Goal: Transaction & Acquisition: Purchase product/service

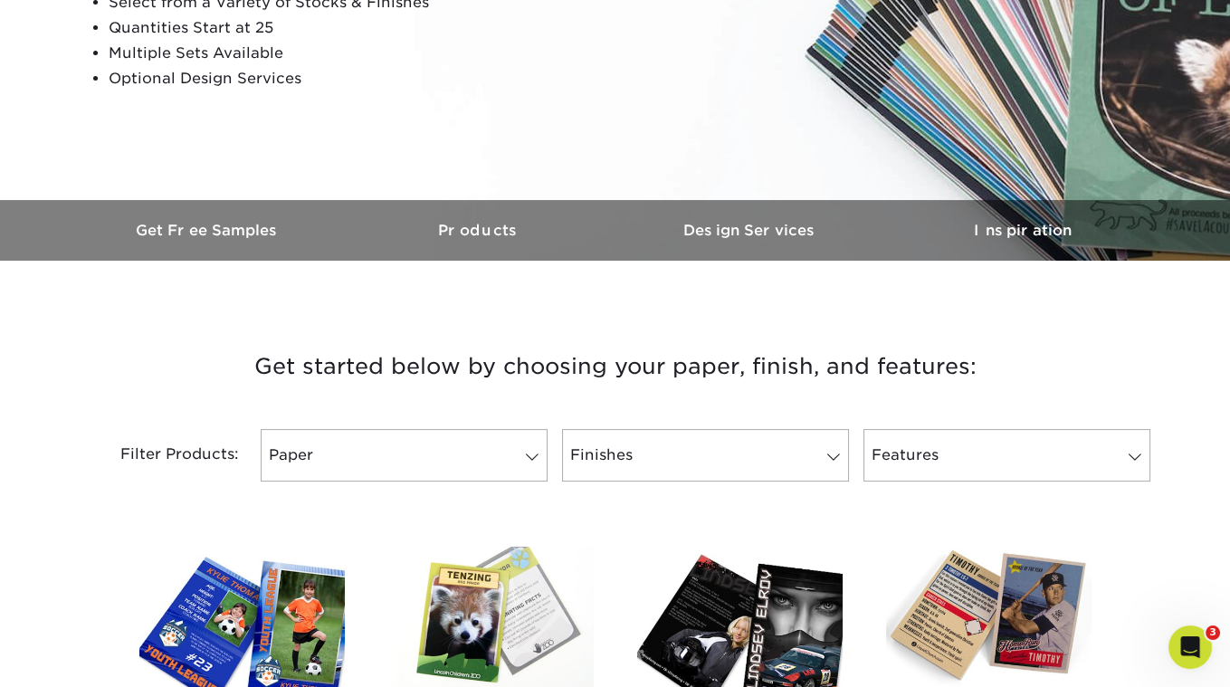
scroll to position [446, 0]
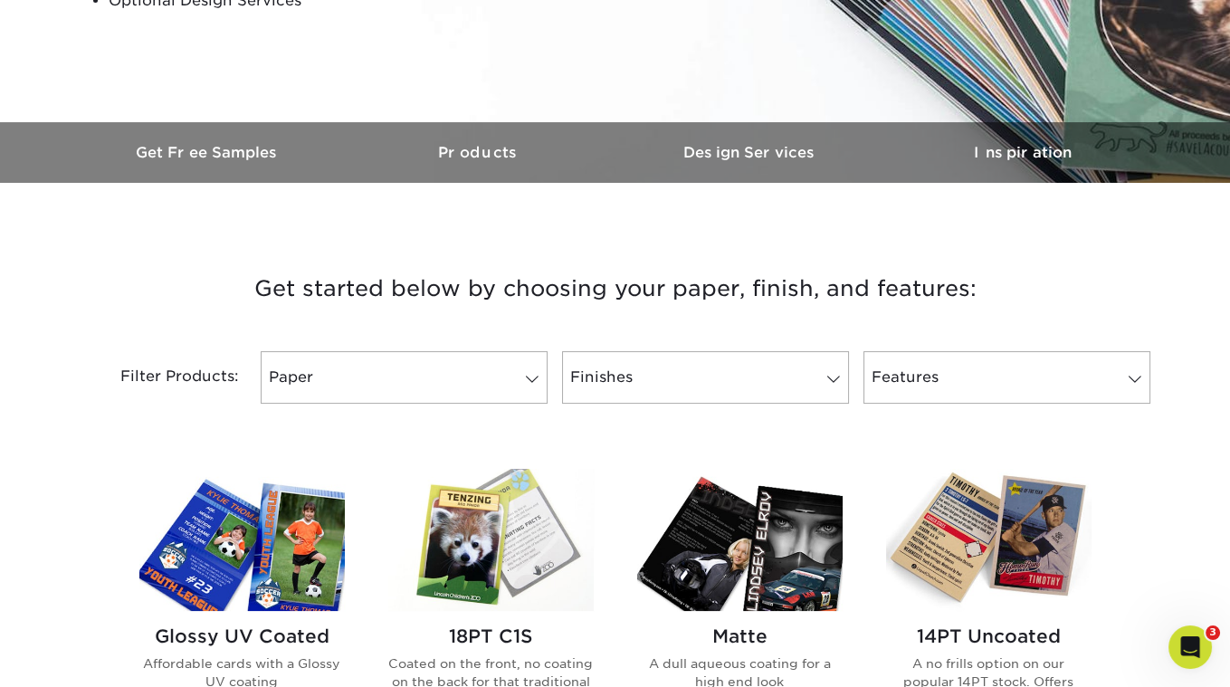
click at [490, 529] on img at bounding box center [490, 540] width 205 height 142
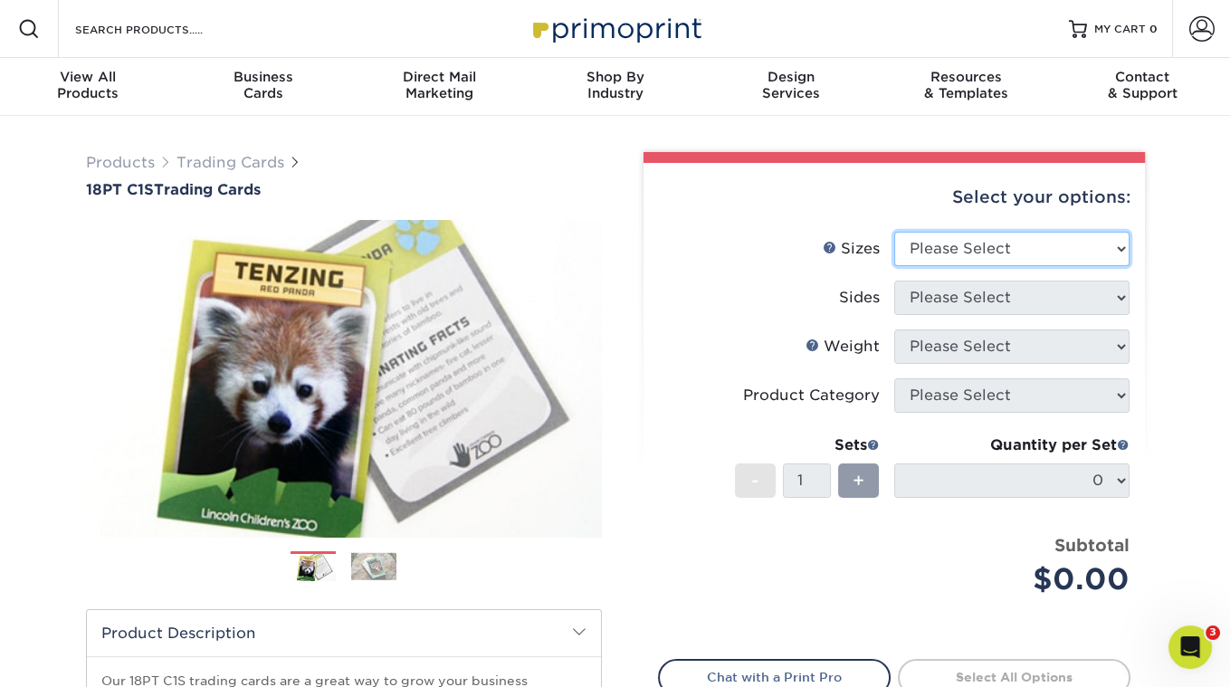
click at [1042, 249] on select "Please Select 2.5" x 3.5"" at bounding box center [1011, 249] width 235 height 34
select select "2.50x3.50"
click at [894, 232] on select "Please Select 2.5" x 3.5"" at bounding box center [1011, 249] width 235 height 34
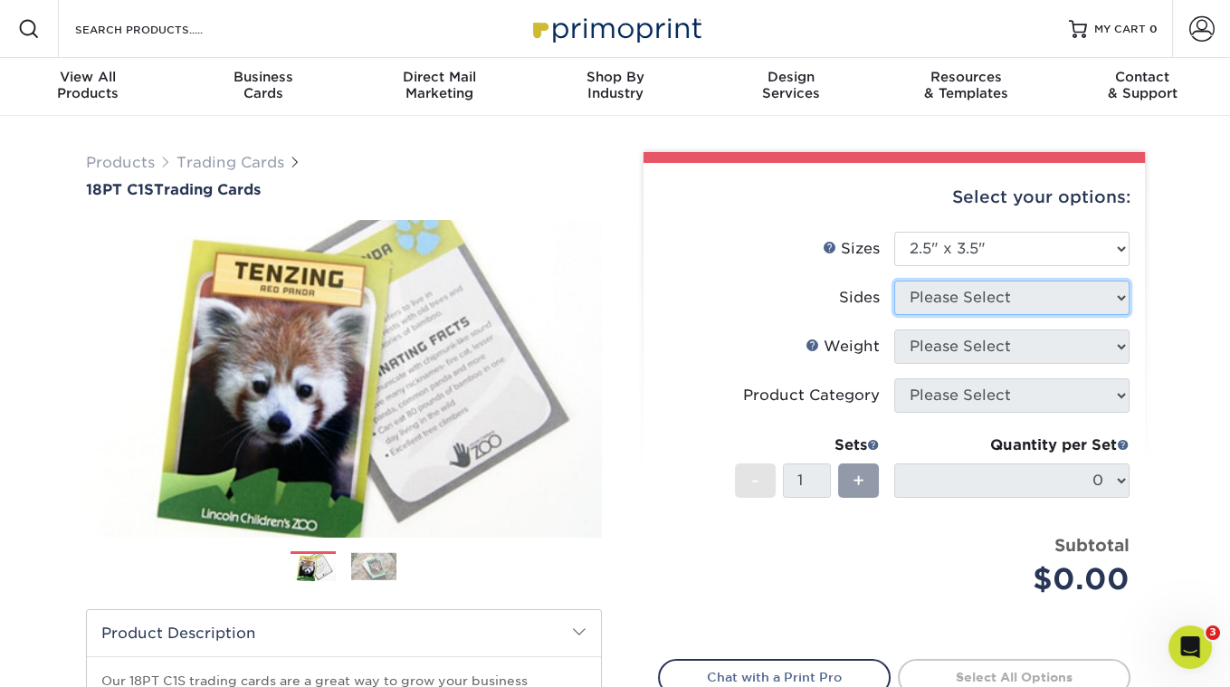
click at [981, 297] on select "Please Select" at bounding box center [1011, 298] width 235 height 34
select select "13abbda7-1d64-4f25-8bb2-c179b224825d"
click at [894, 281] on select "Please Select Print Both Sides Print Front Only" at bounding box center [1011, 298] width 235 height 34
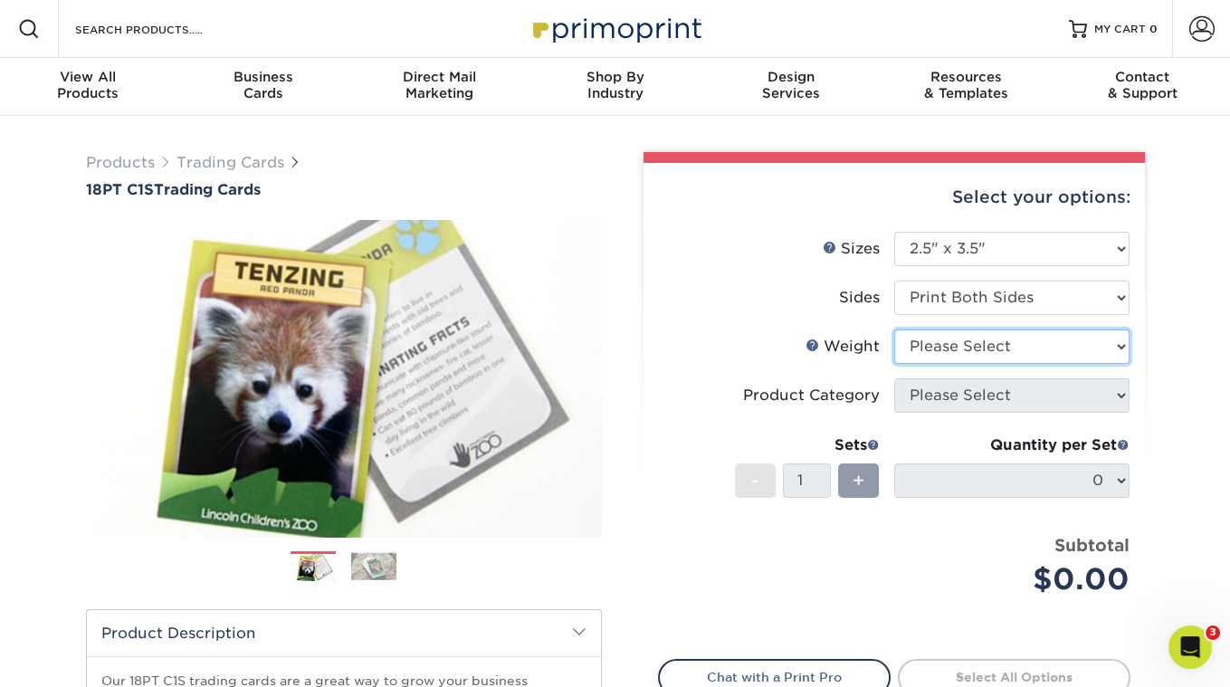
click at [962, 353] on select "Please Select 18PT C1S" at bounding box center [1011, 346] width 235 height 34
select select "18PTC1S"
click at [894, 329] on select "Please Select 18PT C1S" at bounding box center [1011, 346] width 235 height 34
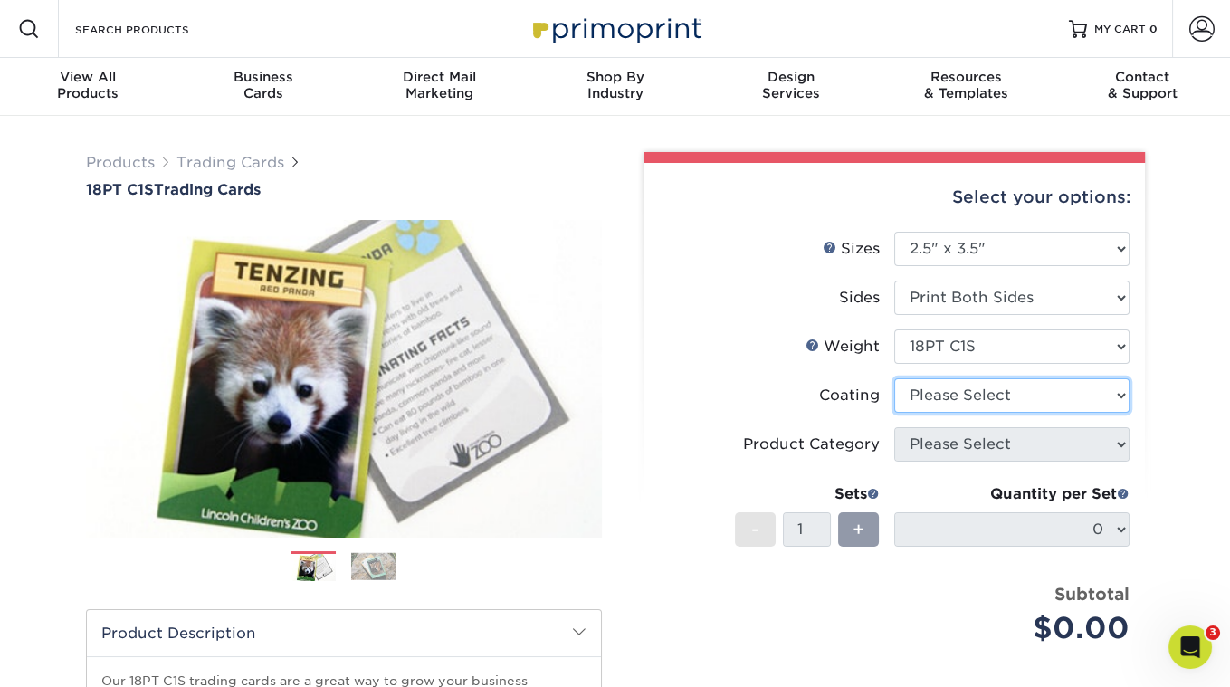
click at [957, 399] on select at bounding box center [1011, 395] width 235 height 34
select select "1e8116af-acfc-44b1-83dc-8181aa338834"
click at [894, 378] on select at bounding box center [1011, 395] width 235 height 34
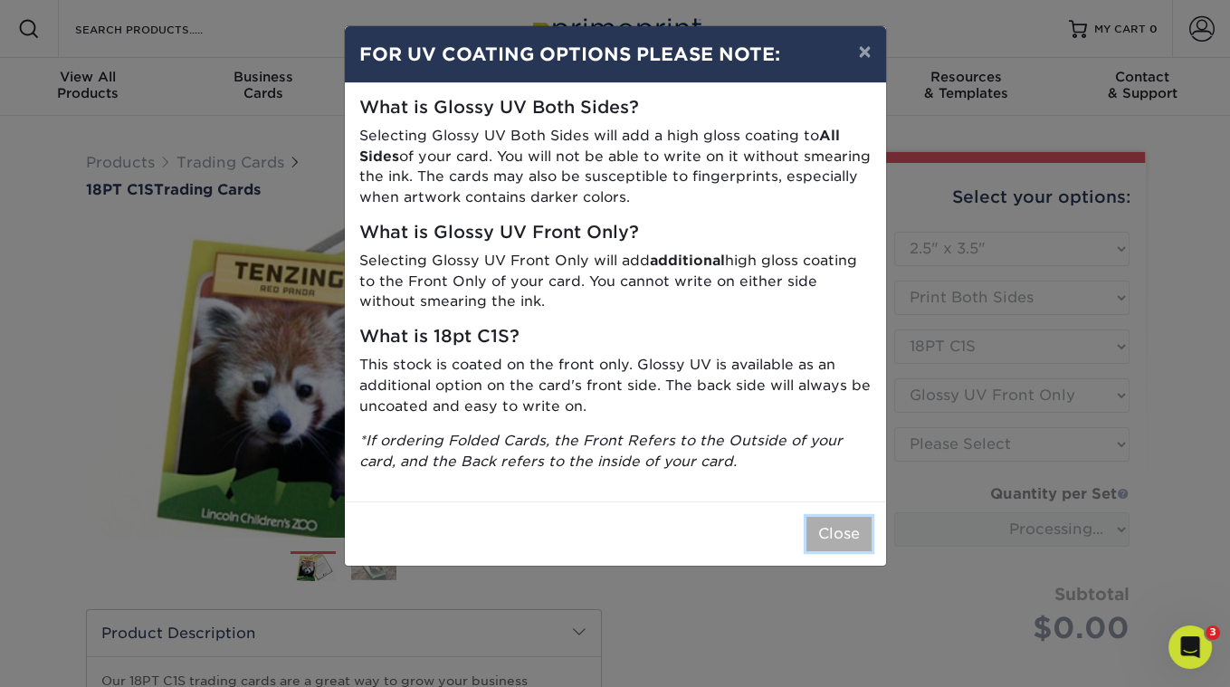
click at [858, 531] on button "Close" at bounding box center [838, 534] width 65 height 34
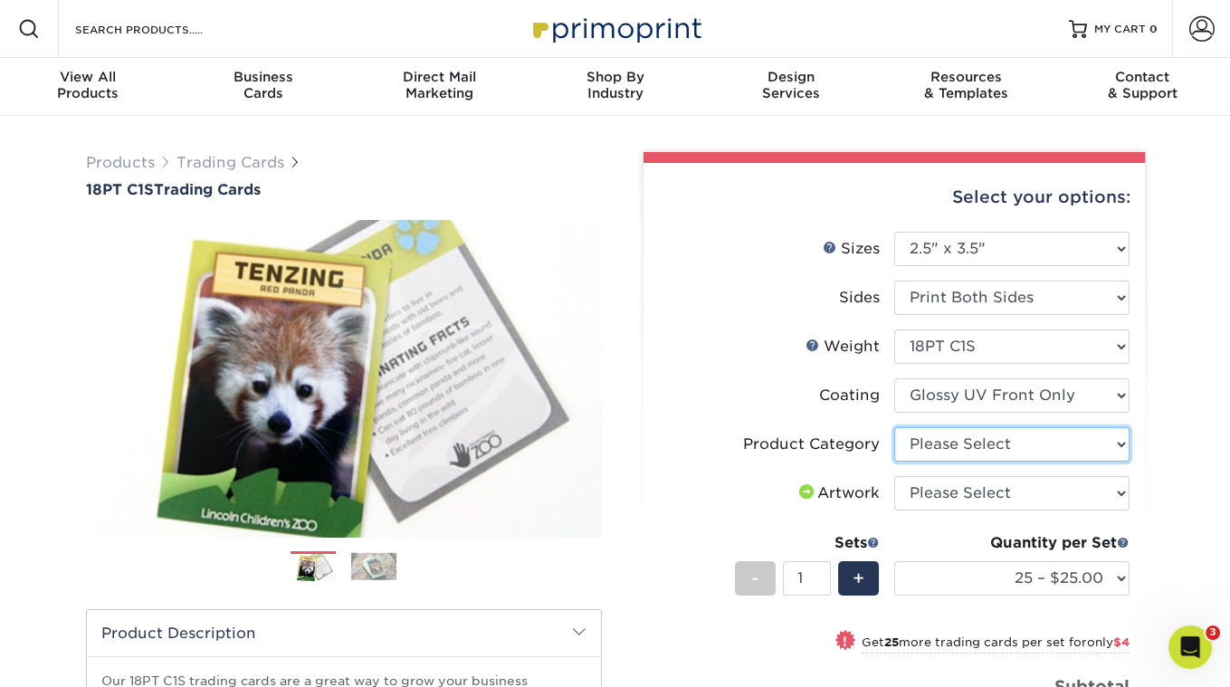
click at [949, 441] on select "Please Select Trading Cards" at bounding box center [1011, 444] width 235 height 34
select select "c2f9bce9-36c2-409d-b101-c29d9d031e18"
click at [894, 427] on select "Please Select Trading Cards" at bounding box center [1011, 444] width 235 height 34
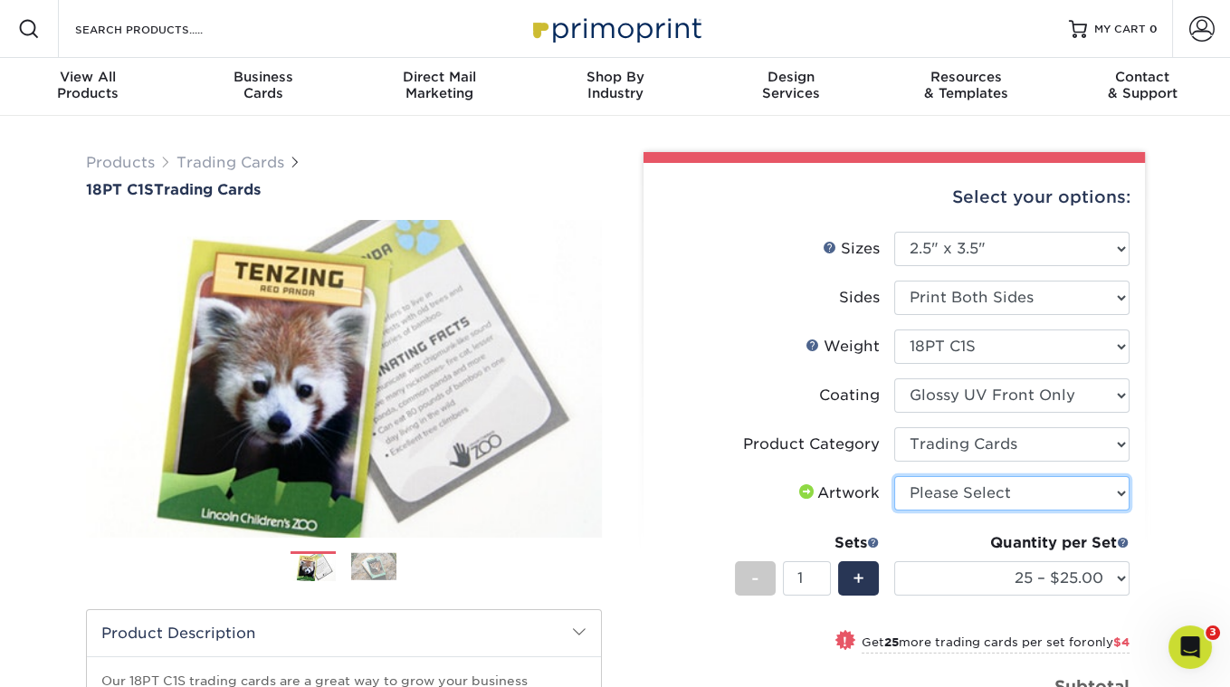
click at [953, 490] on select "Please Select I will upload files I need a design - $100" at bounding box center [1011, 493] width 235 height 34
select select "upload"
click at [894, 476] on select "Please Select I will upload files I need a design - $100" at bounding box center [1011, 493] width 235 height 34
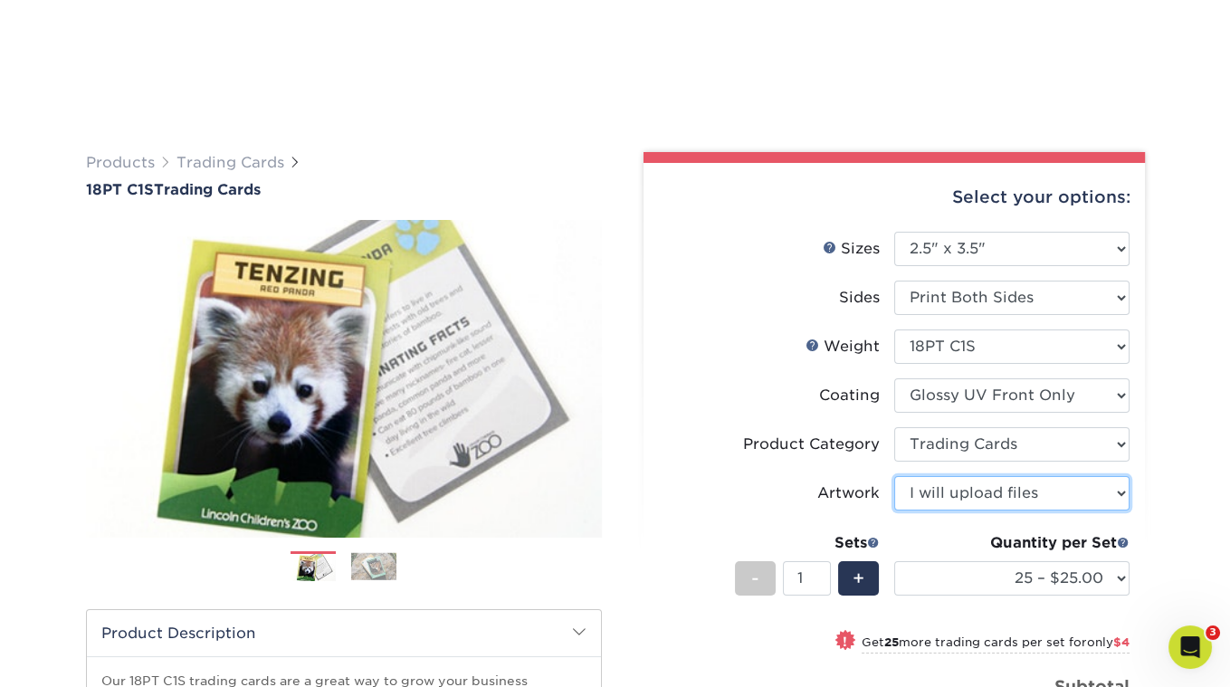
scroll to position [416, 0]
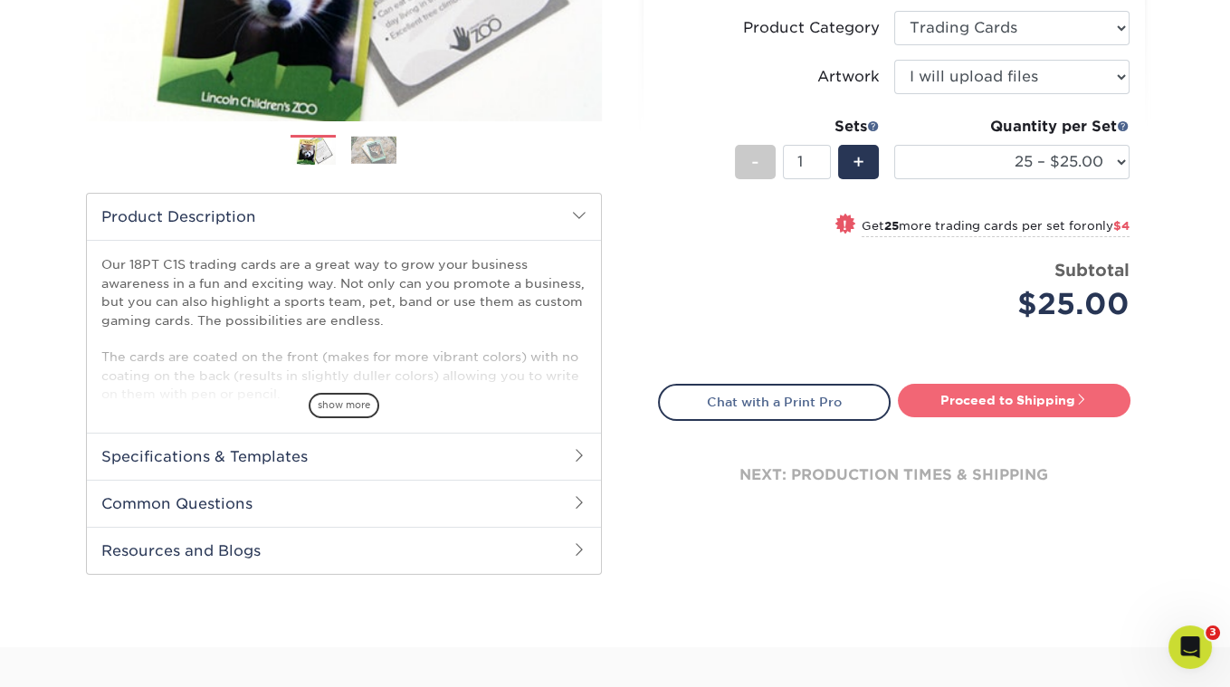
click at [945, 391] on link "Proceed to Shipping" at bounding box center [1014, 400] width 233 height 33
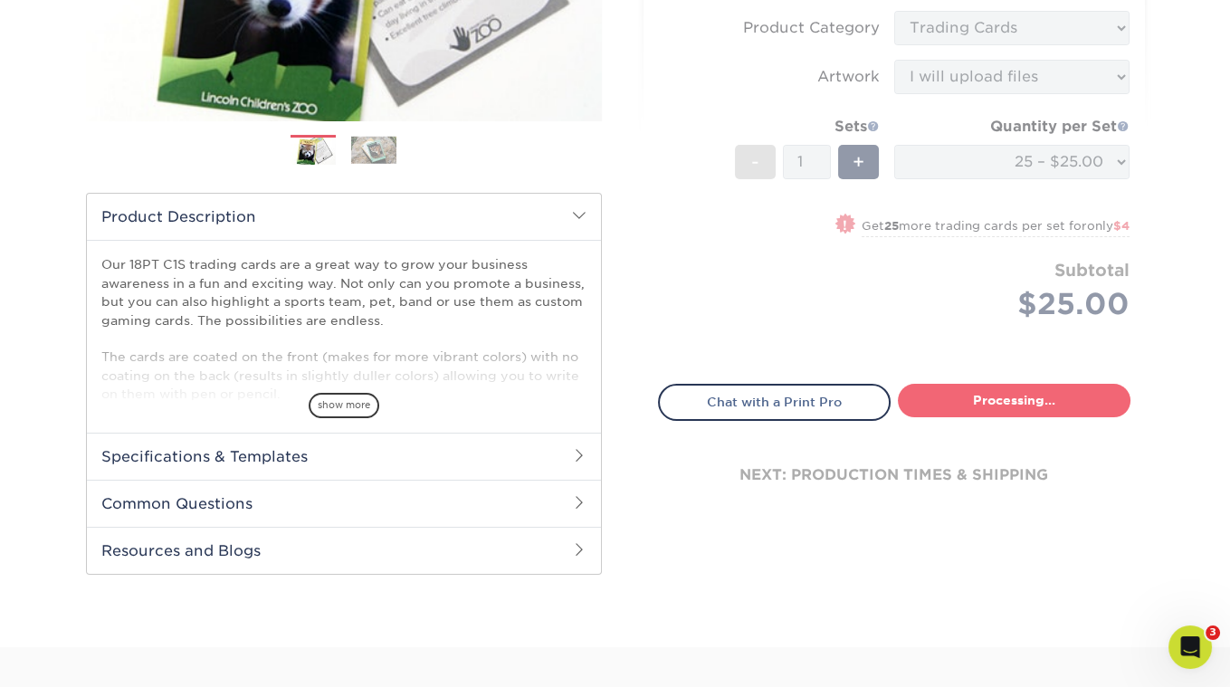
select select "08588386-0599-420e-8c79-4535039915a0"
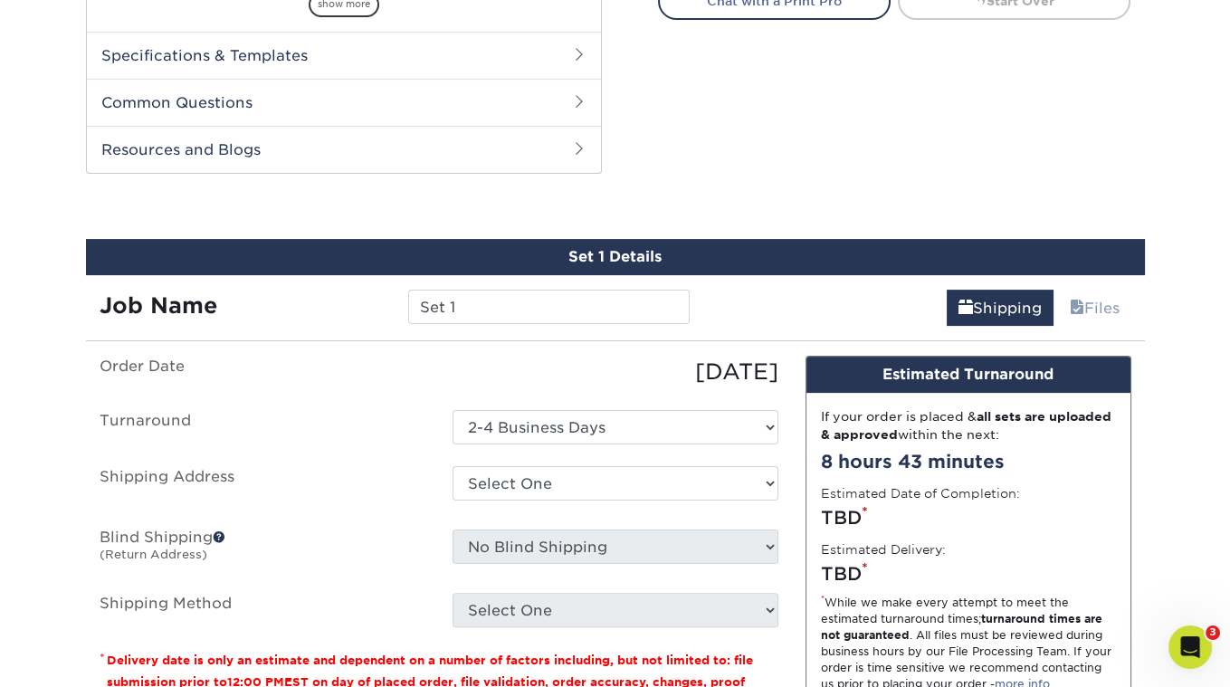
scroll to position [899, 0]
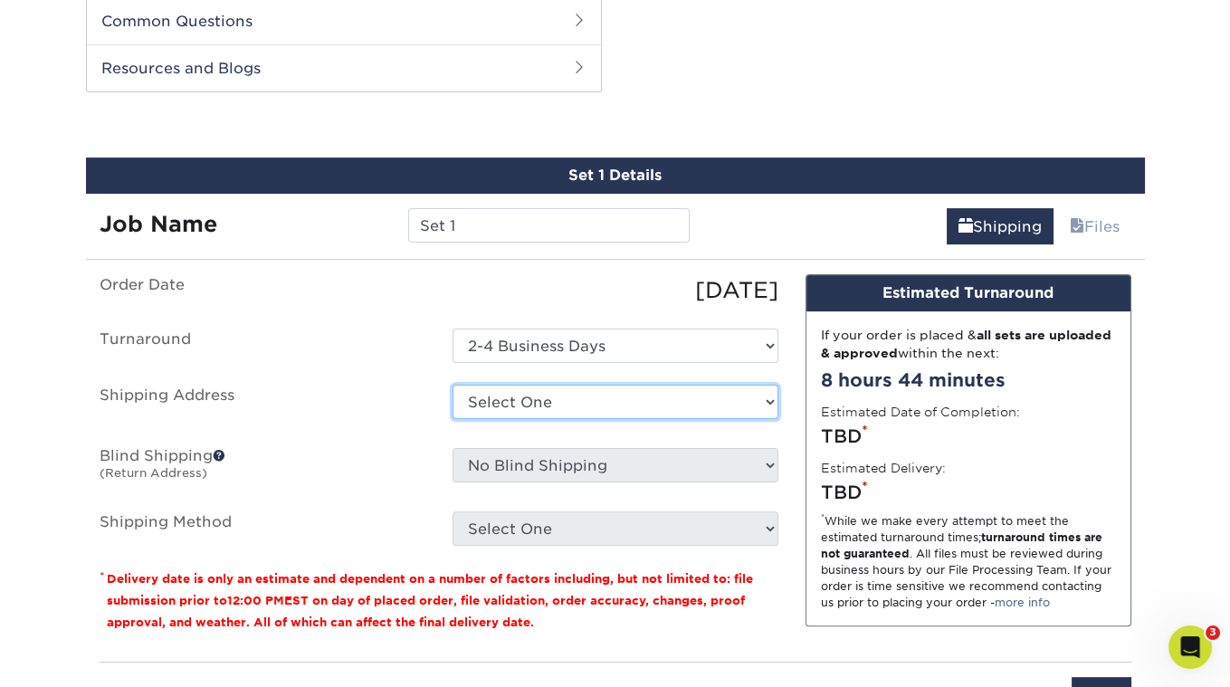
click at [744, 395] on select "Select One + Add New Address - Login" at bounding box center [616, 402] width 326 height 34
select select "newaddress"
click at [453, 385] on select "Select One + Add New Address - Login" at bounding box center [616, 402] width 326 height 34
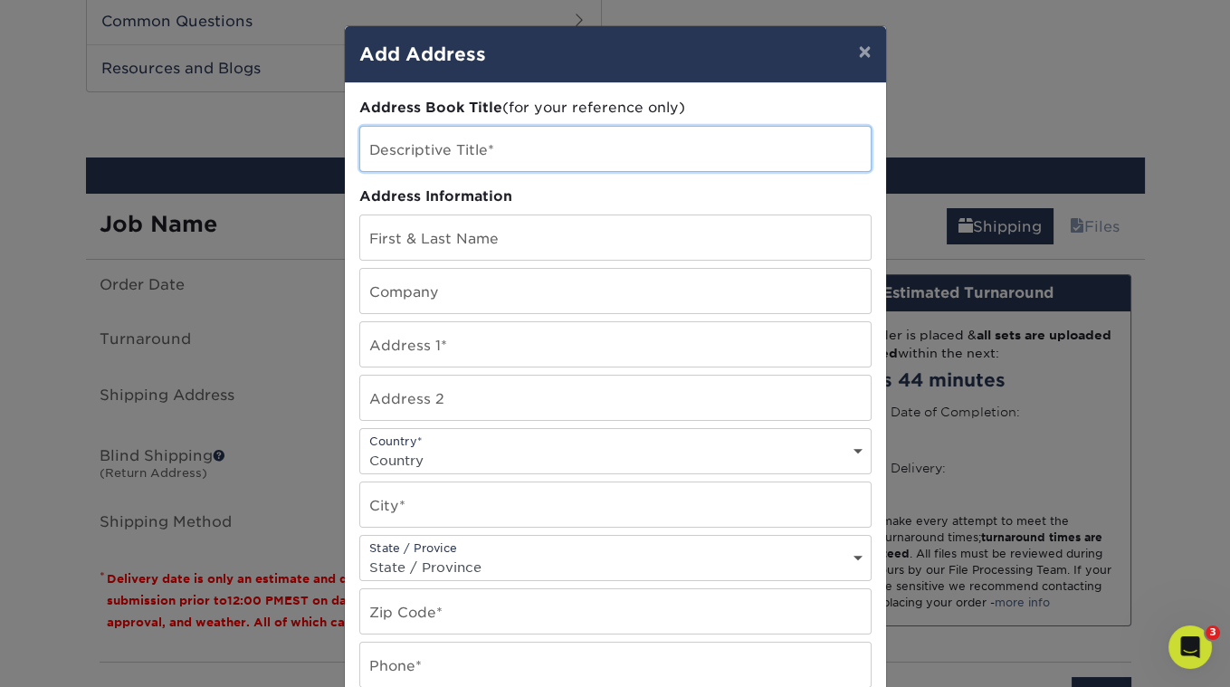
click at [478, 156] on input "text" at bounding box center [615, 149] width 510 height 44
type input "[PERSON_NAME] The Cat Presents"
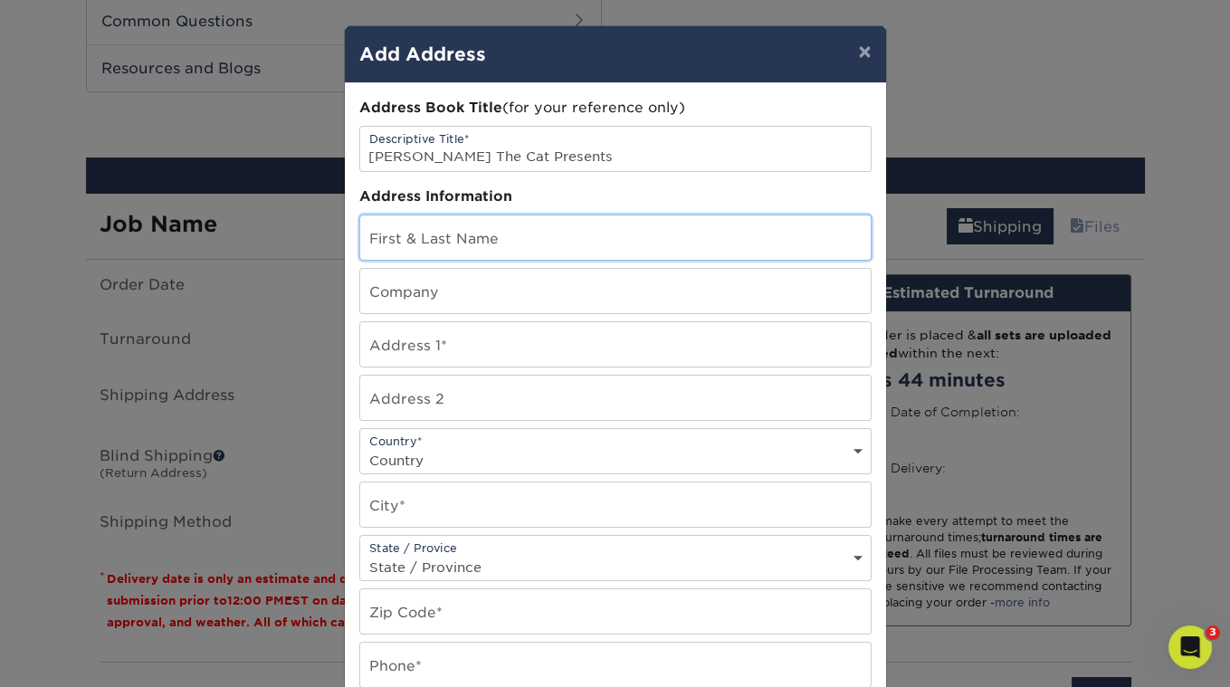
click at [460, 234] on input "text" at bounding box center [615, 237] width 510 height 44
type input "[PERSON_NAME]"
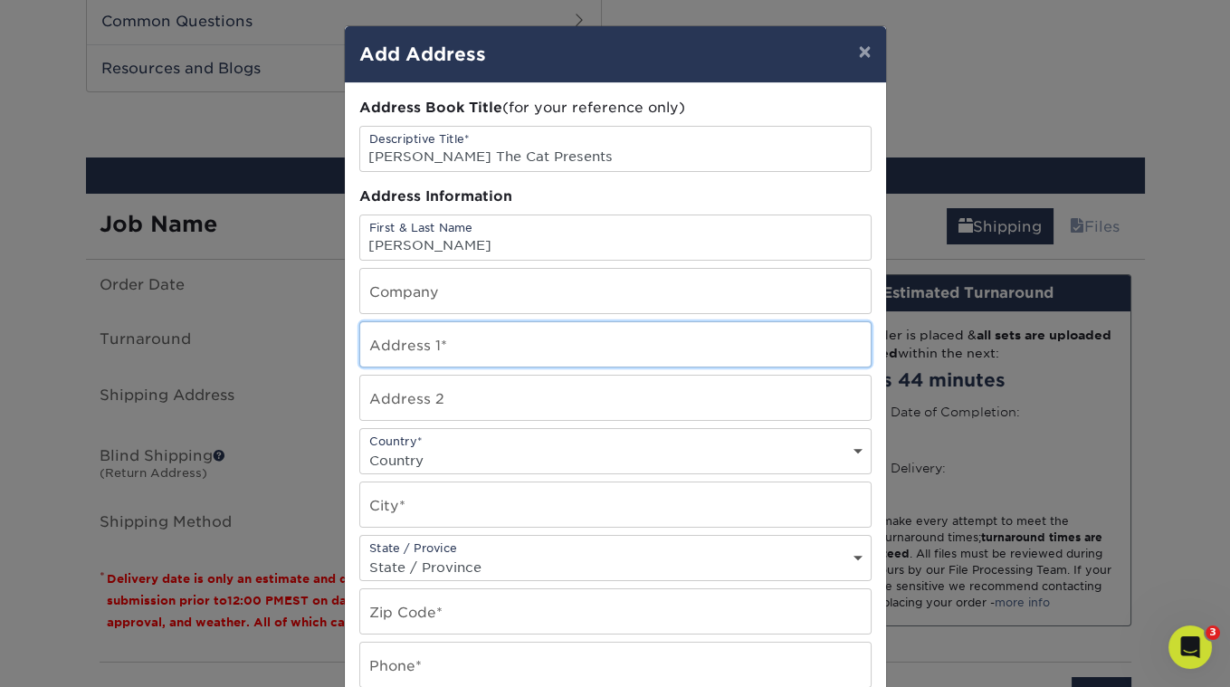
type input "[STREET_ADDRESS]"
select select "US"
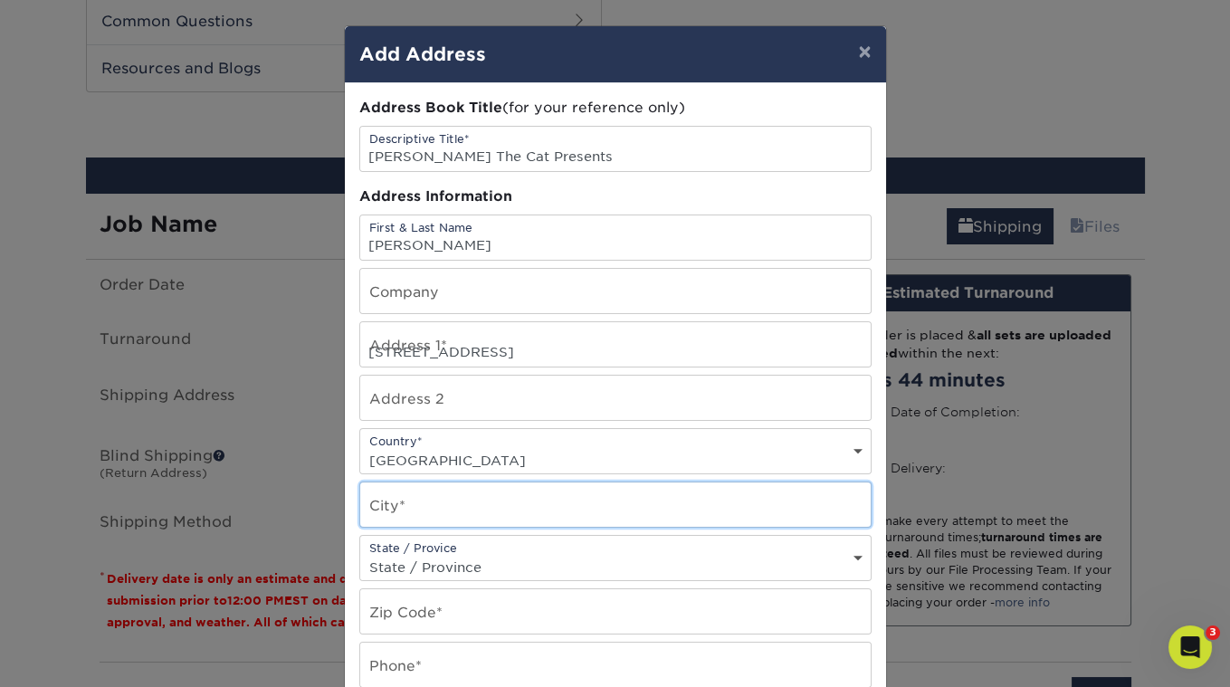
type input "[GEOGRAPHIC_DATA]"
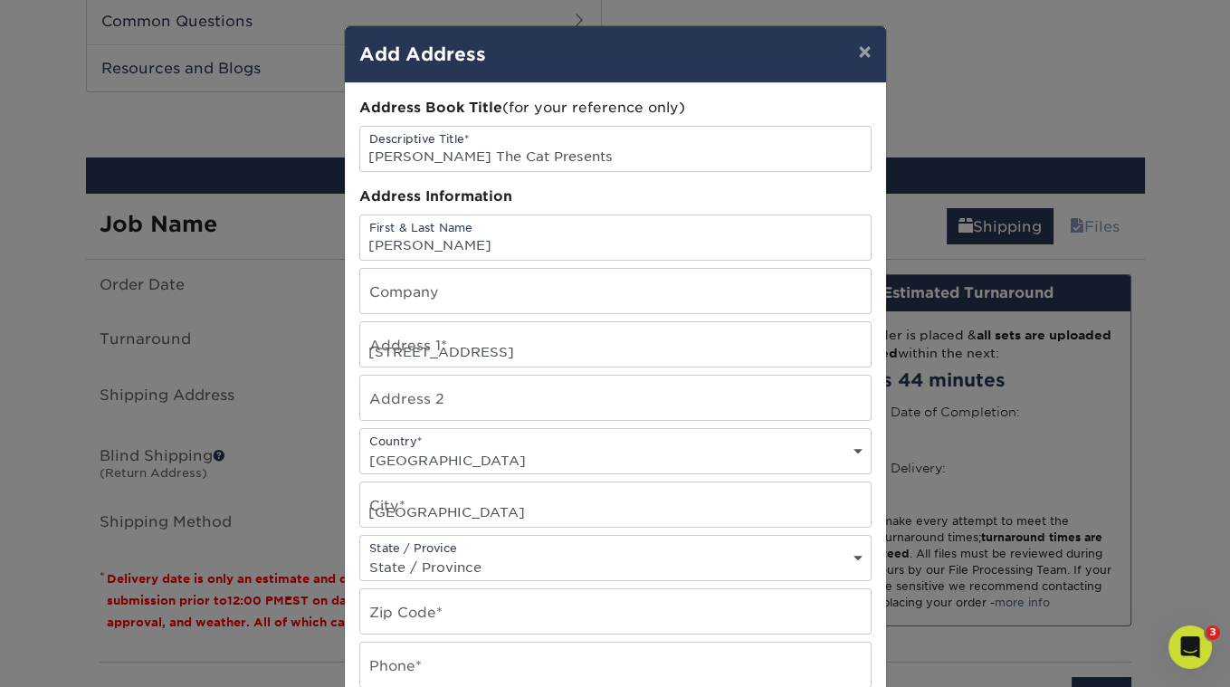
select select "CA"
type input "90042"
type input "3236836711"
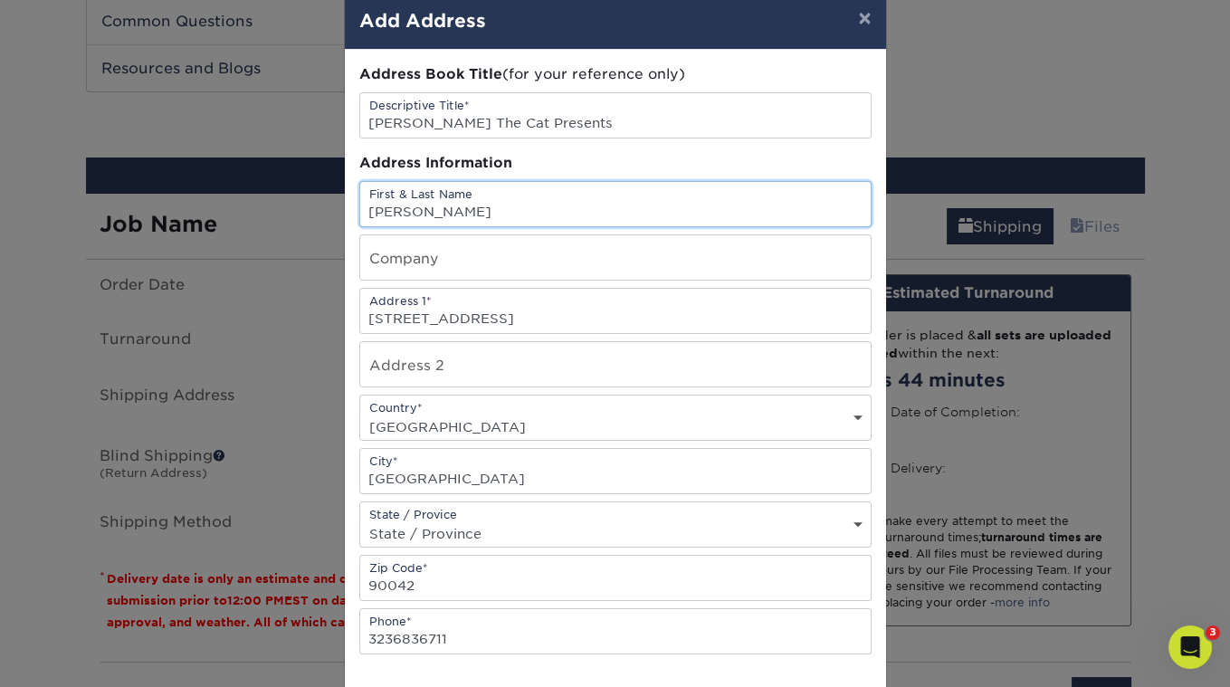
scroll to position [185, 0]
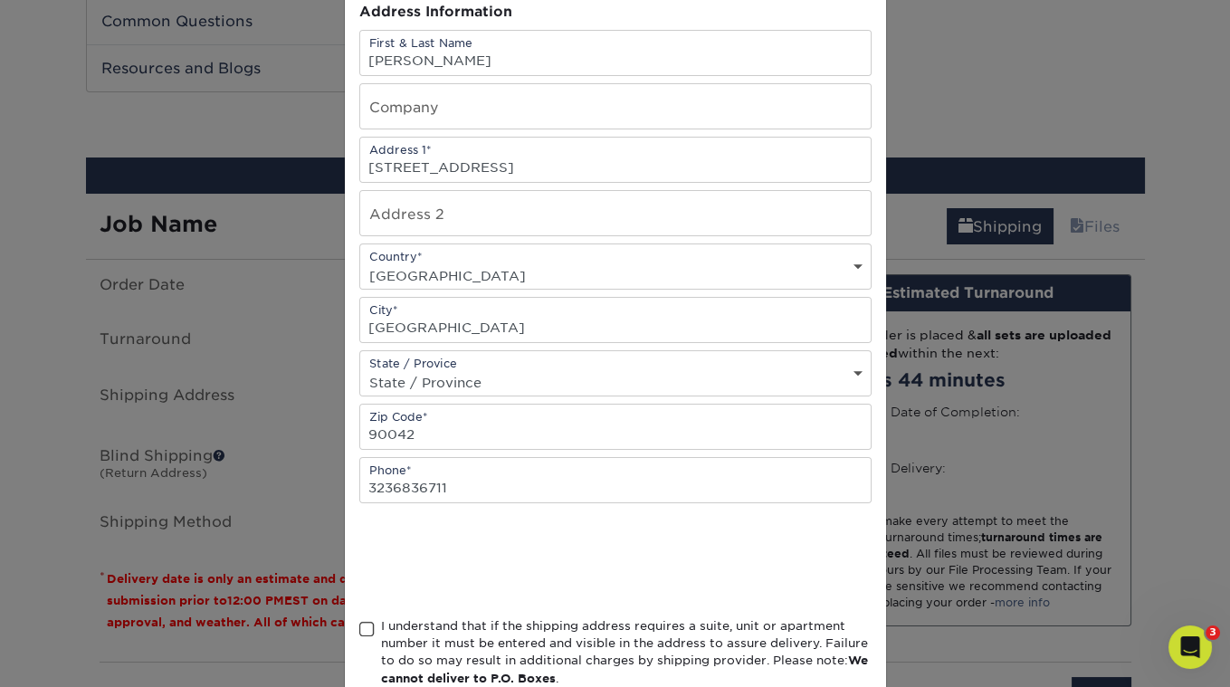
click at [367, 621] on span at bounding box center [366, 629] width 15 height 17
click at [0, 0] on input "I understand that if the shipping address requires a suite, unit or apartment n…" at bounding box center [0, 0] width 0 height 0
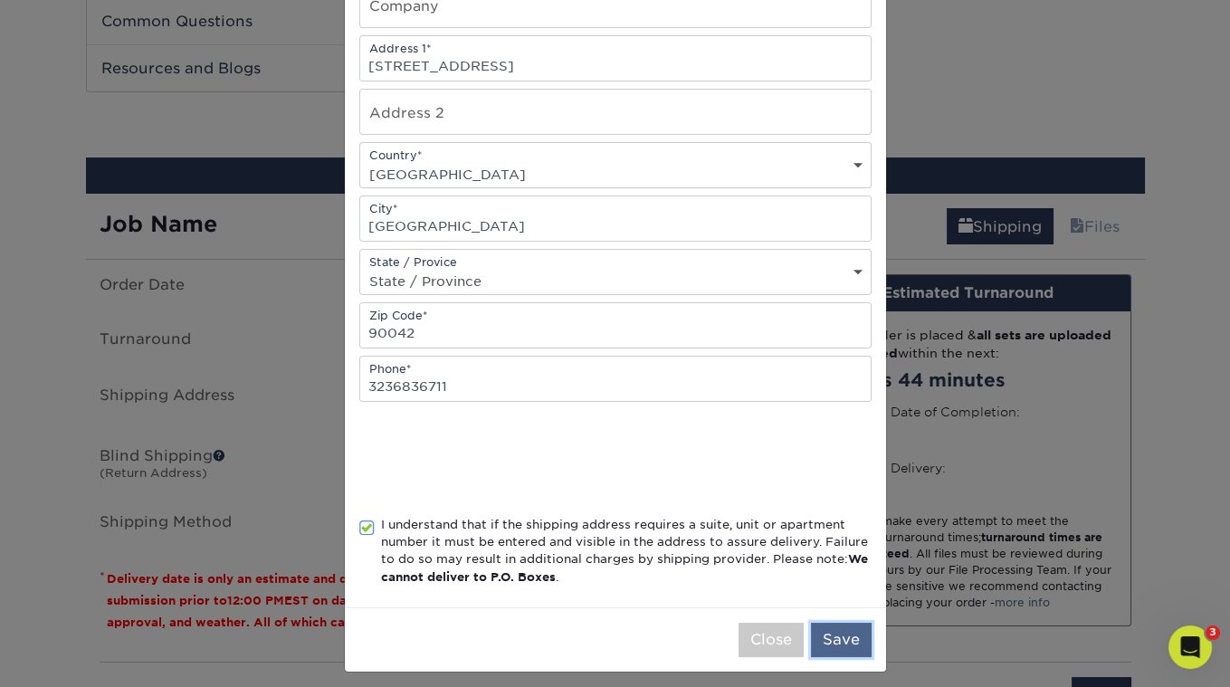
click at [841, 630] on button "Save" at bounding box center [841, 640] width 61 height 34
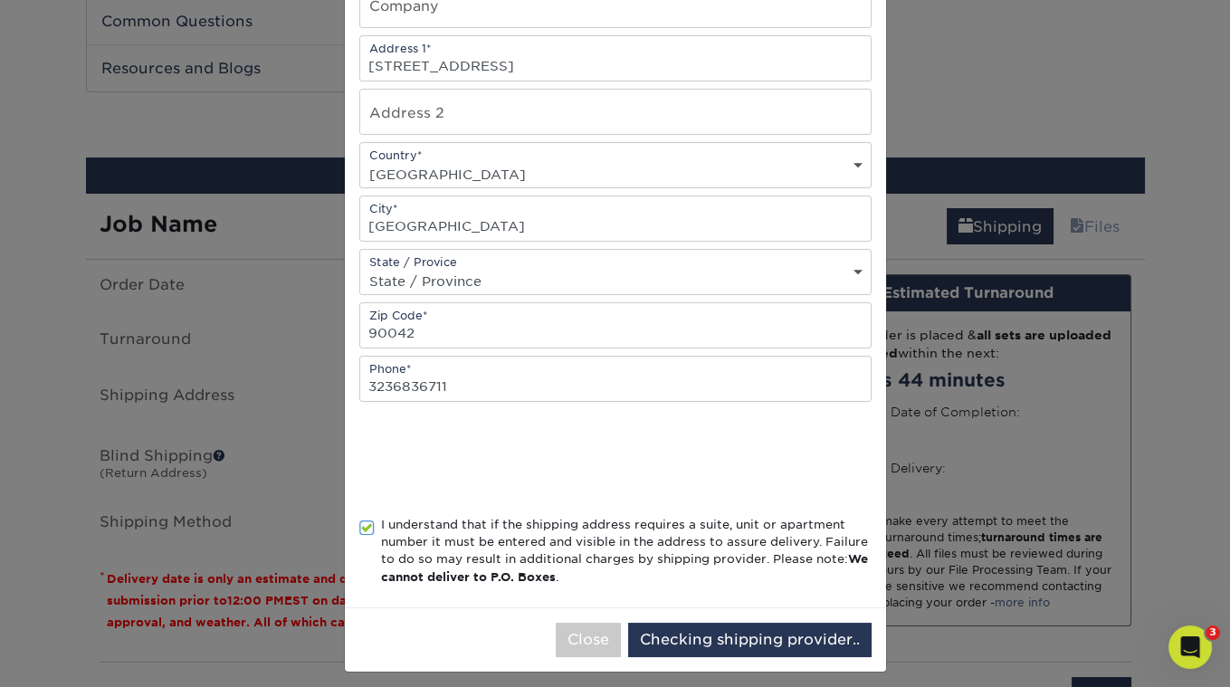
scroll to position [0, 0]
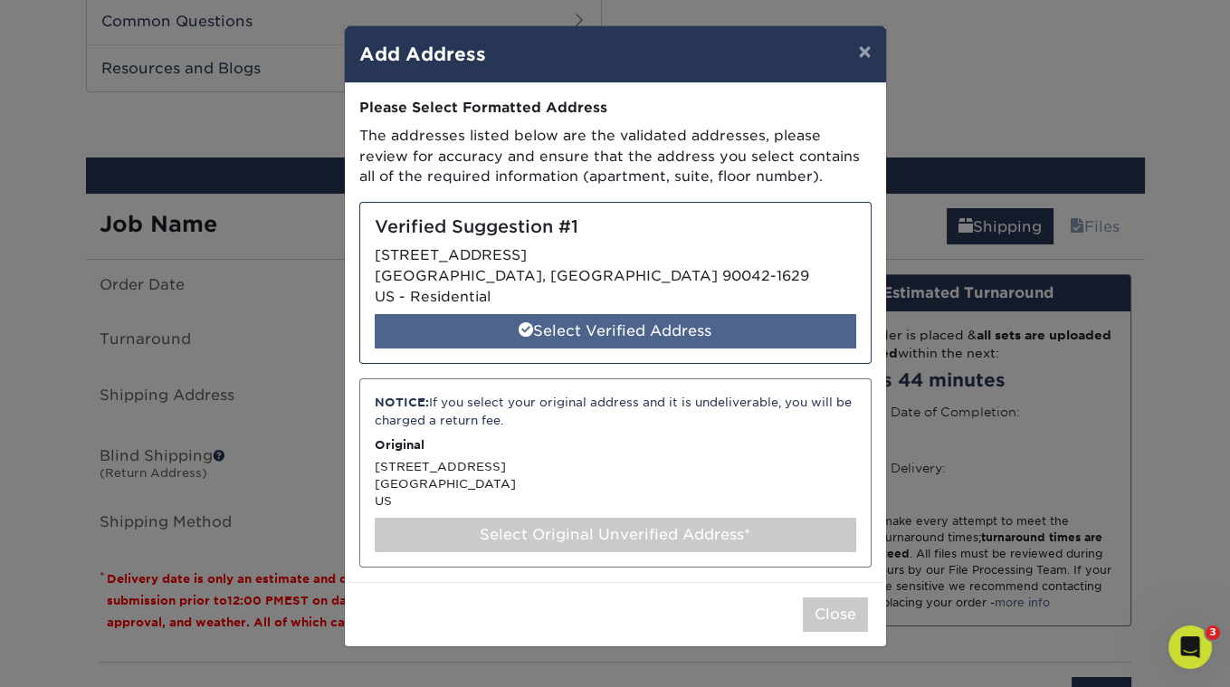
click at [607, 328] on div "Select Verified Address" at bounding box center [616, 331] width 482 height 34
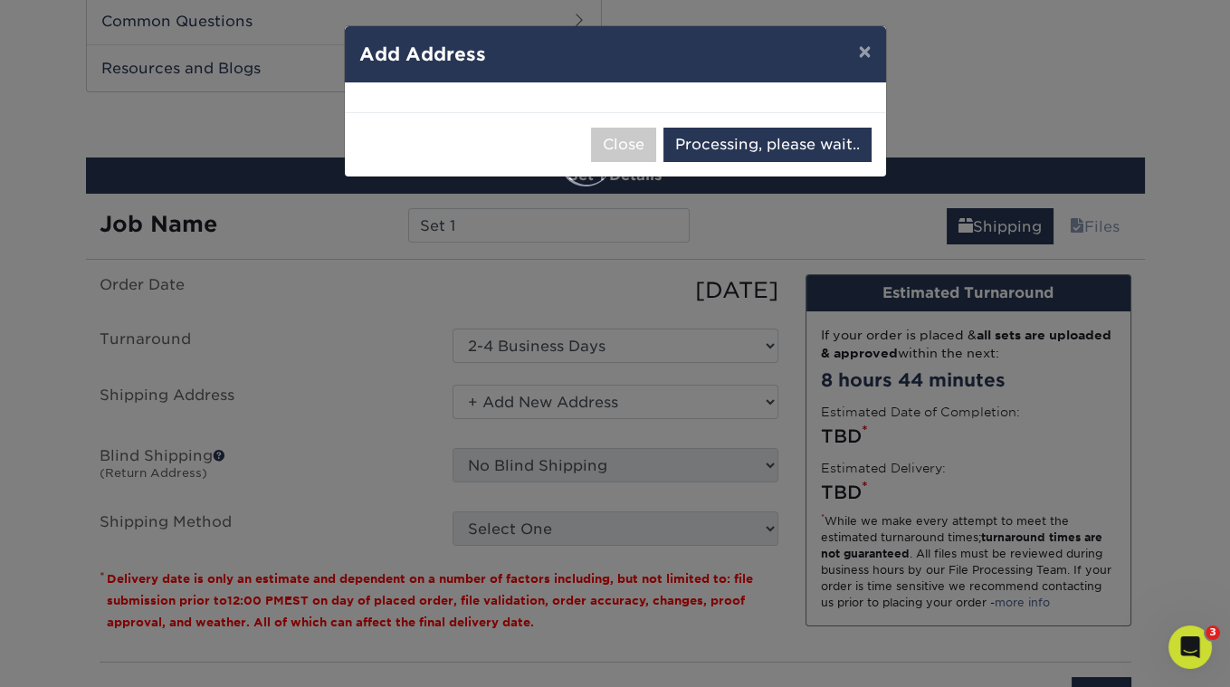
select select "285941"
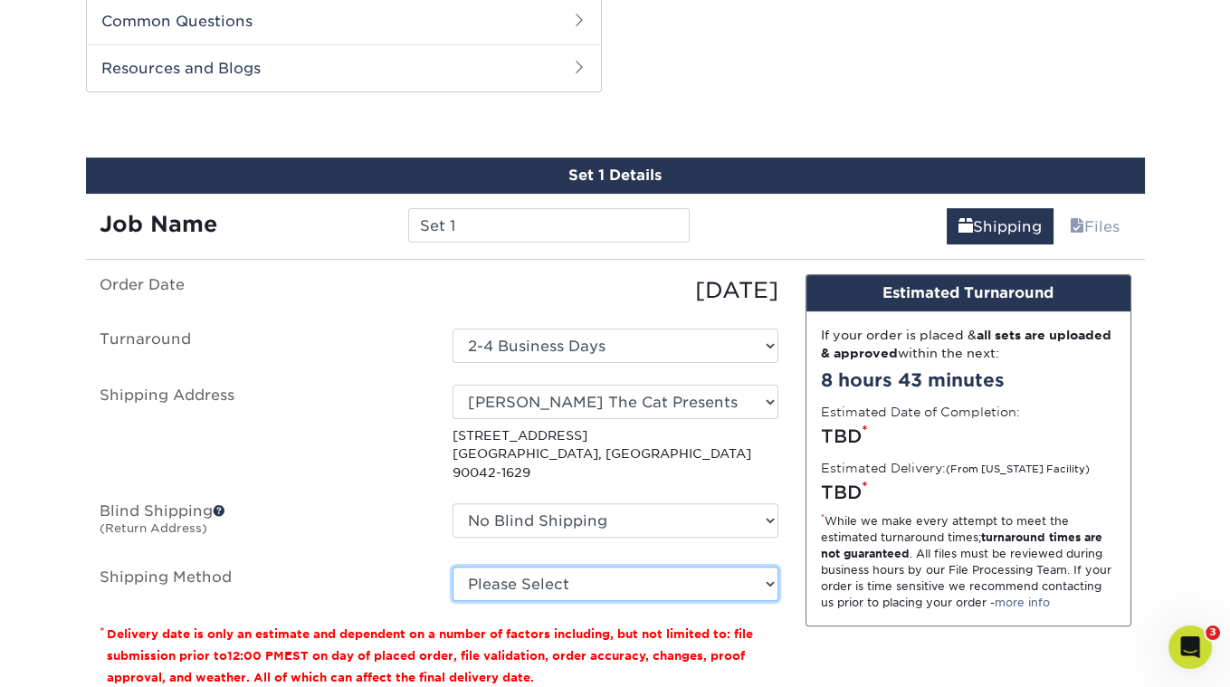
click at [759, 567] on select "Please Select Ground Shipping (+$23.28) 3 Day Shipping Service (+$29.99) 2 Day …" at bounding box center [616, 584] width 326 height 34
select select "03"
click at [453, 567] on select "Please Select Ground Shipping (+$23.28) 3 Day Shipping Service (+$29.99) 2 Day …" at bounding box center [616, 584] width 326 height 34
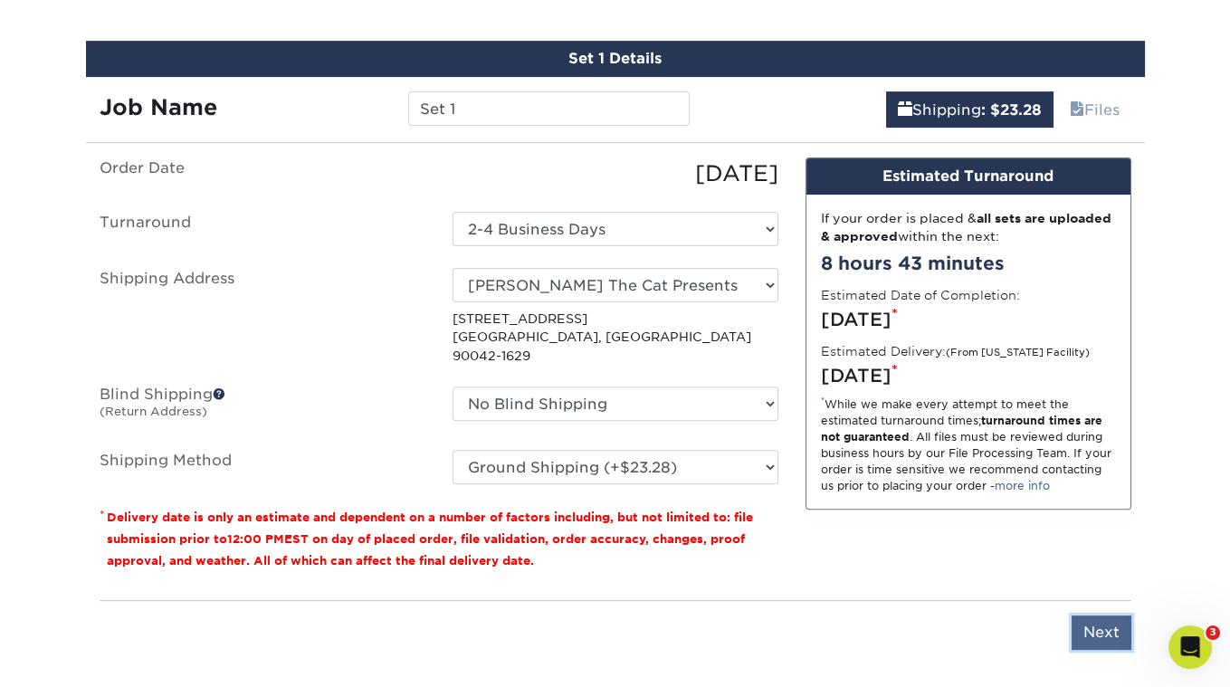
click at [1106, 615] on input "Next" at bounding box center [1102, 632] width 60 height 34
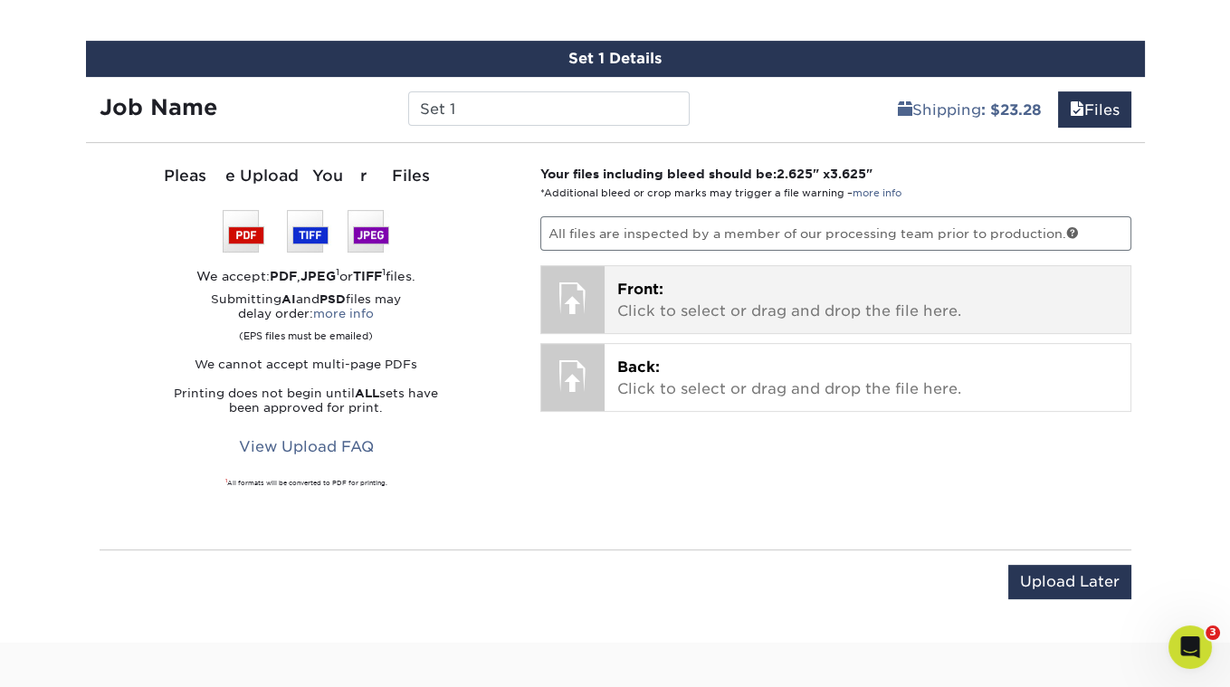
click at [648, 283] on span "Front:" at bounding box center [640, 289] width 46 height 17
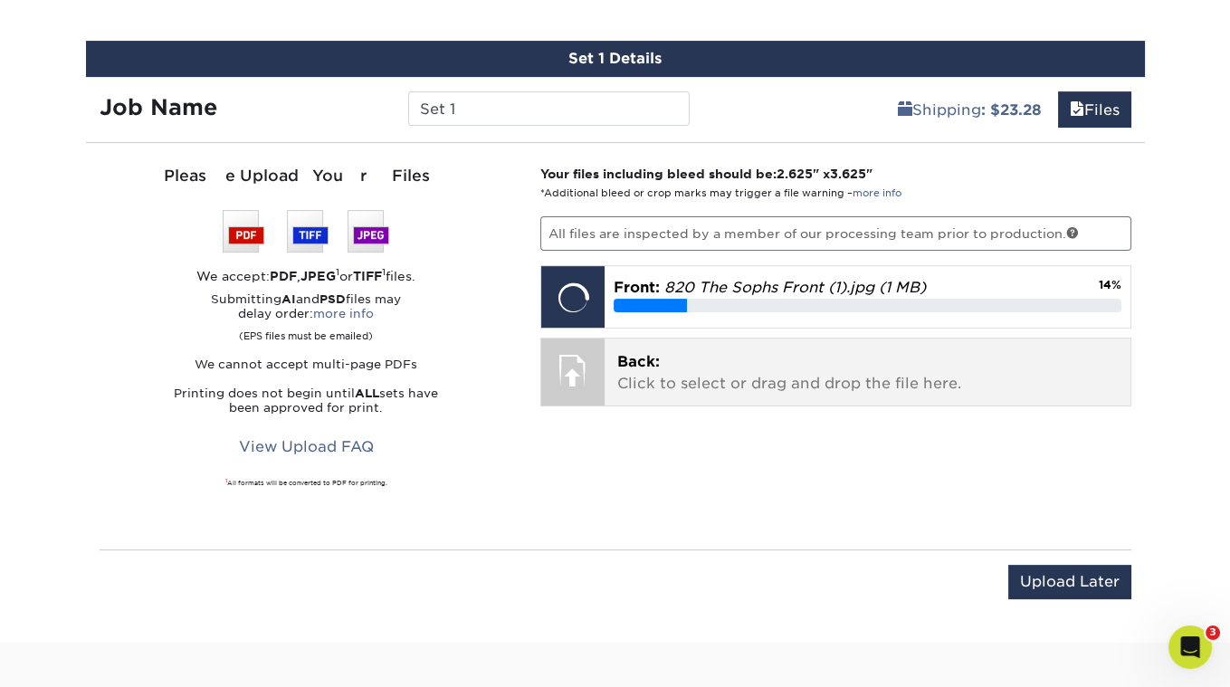
click at [642, 357] on span "Back:" at bounding box center [638, 361] width 43 height 17
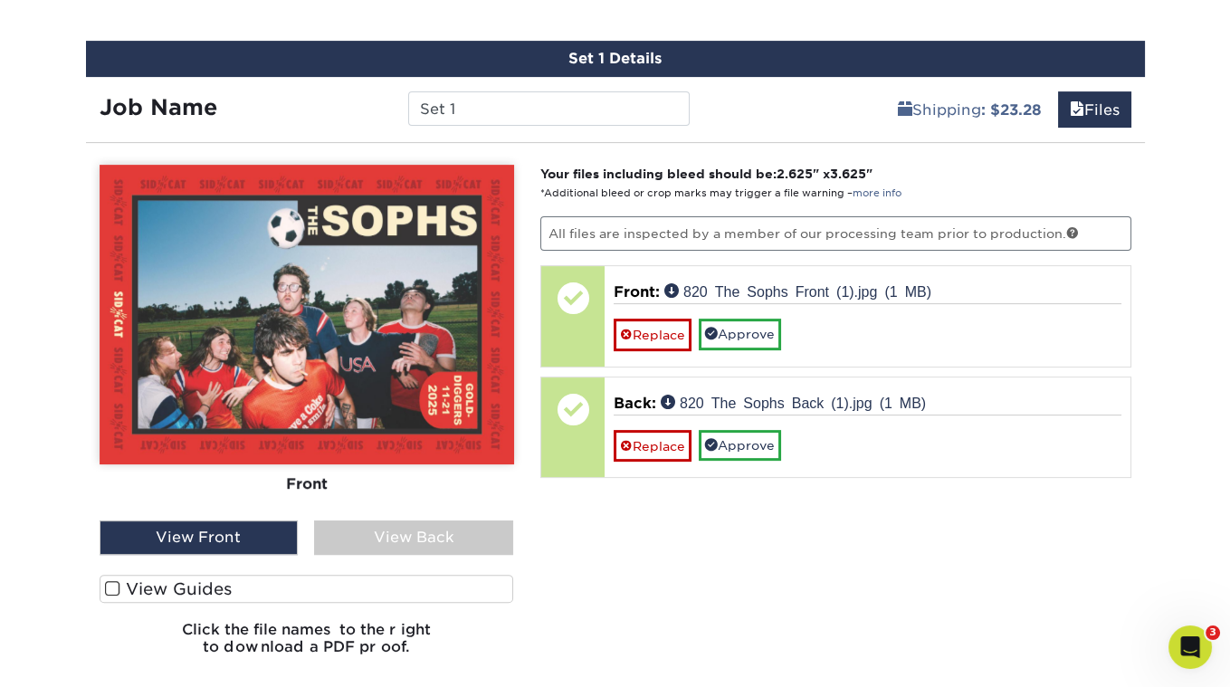
scroll to position [1111, 0]
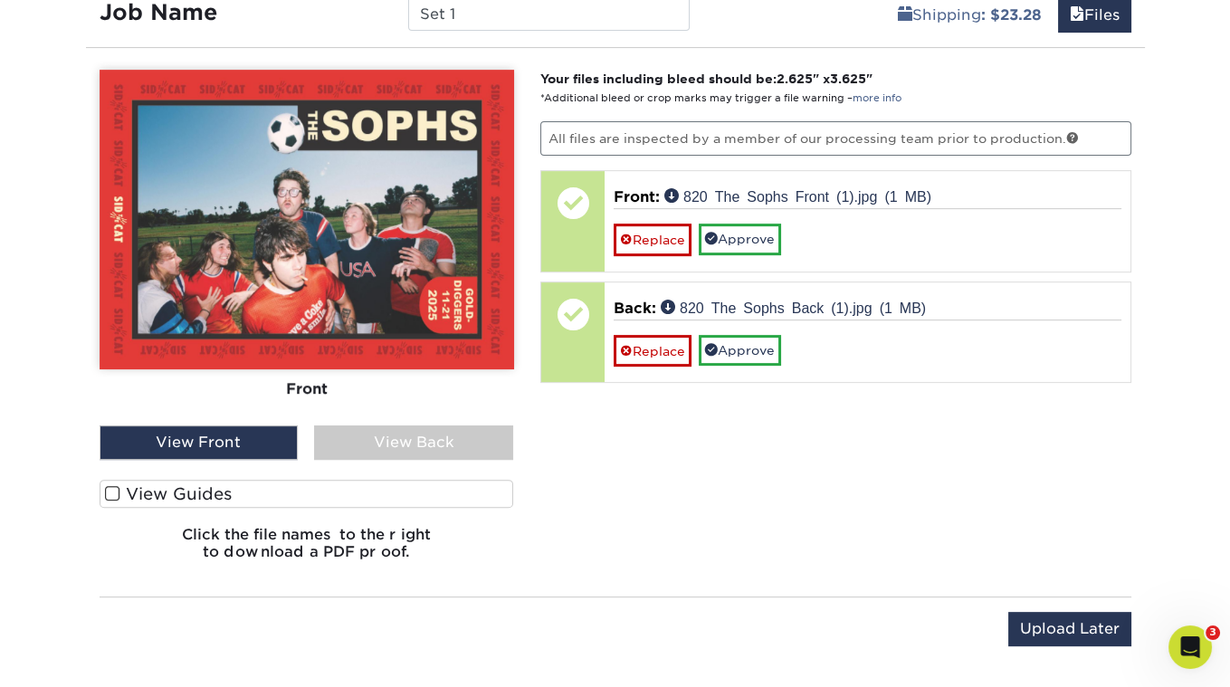
click at [111, 491] on span at bounding box center [112, 493] width 15 height 17
click at [0, 0] on input "View Guides" at bounding box center [0, 0] width 0 height 0
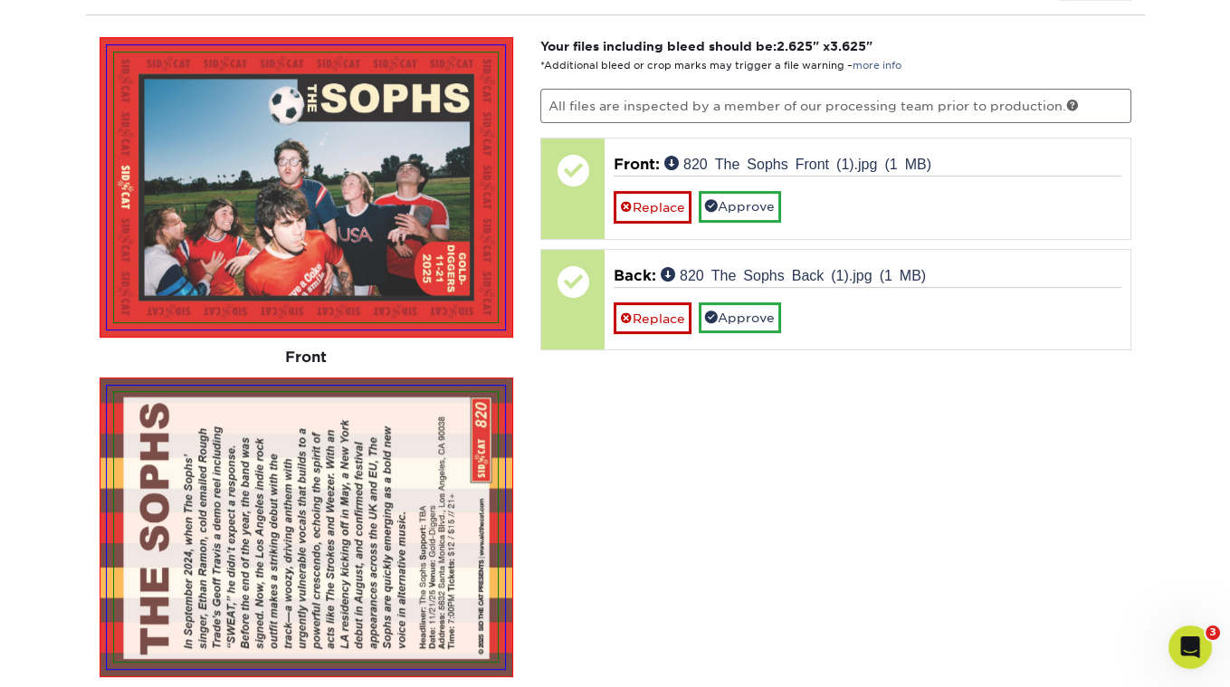
scroll to position [1078, 0]
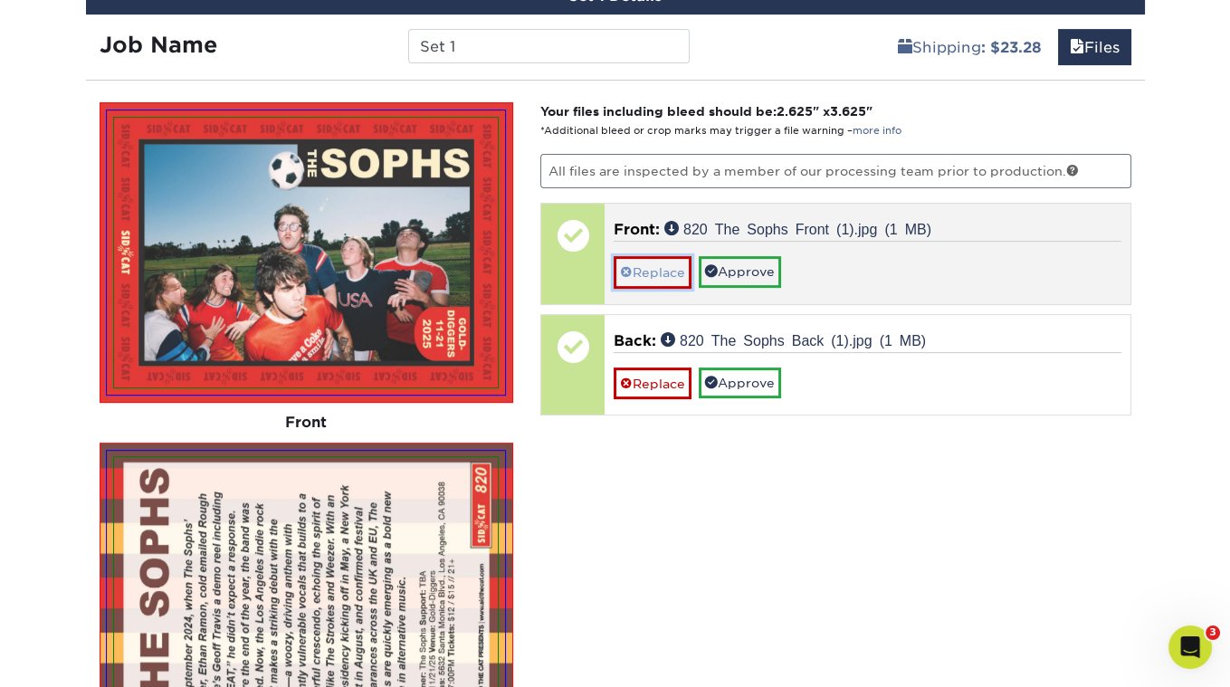
click at [667, 271] on link "Replace" at bounding box center [653, 272] width 78 height 32
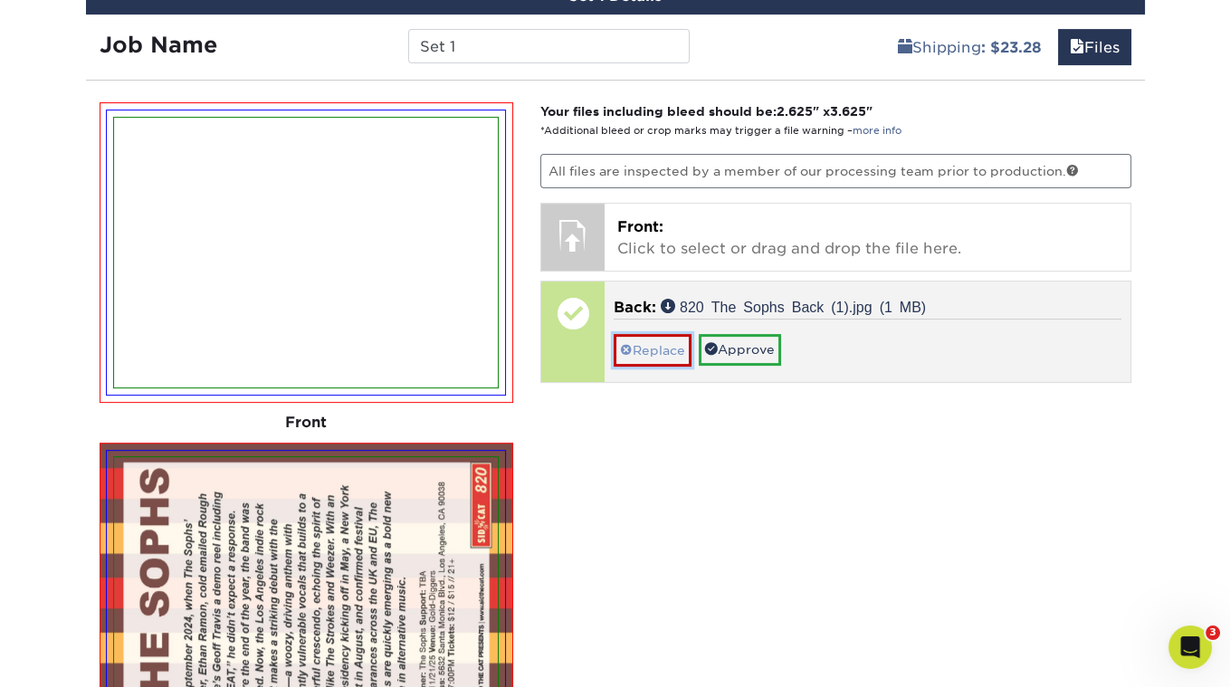
click at [646, 337] on link "Replace" at bounding box center [653, 350] width 78 height 32
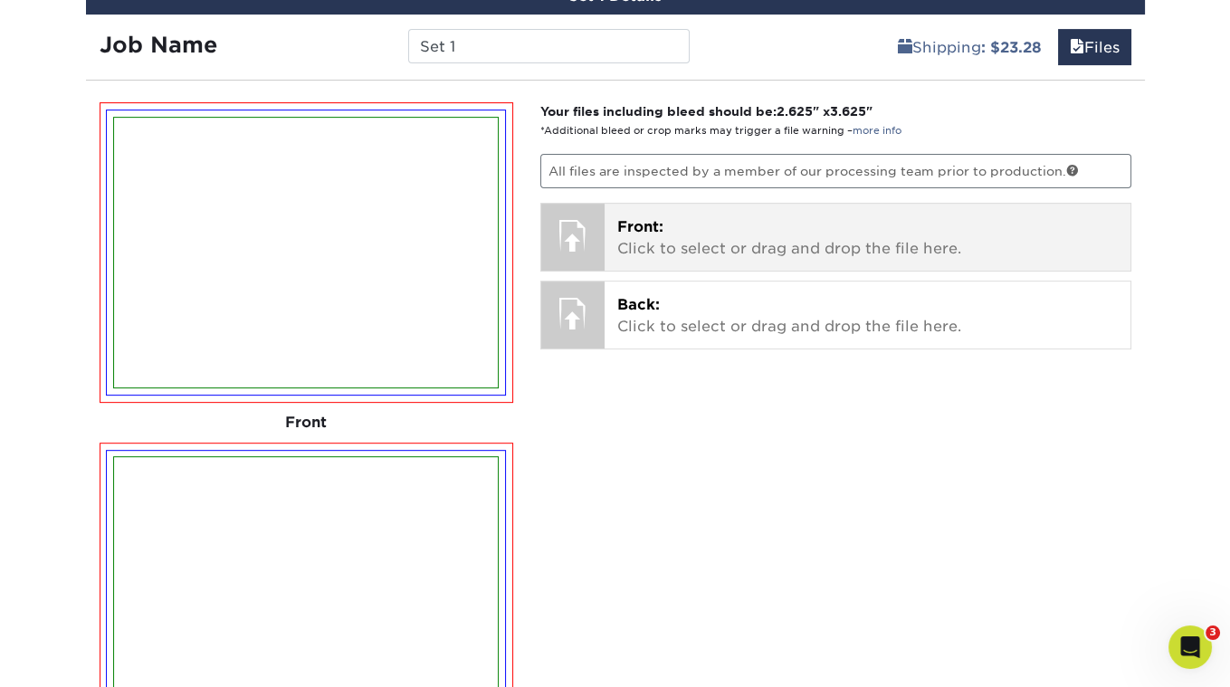
click at [644, 218] on span "Front:" at bounding box center [640, 226] width 46 height 17
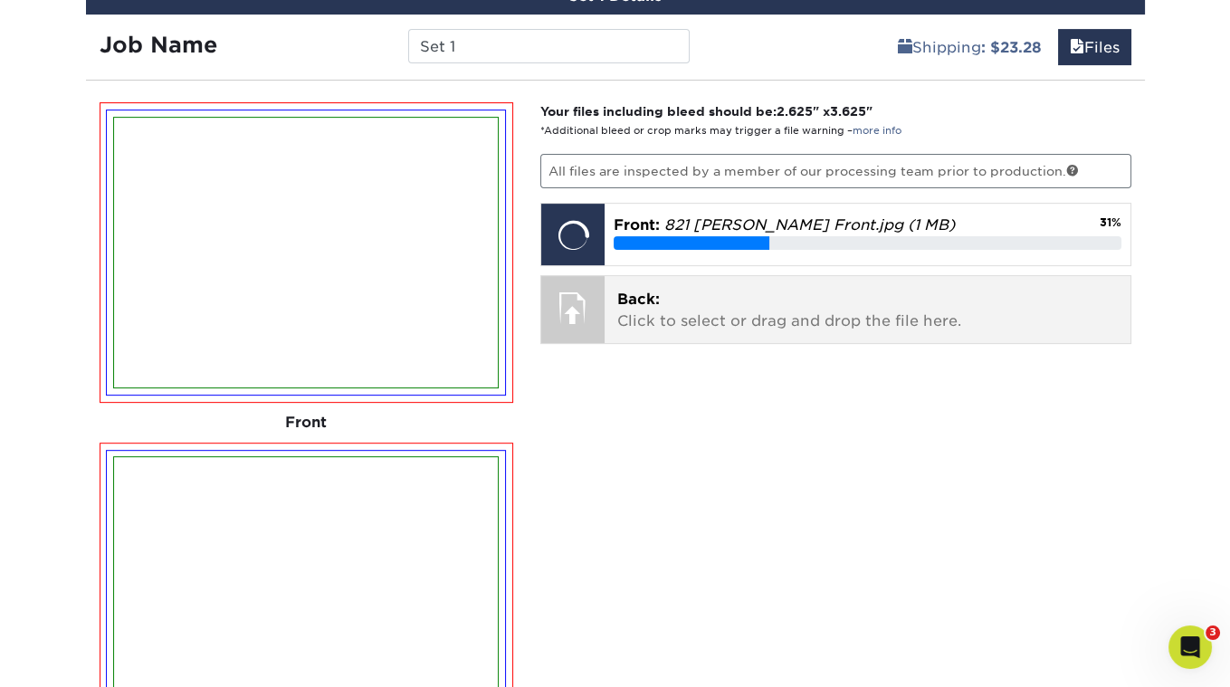
click at [639, 292] on span "Back:" at bounding box center [638, 299] width 43 height 17
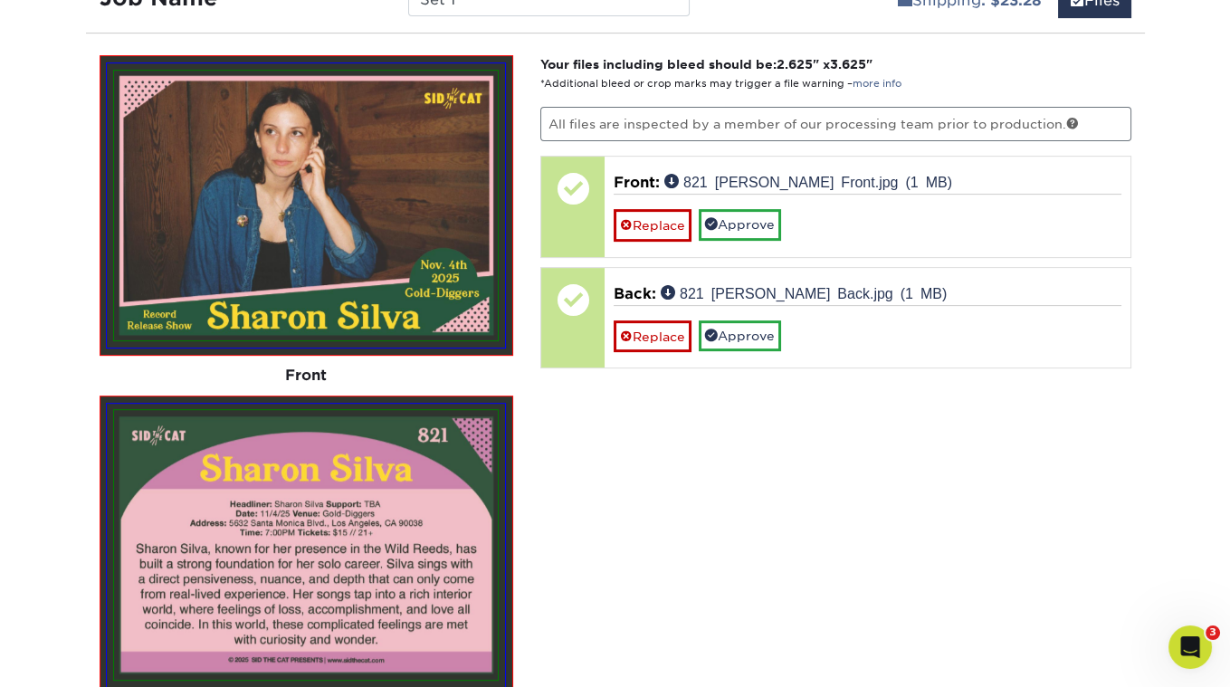
scroll to position [1061, 0]
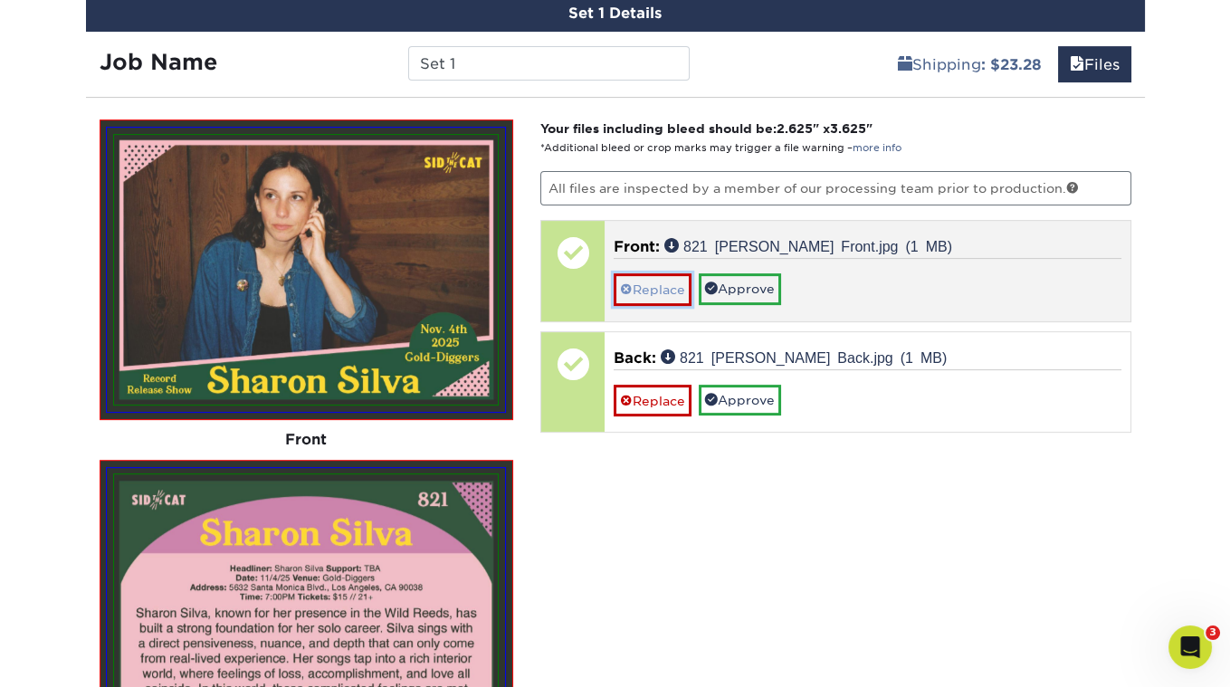
click at [644, 285] on link "Replace" at bounding box center [653, 289] width 78 height 32
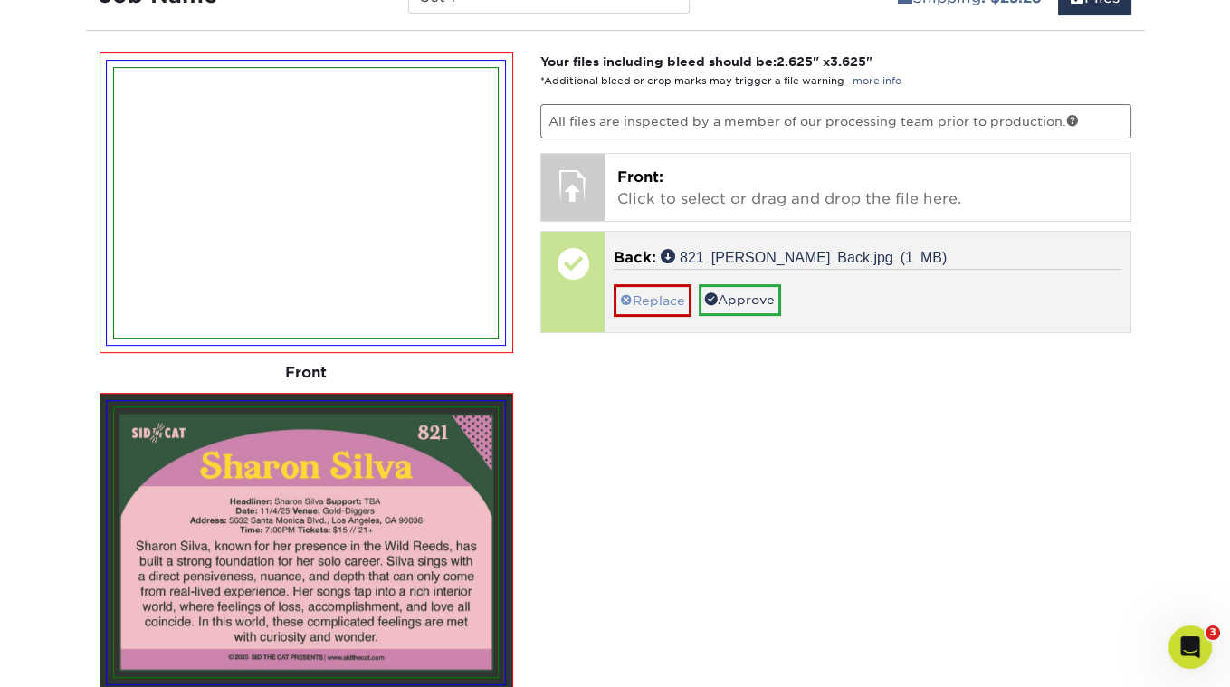
scroll to position [1167, 0]
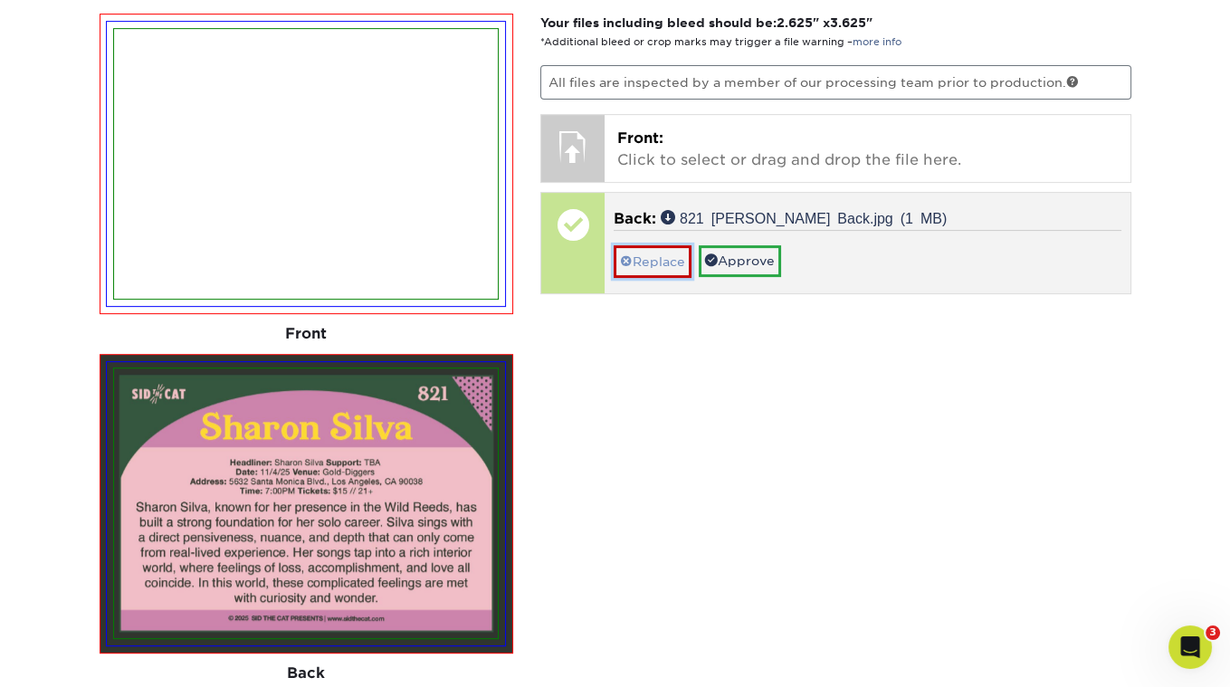
click at [640, 255] on link "Replace" at bounding box center [653, 261] width 78 height 32
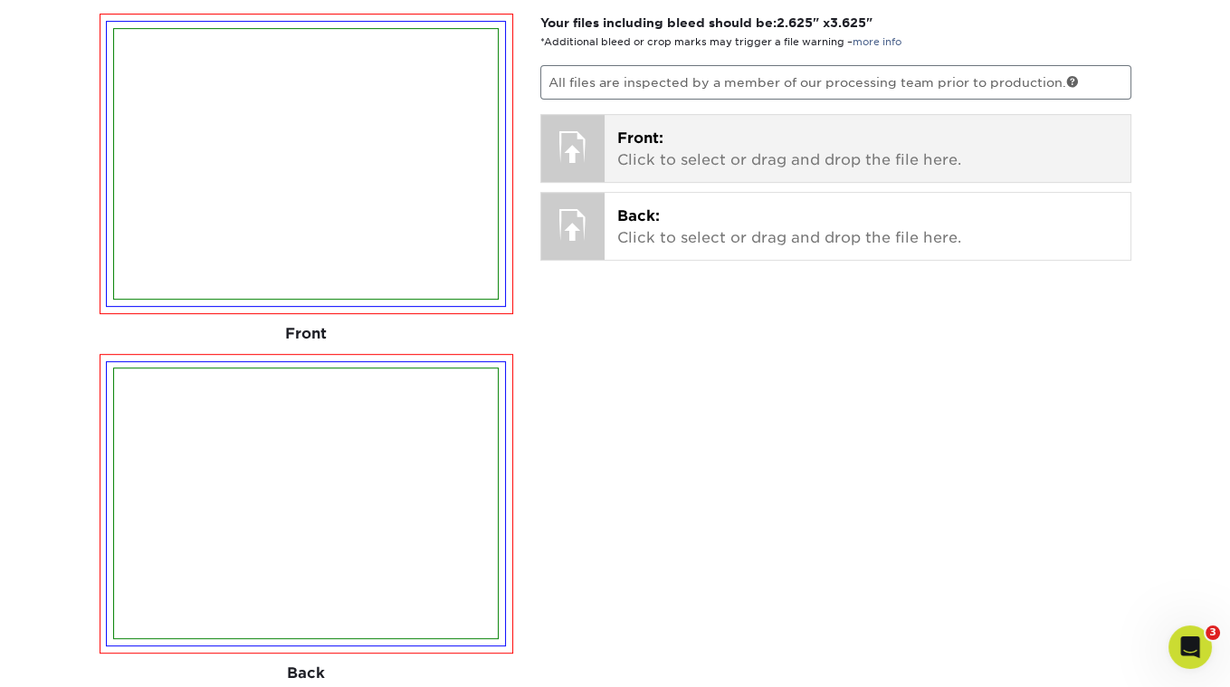
click at [642, 143] on p "Front: Click to select or drag and drop the file here." at bounding box center [867, 149] width 501 height 43
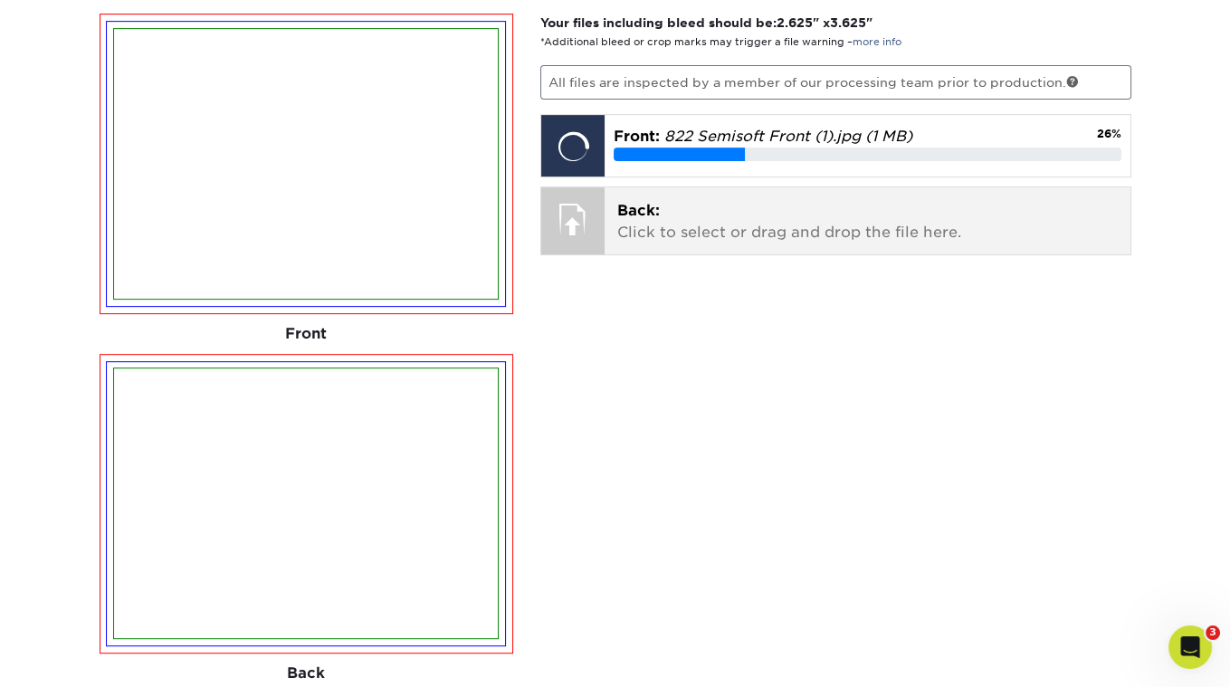
click at [625, 213] on p "Back: Click to select or drag and drop the file here." at bounding box center [867, 221] width 501 height 43
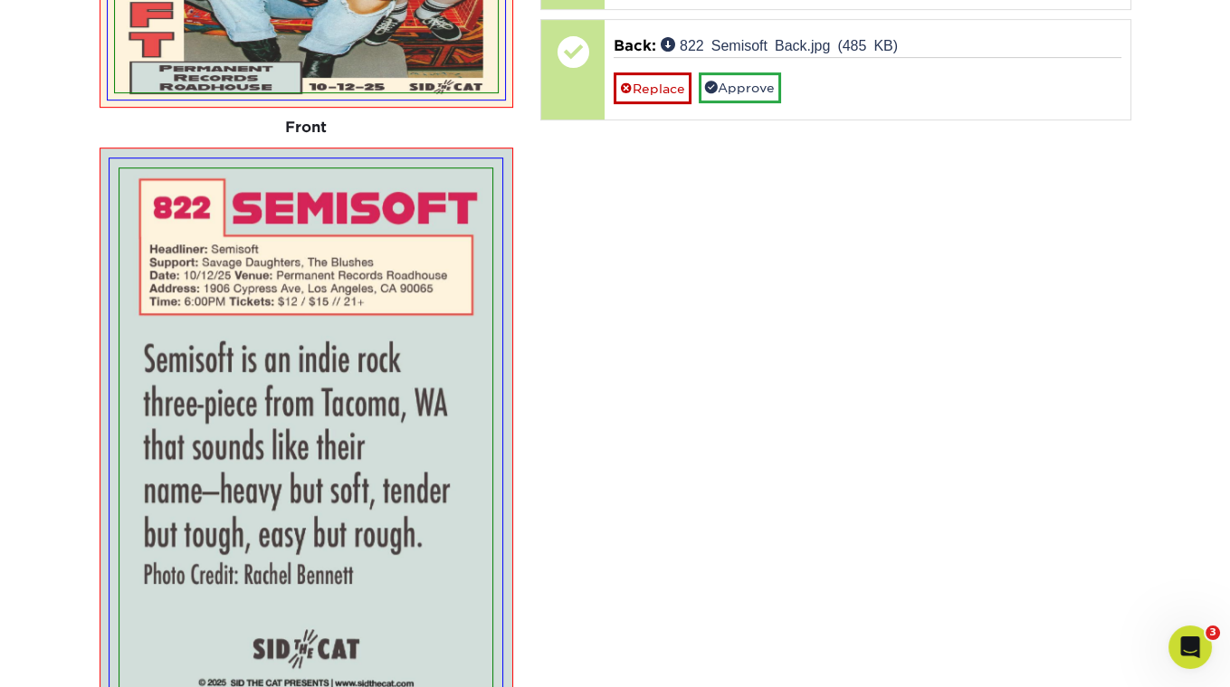
scroll to position [992, 0]
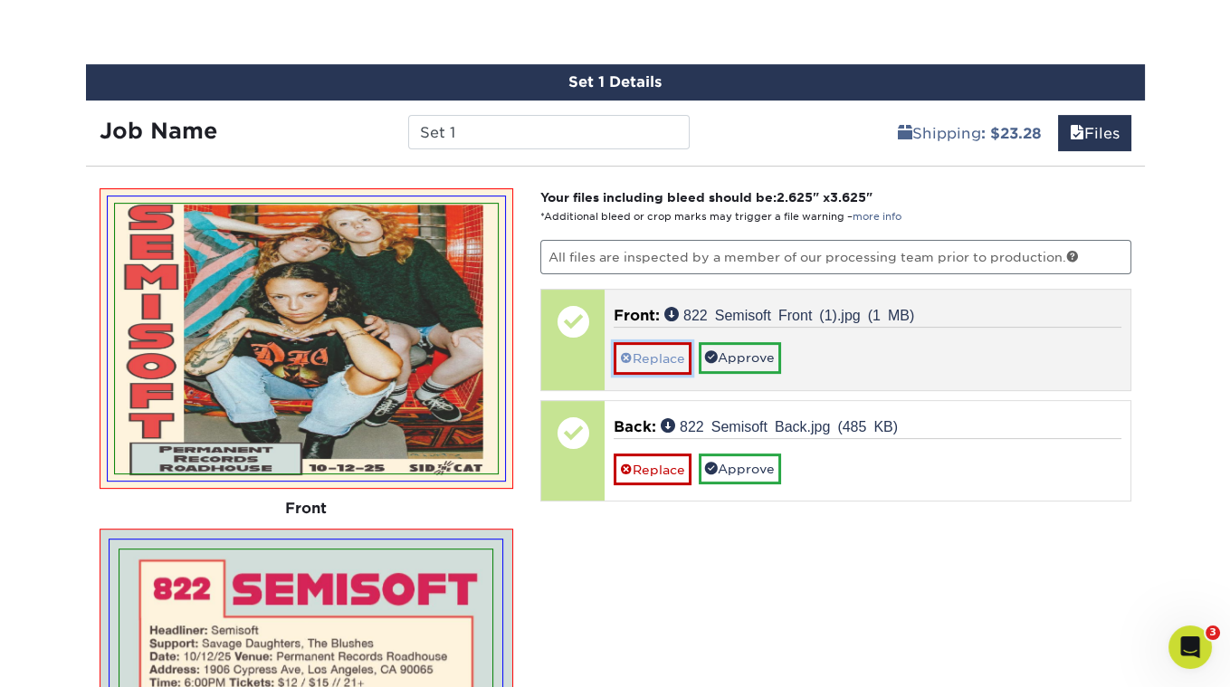
click at [651, 352] on link "Replace" at bounding box center [653, 358] width 78 height 32
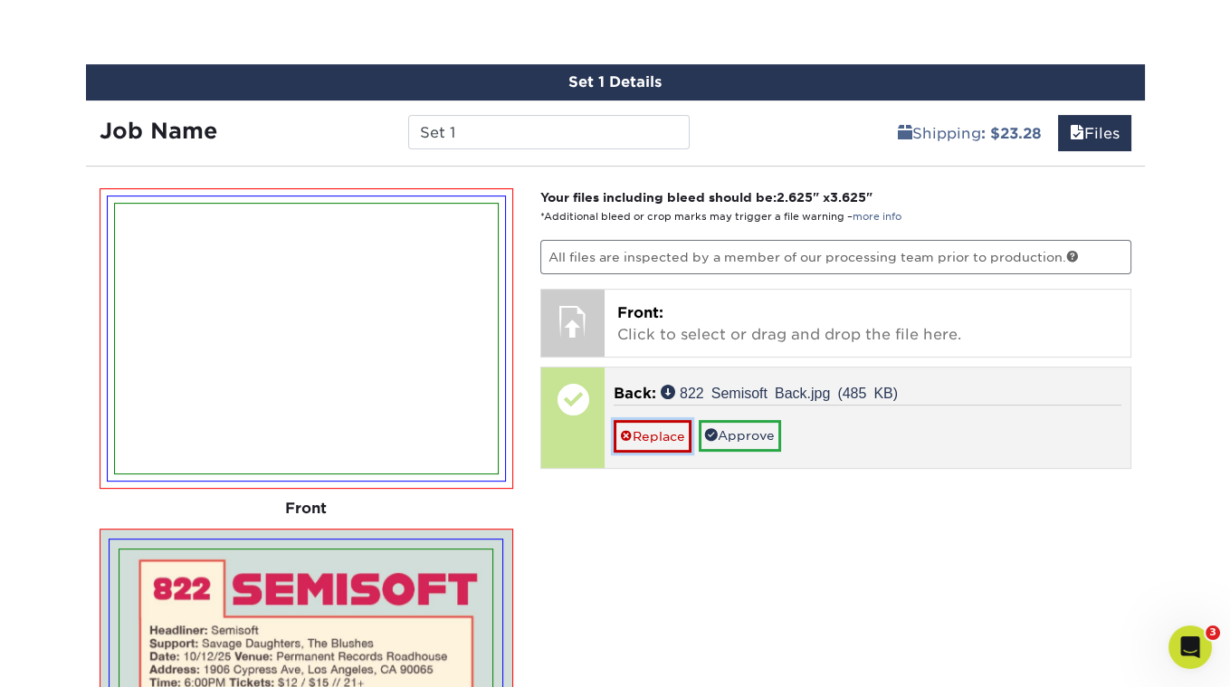
click at [651, 423] on link "Replace" at bounding box center [653, 436] width 78 height 32
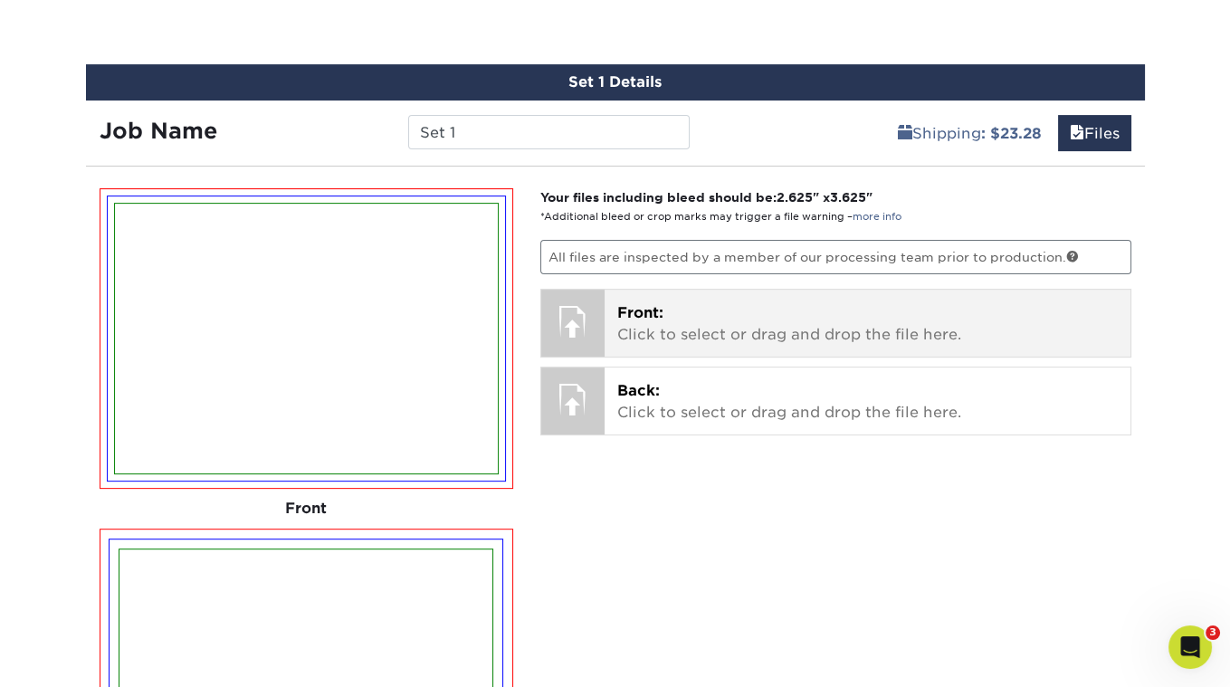
click at [647, 309] on span "Front:" at bounding box center [640, 312] width 46 height 17
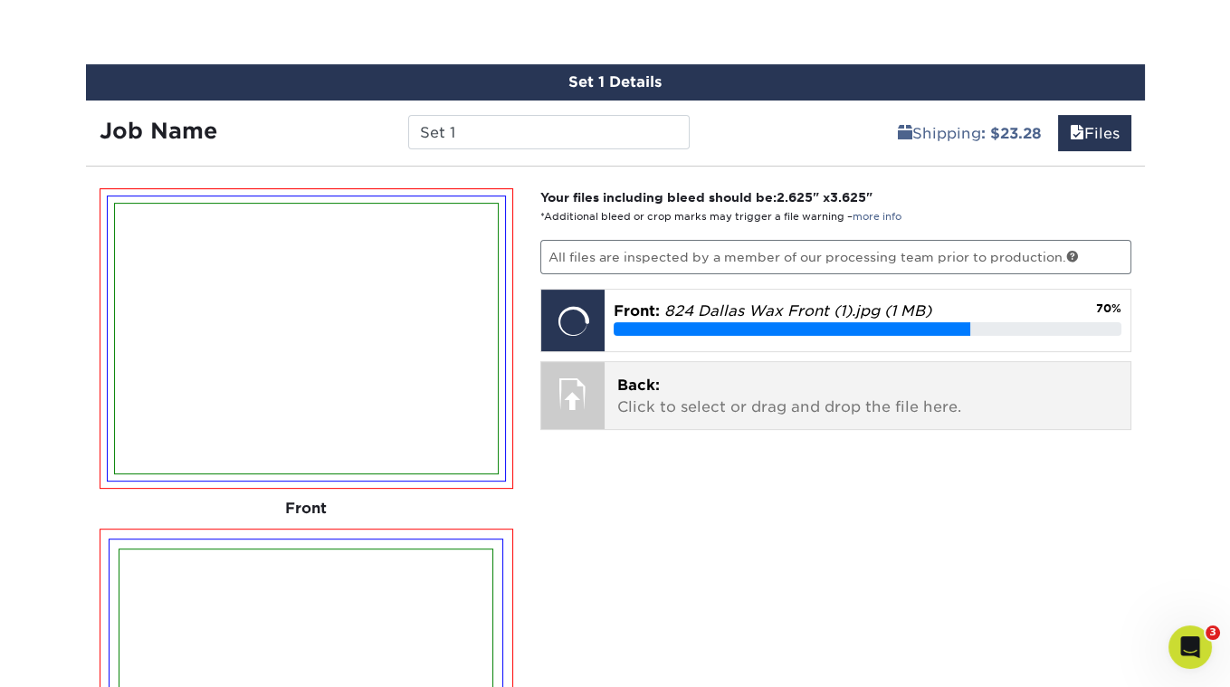
click at [630, 375] on p "Back: Click to select or drag and drop the file here." at bounding box center [867, 396] width 501 height 43
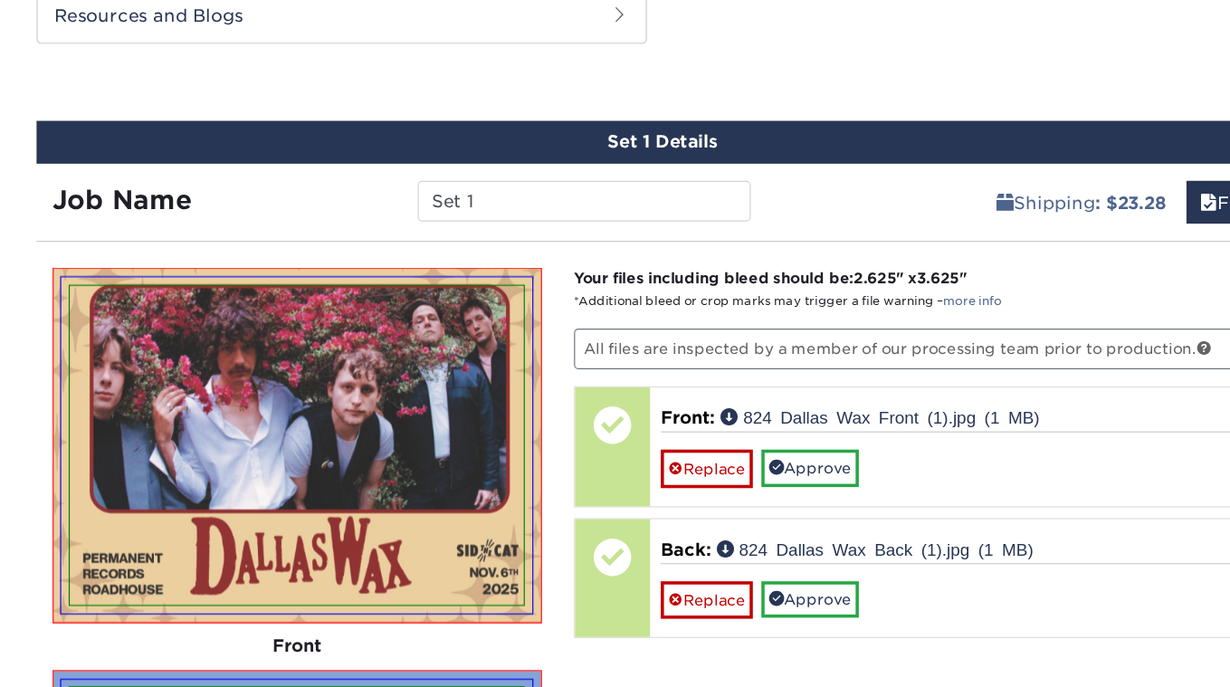
scroll to position [907, 0]
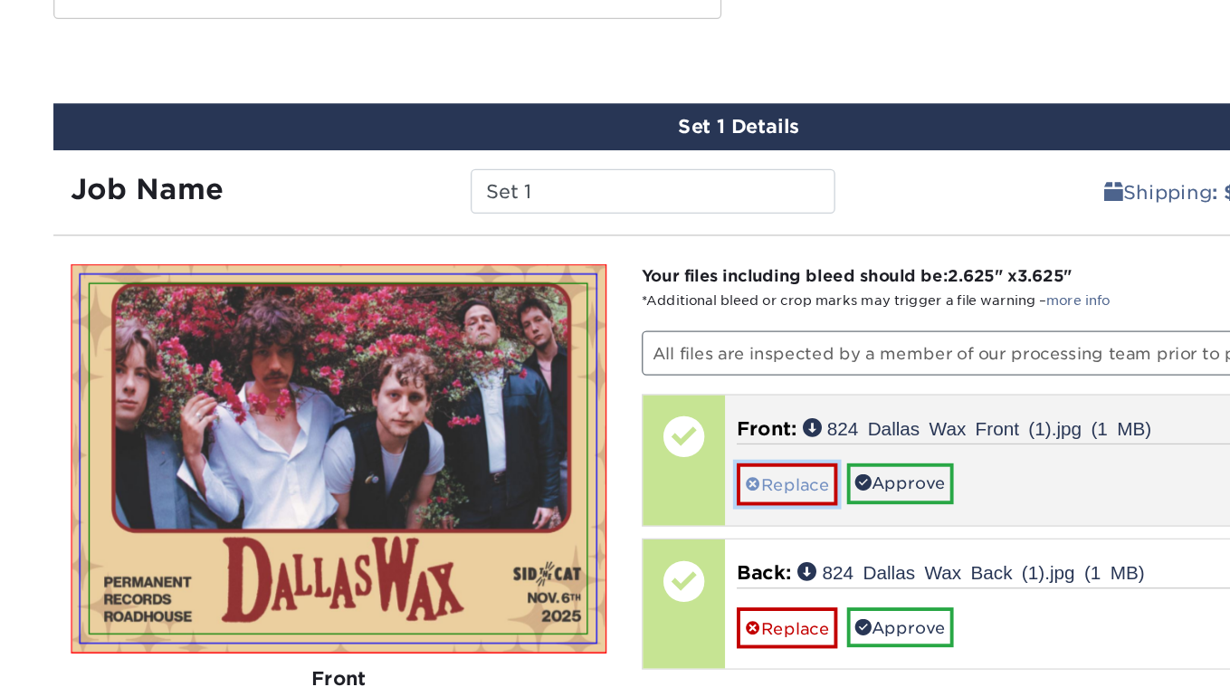
click at [657, 432] on link "Replace" at bounding box center [653, 443] width 78 height 32
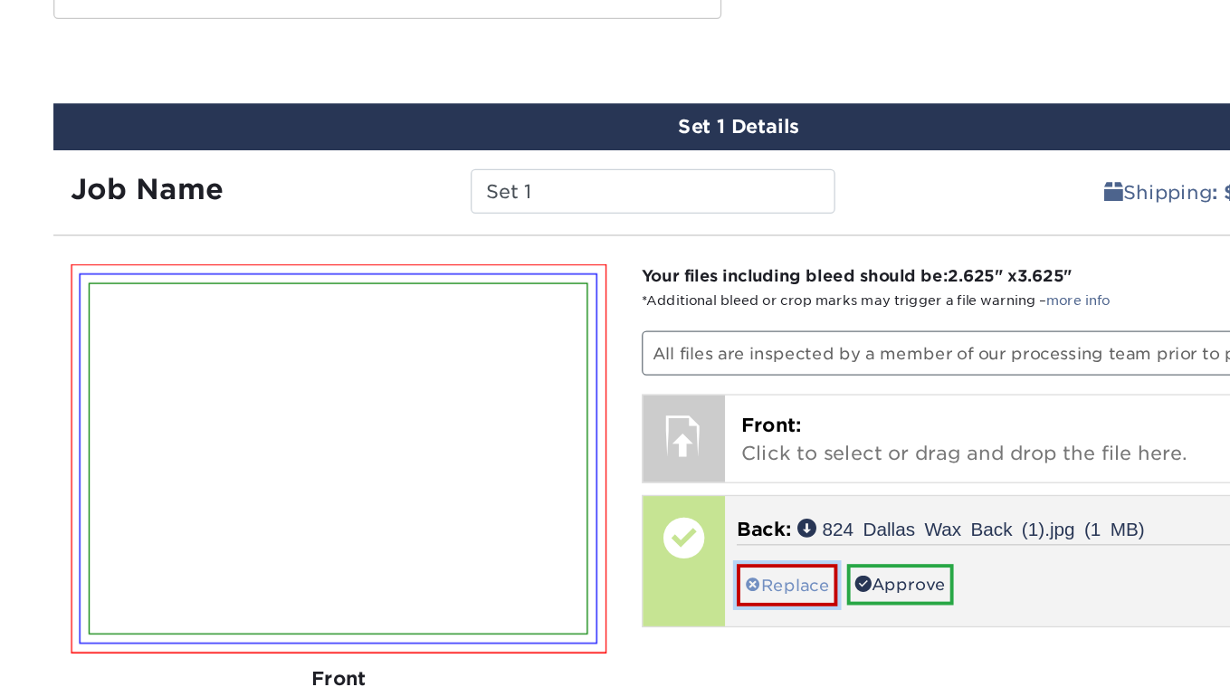
click at [648, 527] on link "Replace" at bounding box center [653, 521] width 78 height 32
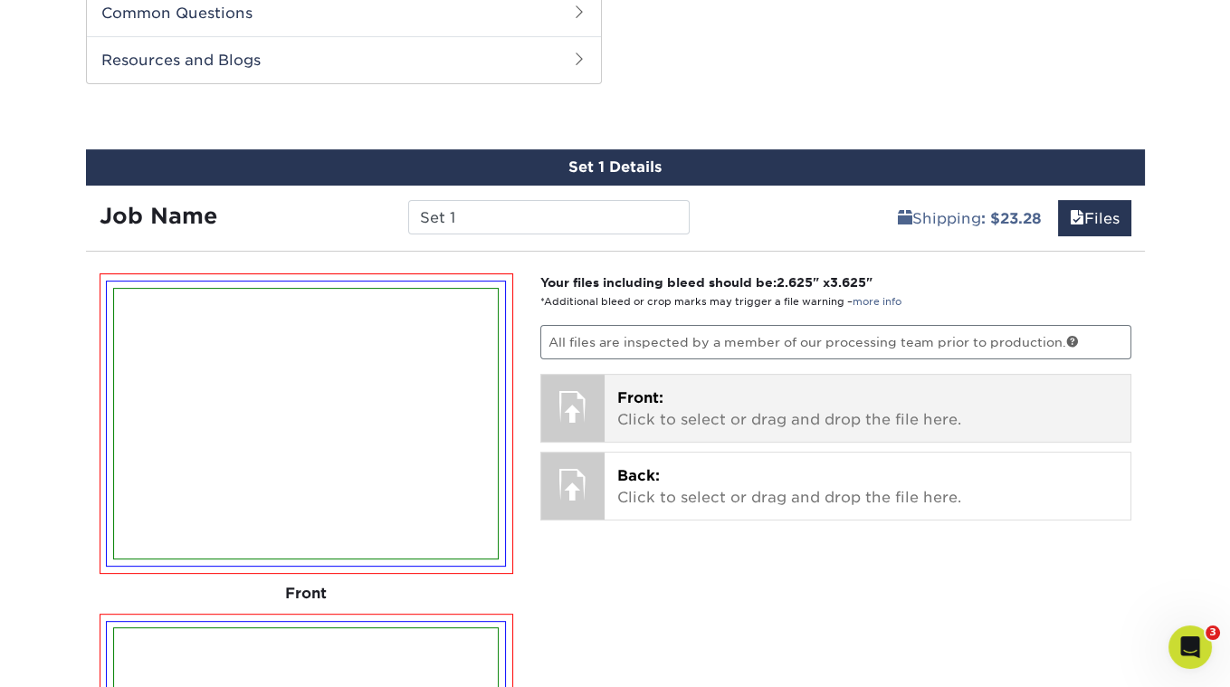
click at [645, 413] on p "Front: Click to select or drag and drop the file here." at bounding box center [867, 408] width 501 height 43
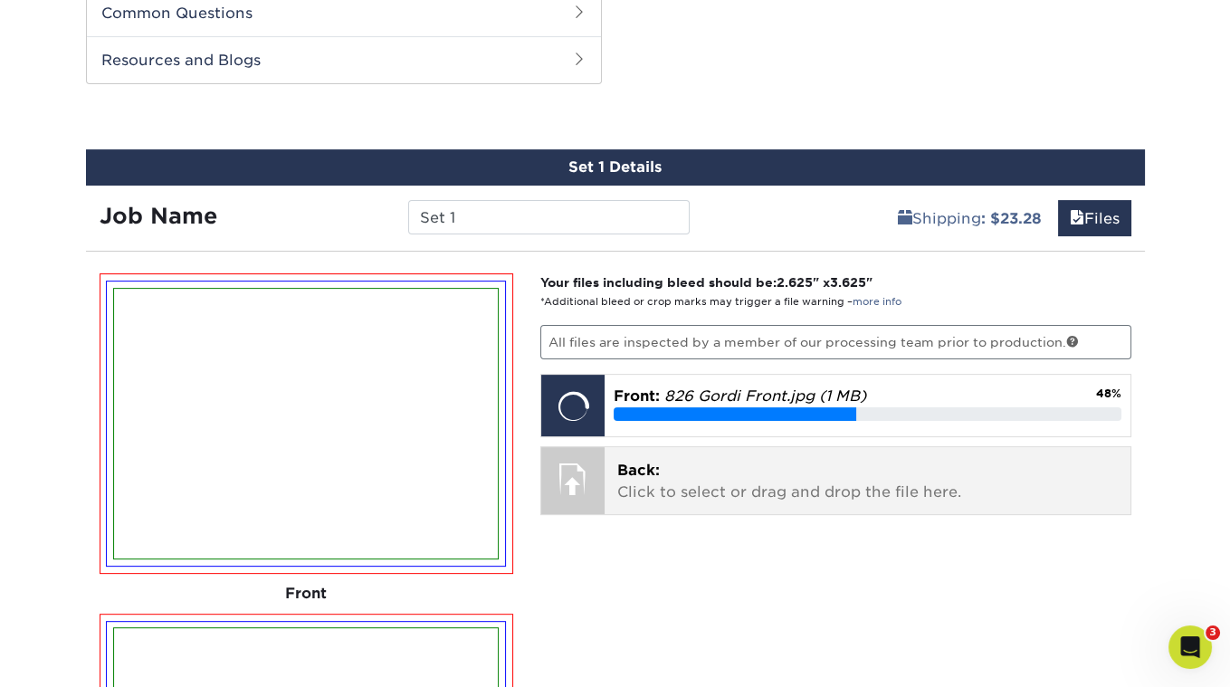
click at [638, 452] on div "Back: Click to select or drag and drop the file here. Choose file 820 The Sophs…" at bounding box center [868, 480] width 526 height 67
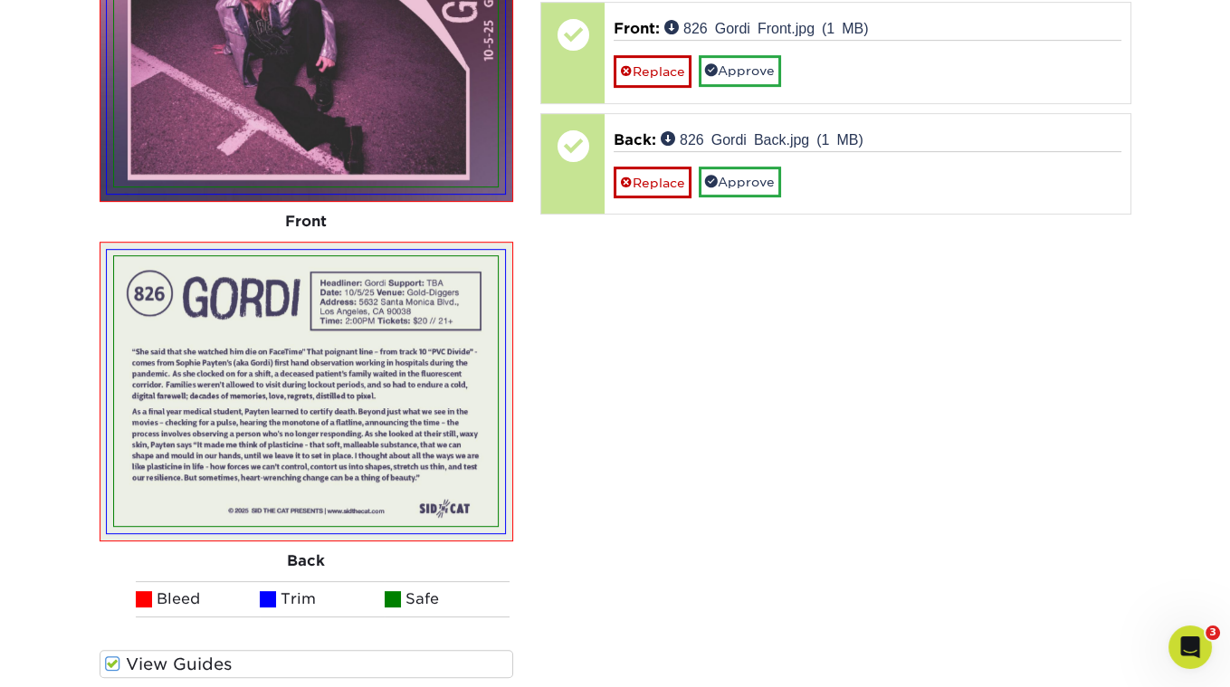
scroll to position [1062, 0]
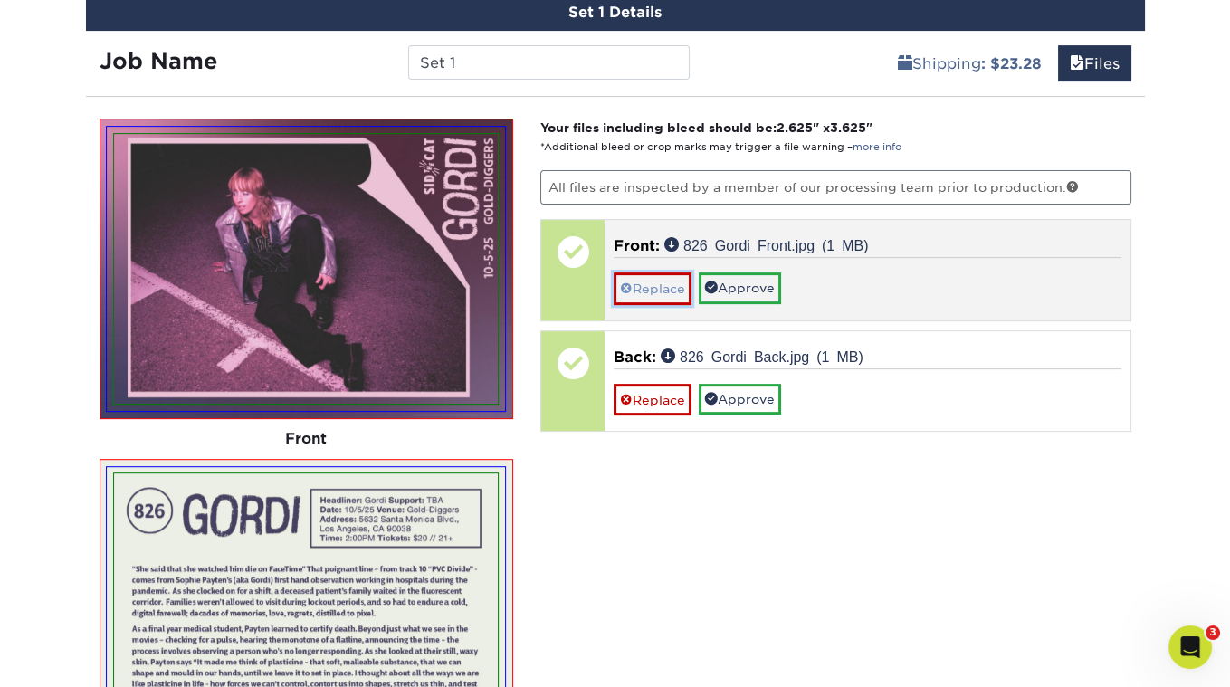
click at [650, 292] on link "Replace" at bounding box center [653, 288] width 78 height 32
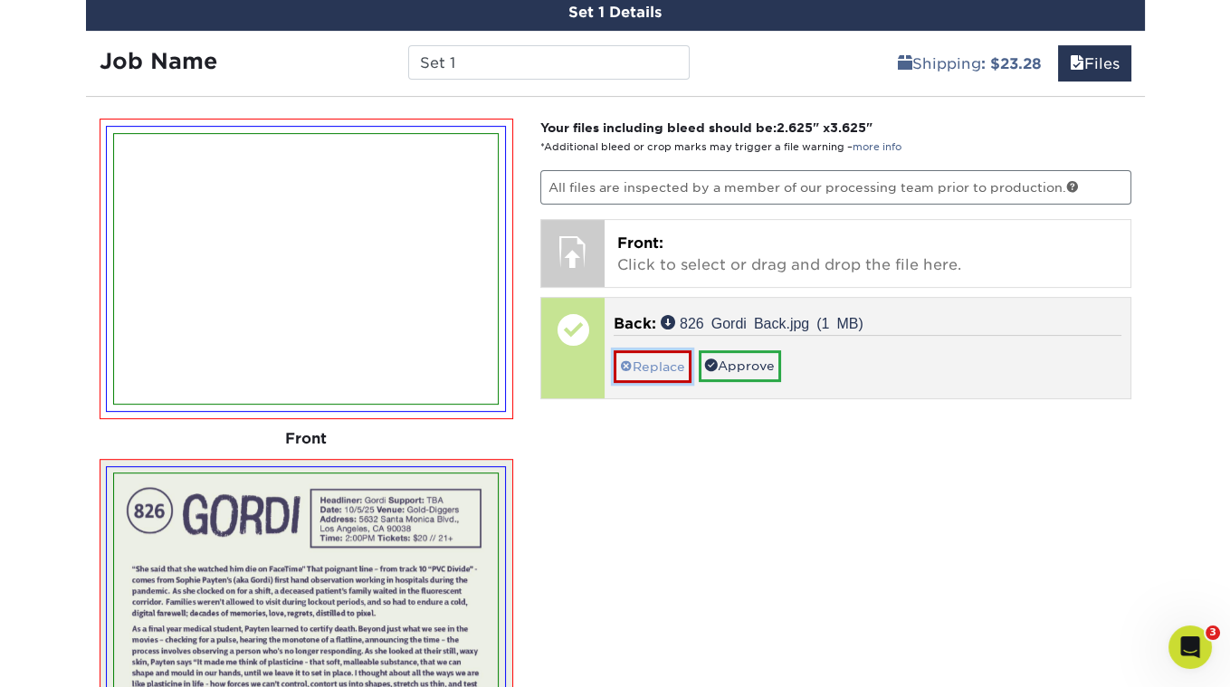
click at [650, 351] on link "Replace" at bounding box center [653, 366] width 78 height 32
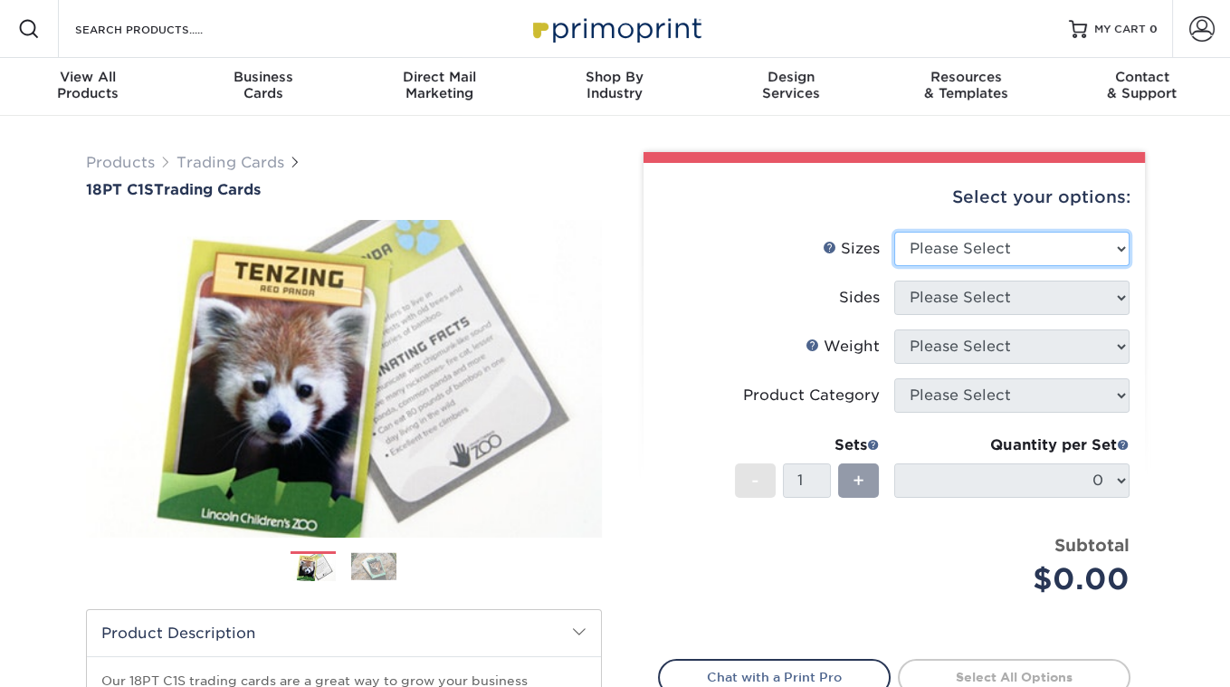
click at [925, 253] on select "Please Select 2.5" x 3.5"" at bounding box center [1011, 249] width 235 height 34
select select "2.50x3.50"
click at [894, 232] on select "Please Select 2.5" x 3.5"" at bounding box center [1011, 249] width 235 height 34
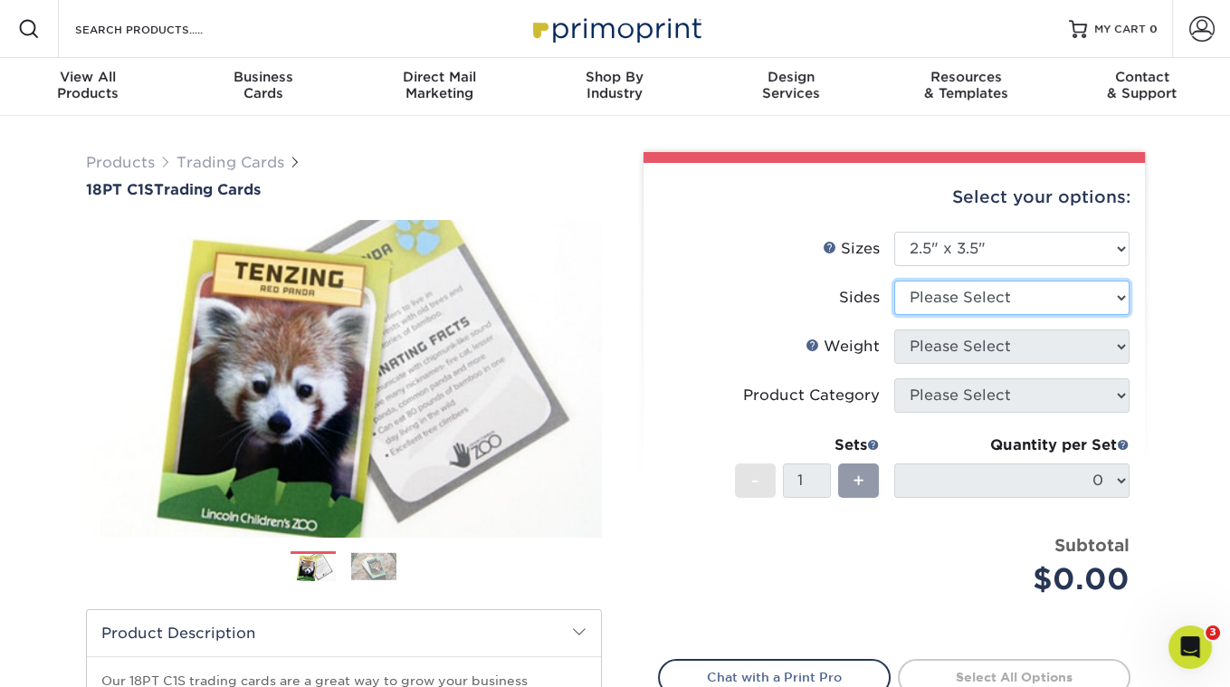
click at [941, 294] on select "Please Select Print Both Sides Print Front Only" at bounding box center [1011, 298] width 235 height 34
select select "13abbda7-1d64-4f25-8bb2-c179b224825d"
click at [894, 281] on select "Please Select Print Both Sides Print Front Only" at bounding box center [1011, 298] width 235 height 34
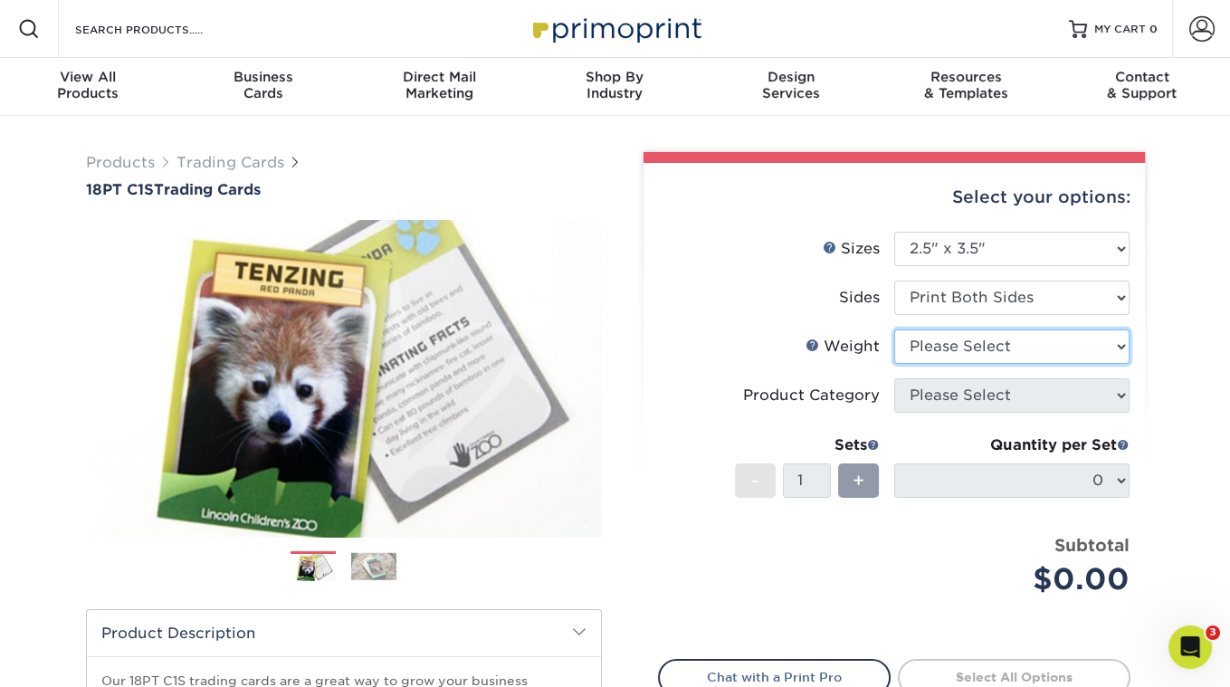
click at [948, 350] on select "Please Select 18PT C1S" at bounding box center [1011, 346] width 235 height 34
select select "18PTC1S"
click at [894, 329] on select "Please Select 18PT C1S" at bounding box center [1011, 346] width 235 height 34
click at [0, 0] on select at bounding box center [0, 0] width 0 height 0
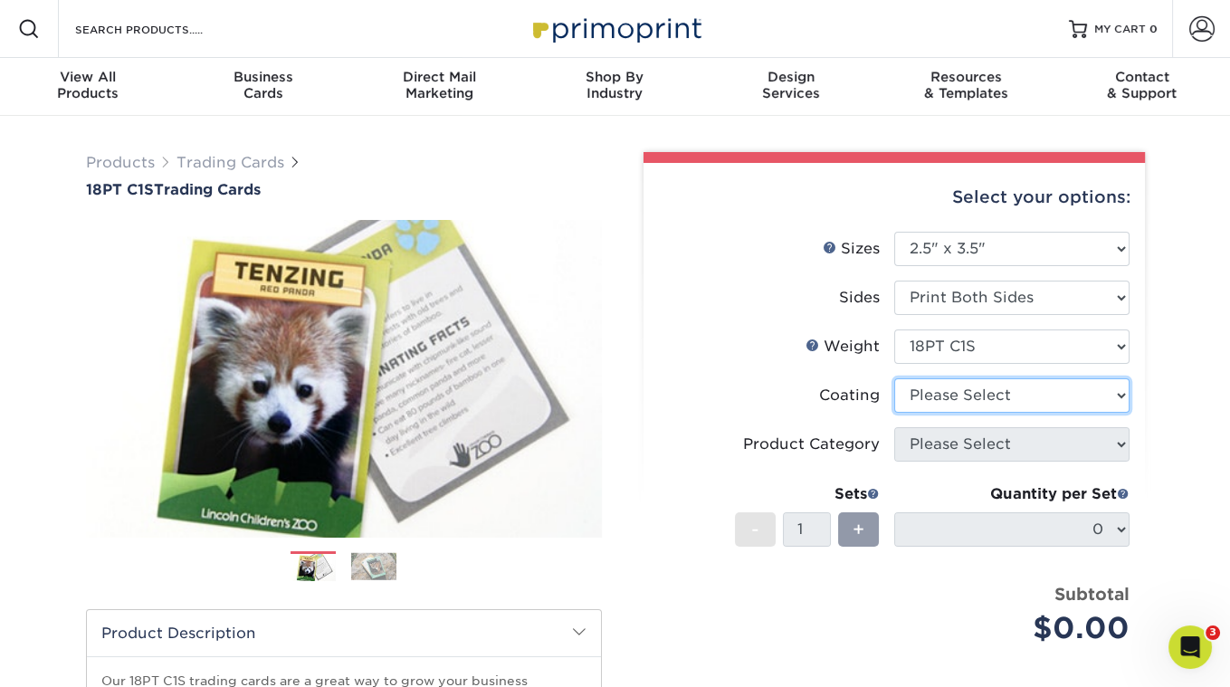
select select "1e8116af-acfc-44b1-83dc-8181aa338834"
click at [894, 378] on select at bounding box center [1011, 395] width 235 height 34
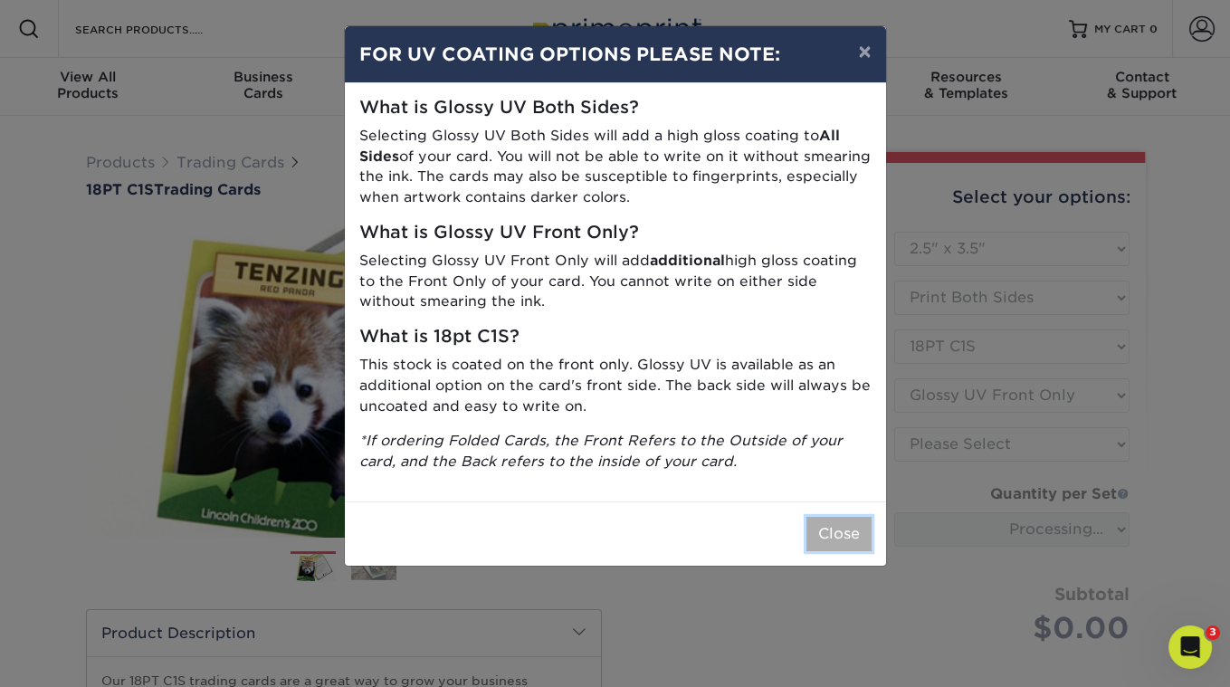
click at [845, 529] on button "Close" at bounding box center [838, 534] width 65 height 34
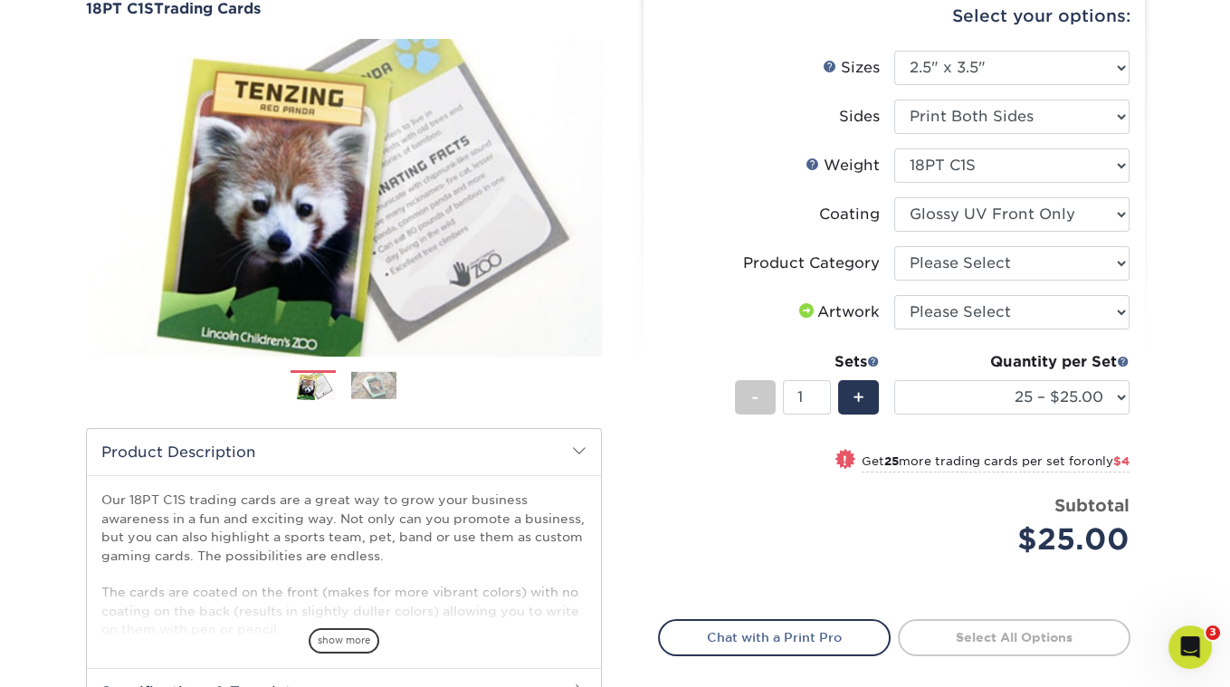
scroll to position [286, 0]
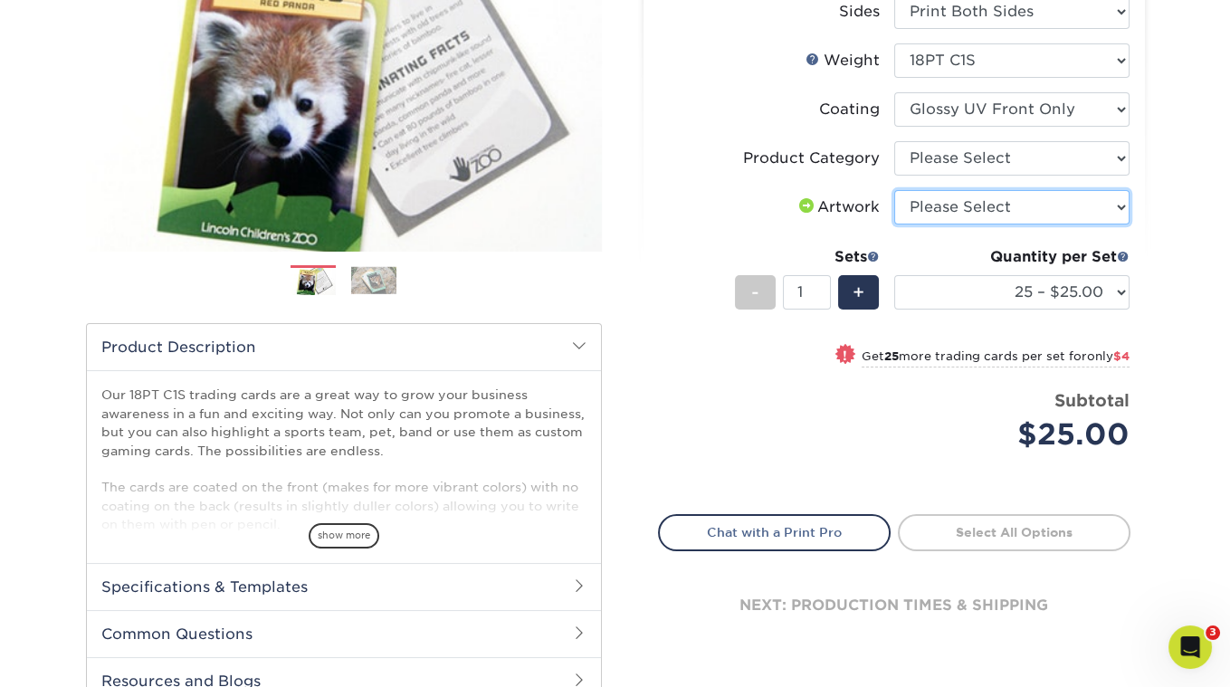
click at [932, 215] on select "Please Select I will upload files I need a design - $100" at bounding box center [1011, 207] width 235 height 34
select select "upload"
click at [894, 190] on select "Please Select I will upload files I need a design - $100" at bounding box center [1011, 207] width 235 height 34
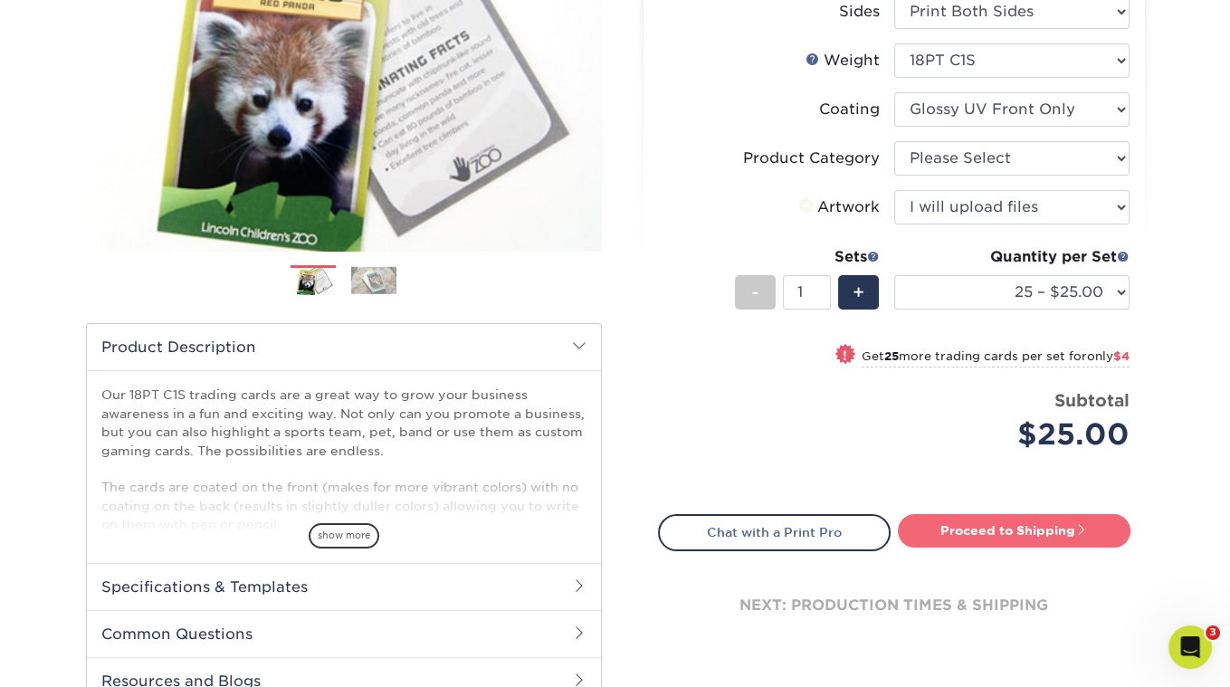
click at [971, 525] on link "Proceed to Shipping" at bounding box center [1014, 530] width 233 height 33
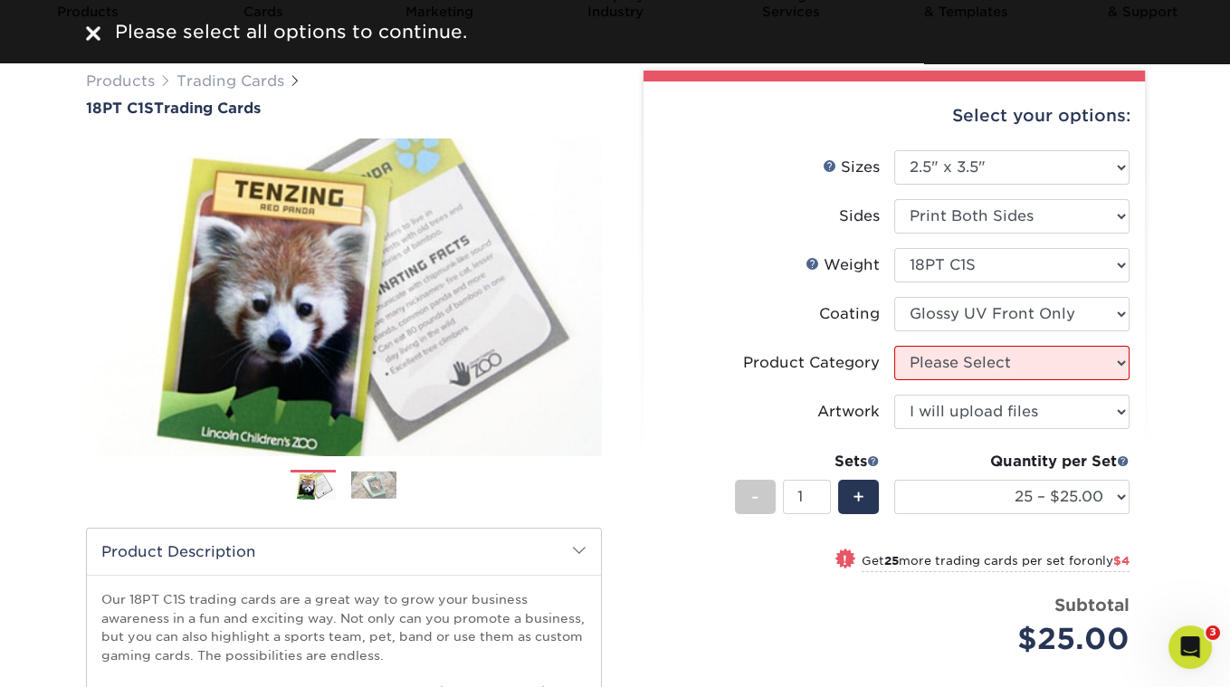
scroll to position [59, 0]
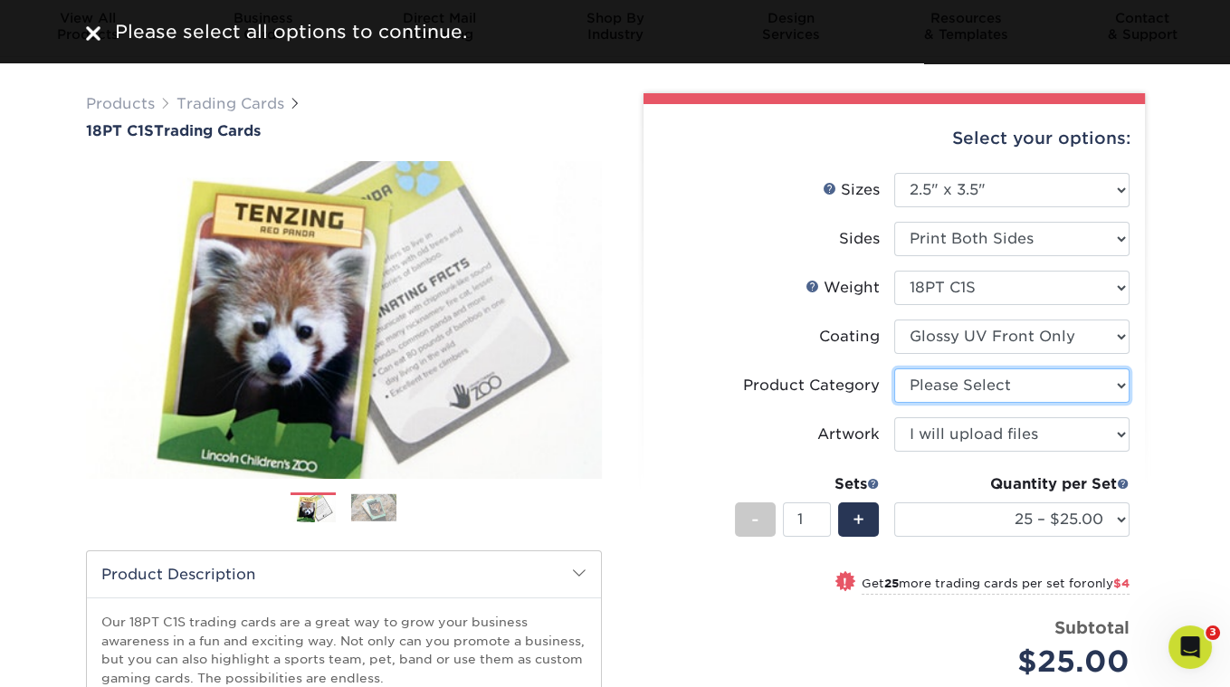
click at [960, 391] on select "Please Select Trading Cards" at bounding box center [1011, 385] width 235 height 34
select select "c2f9bce9-36c2-409d-b101-c29d9d031e18"
click at [894, 368] on select "Please Select Trading Cards" at bounding box center [1011, 385] width 235 height 34
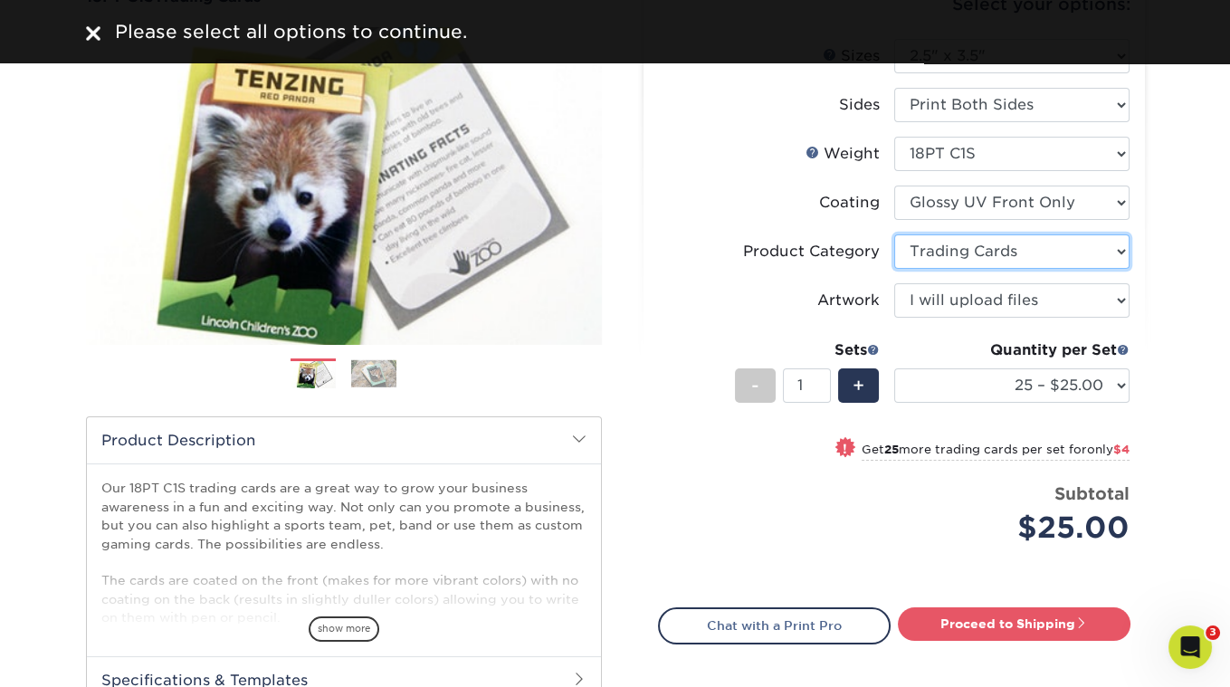
scroll to position [224, 0]
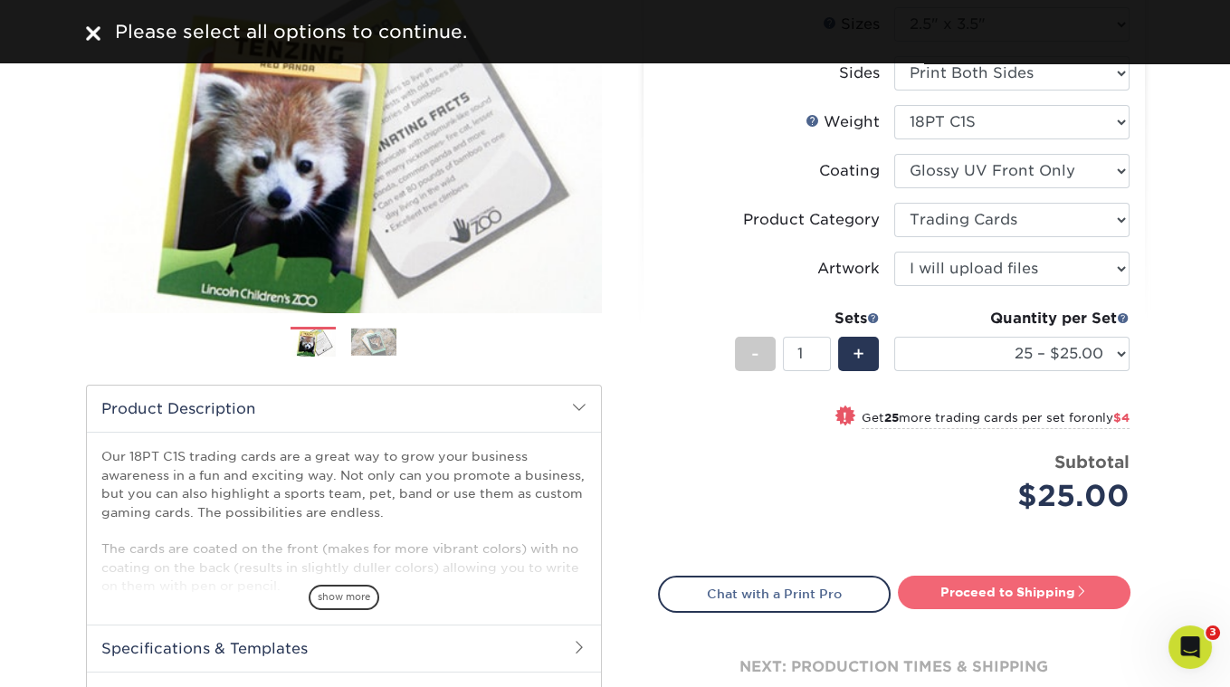
click at [971, 591] on link "Proceed to Shipping" at bounding box center [1014, 592] width 233 height 33
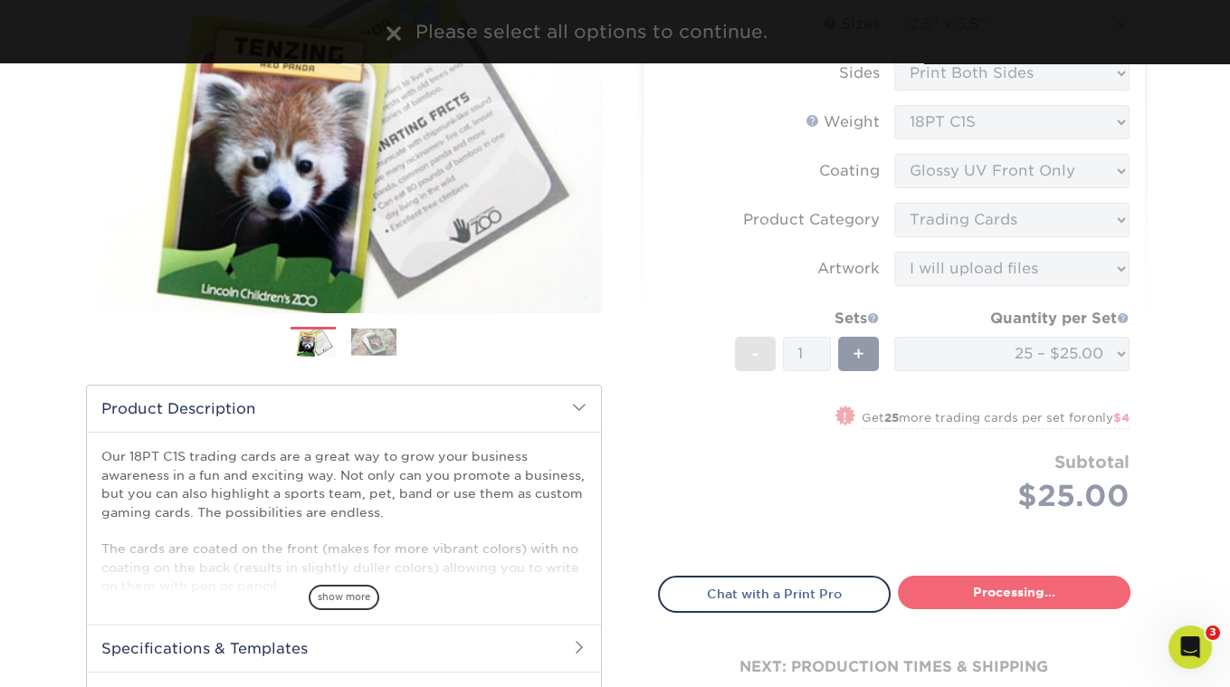
select select "08588386-0599-420e-8c79-4535039915a0"
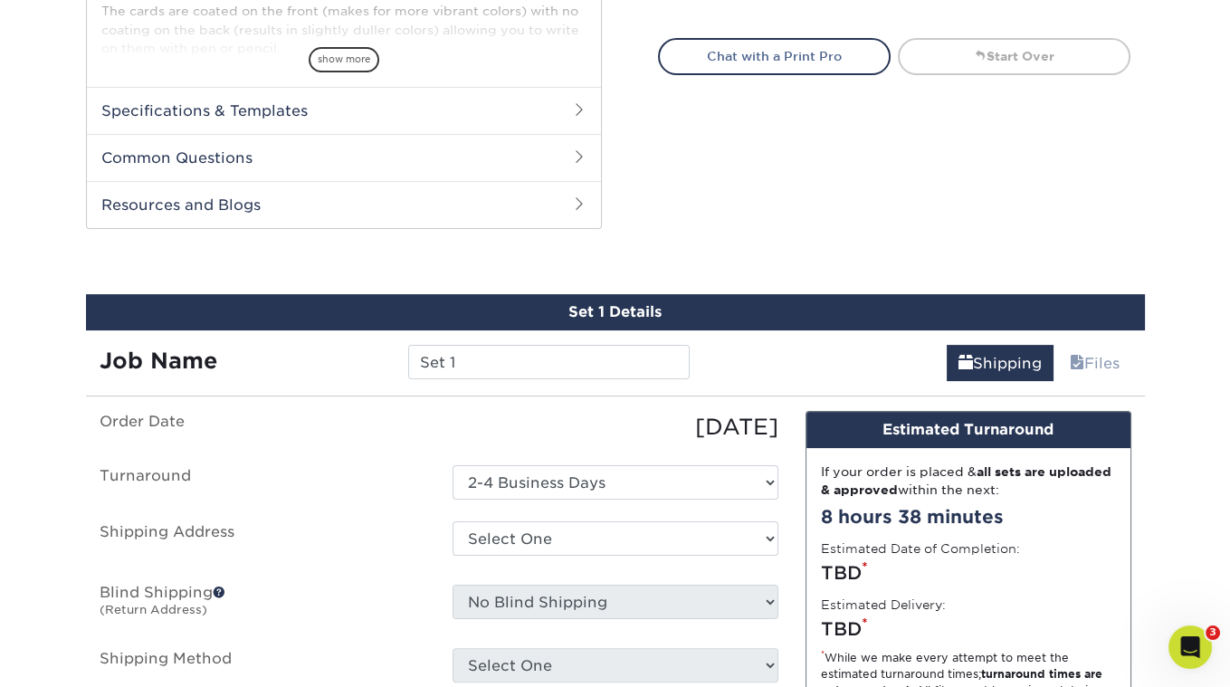
scroll to position [899, 0]
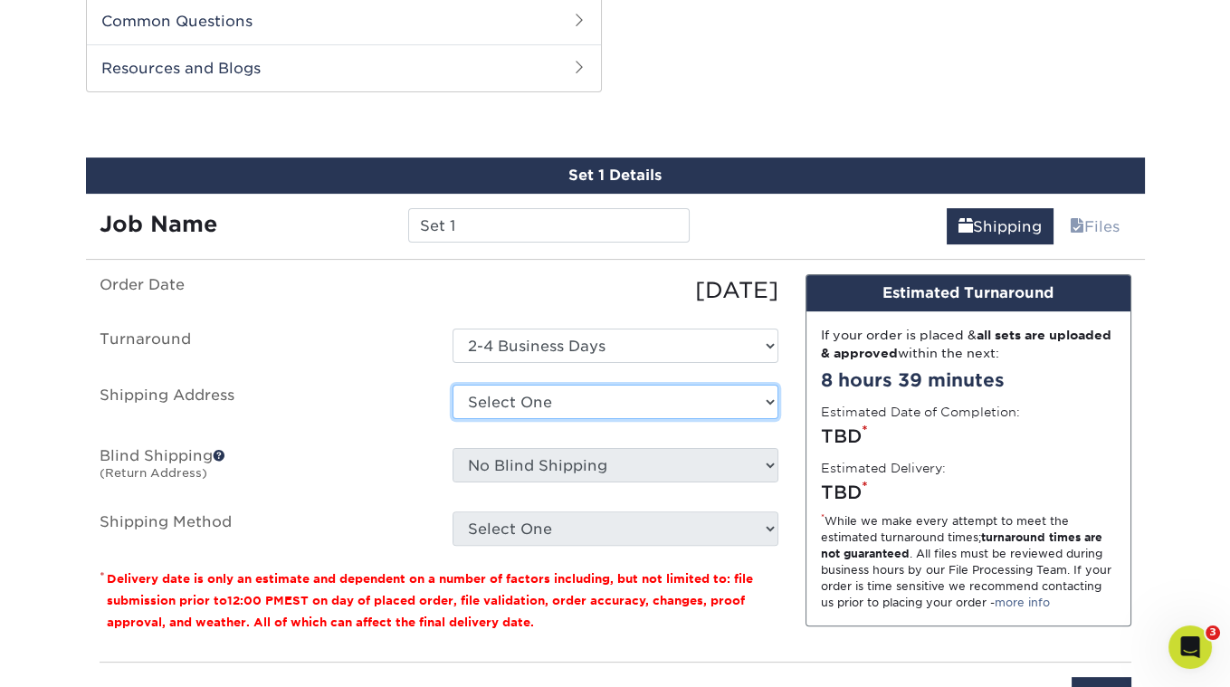
click at [613, 399] on select "Select One Sid The Cat Presents + Add New Address - Login" at bounding box center [616, 402] width 326 height 34
select select "285941"
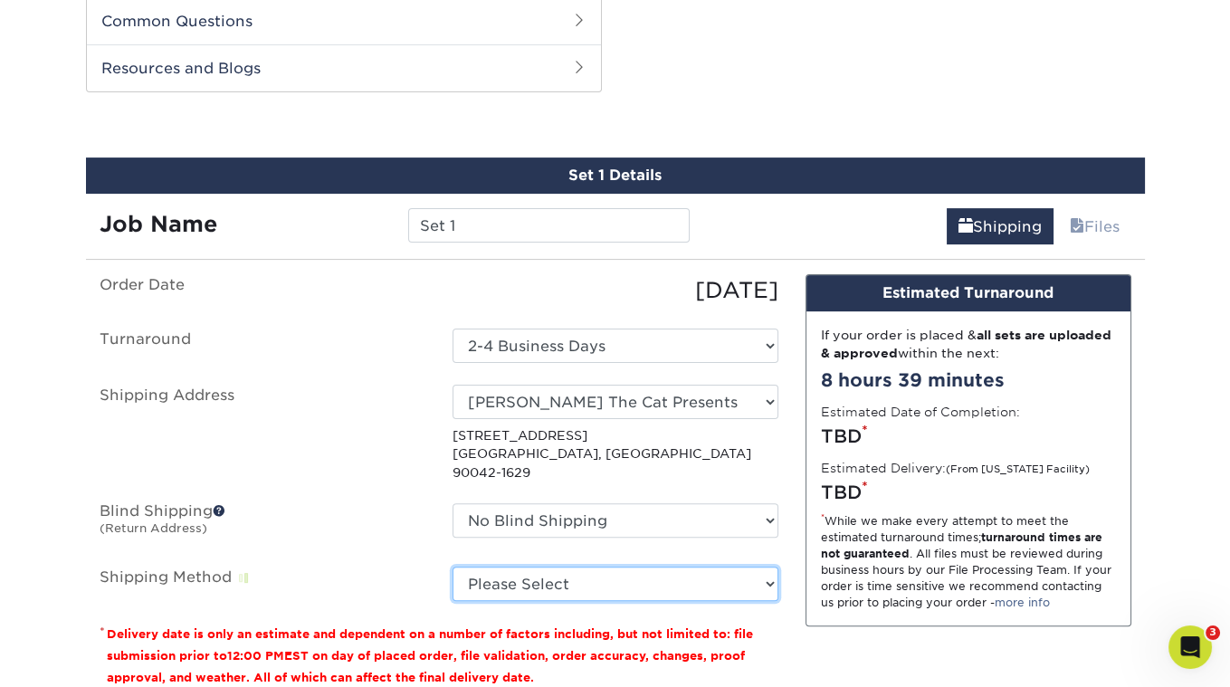
click at [618, 567] on select "Please Select Ground Shipping (+$23.28) 3 Day Shipping Service (+$29.99) 2 Day …" at bounding box center [616, 584] width 326 height 34
select select "03"
click at [453, 567] on select "Please Select Ground Shipping (+$23.28) 3 Day Shipping Service (+$29.99) 2 Day …" at bounding box center [616, 584] width 326 height 34
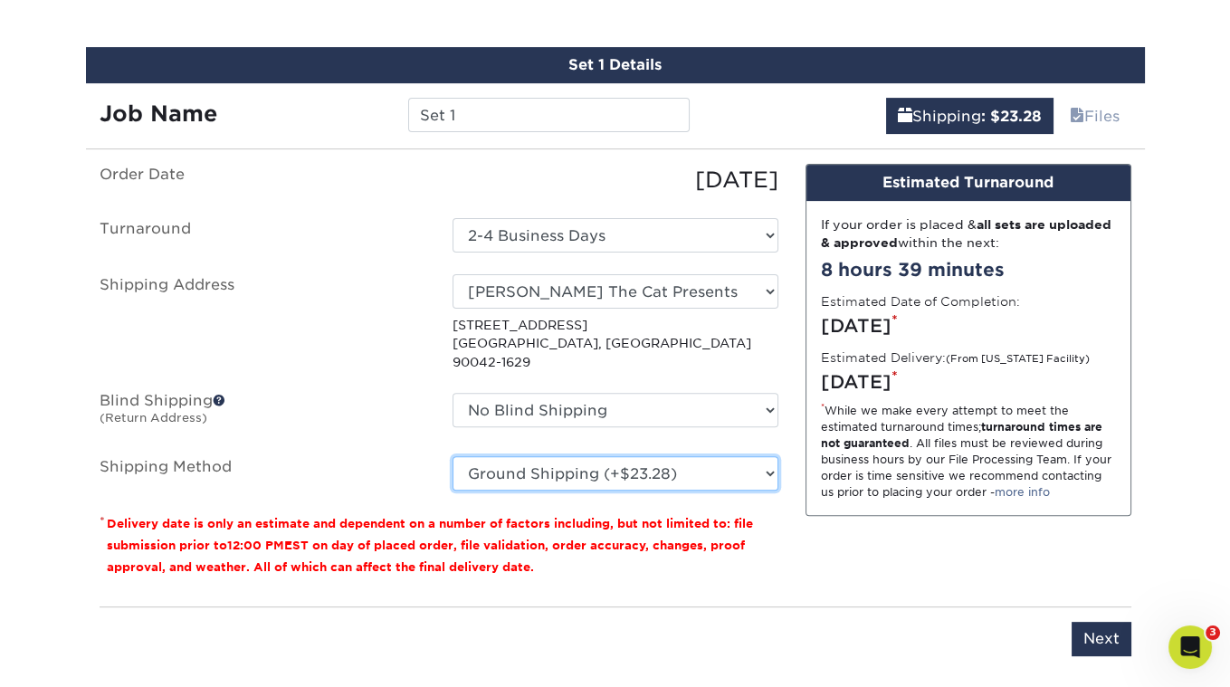
scroll to position [1104, 0]
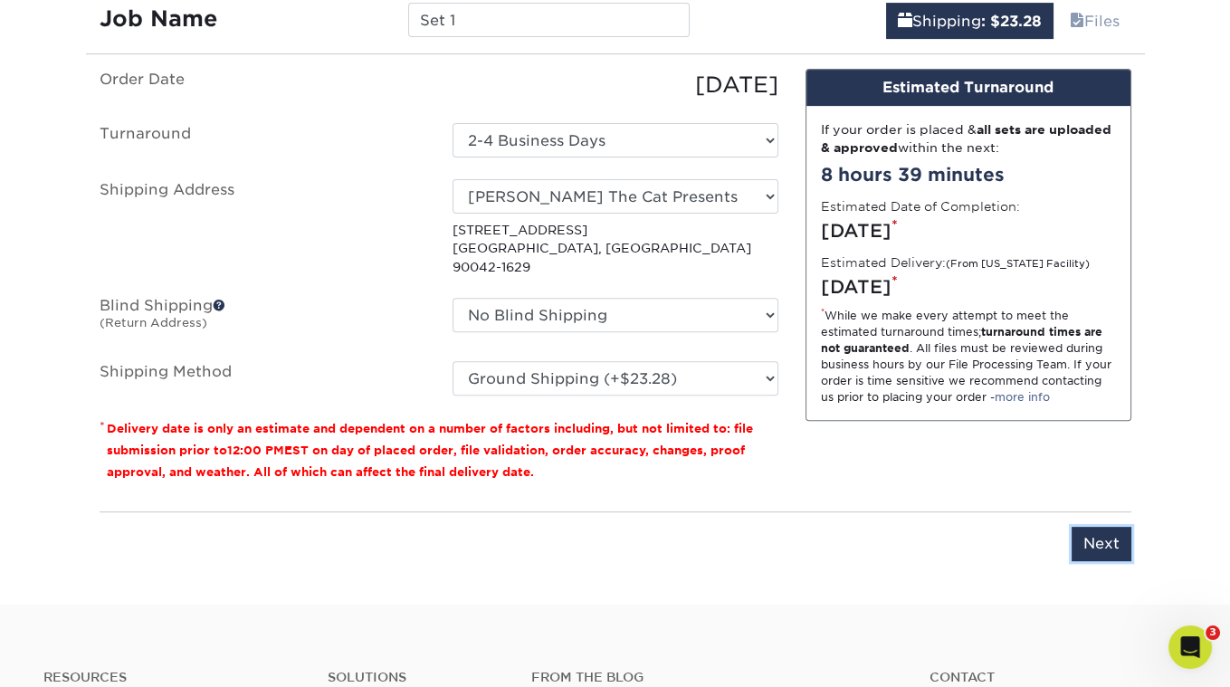
click at [1095, 527] on input "Next" at bounding box center [1102, 544] width 60 height 34
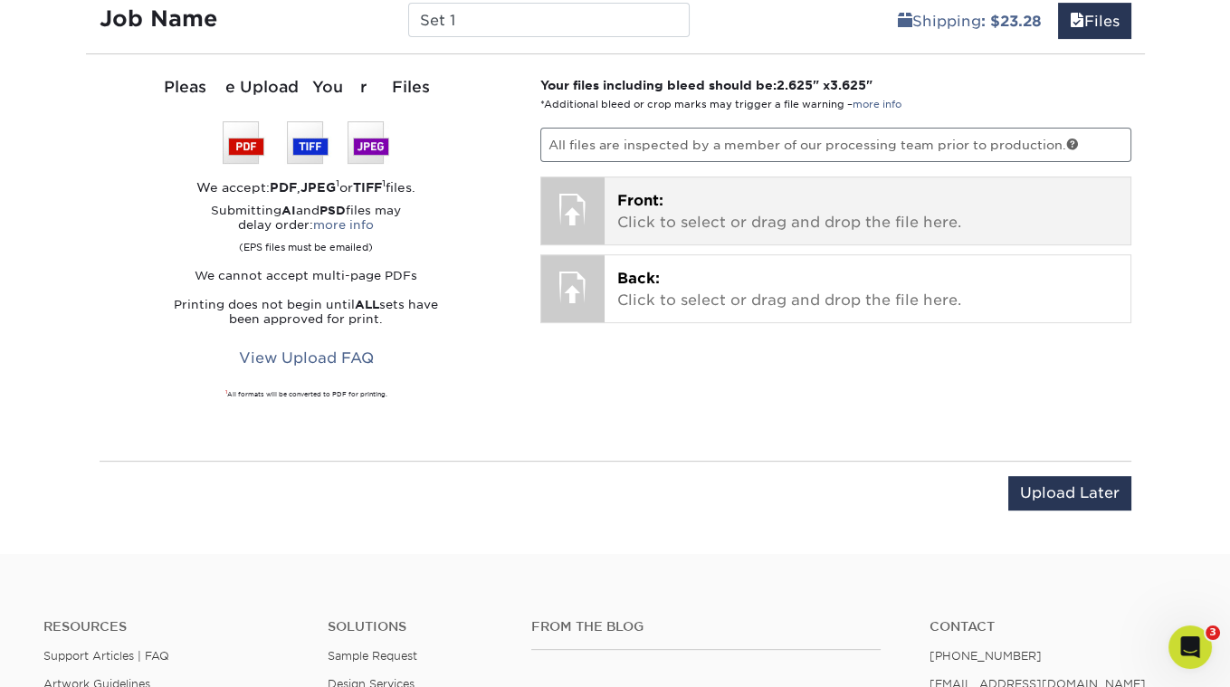
click at [651, 192] on span "Front:" at bounding box center [640, 200] width 46 height 17
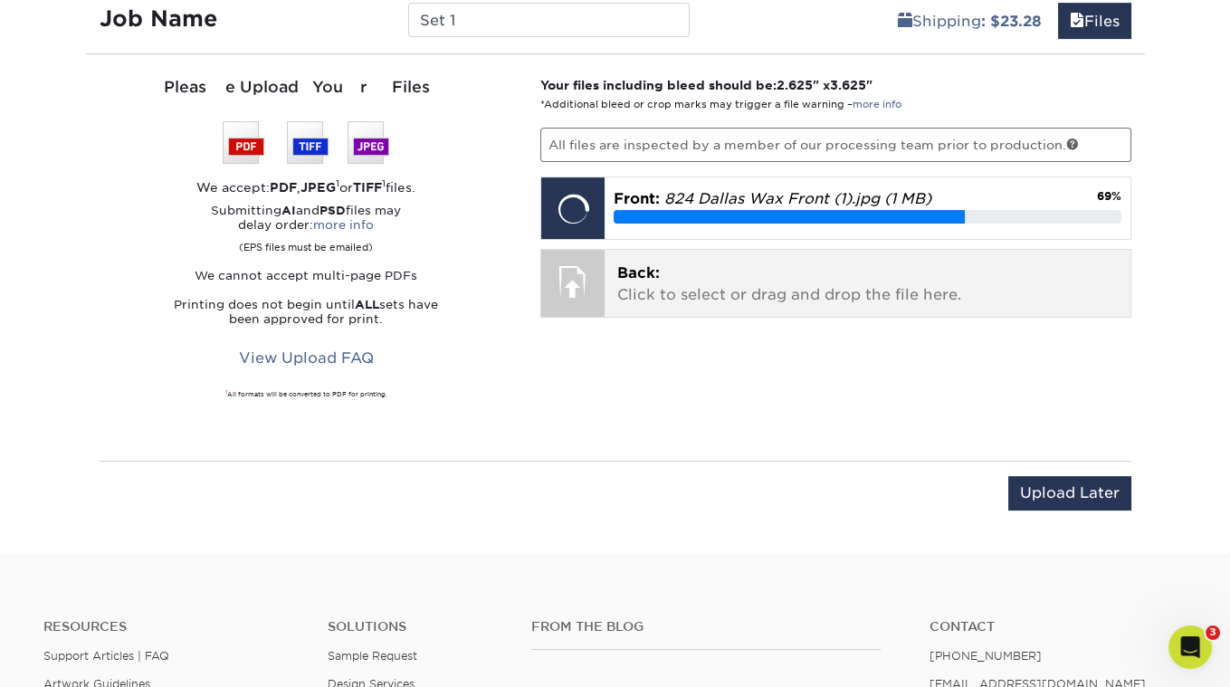
click at [648, 264] on span "Back:" at bounding box center [638, 272] width 43 height 17
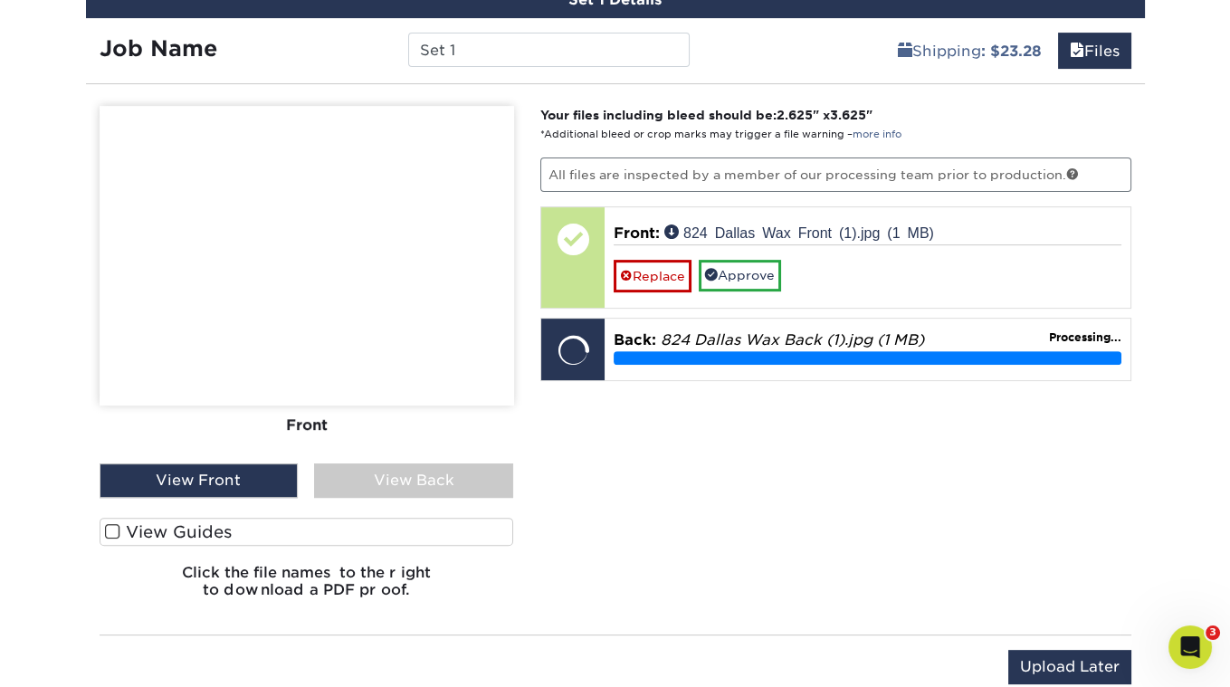
scroll to position [1073, 0]
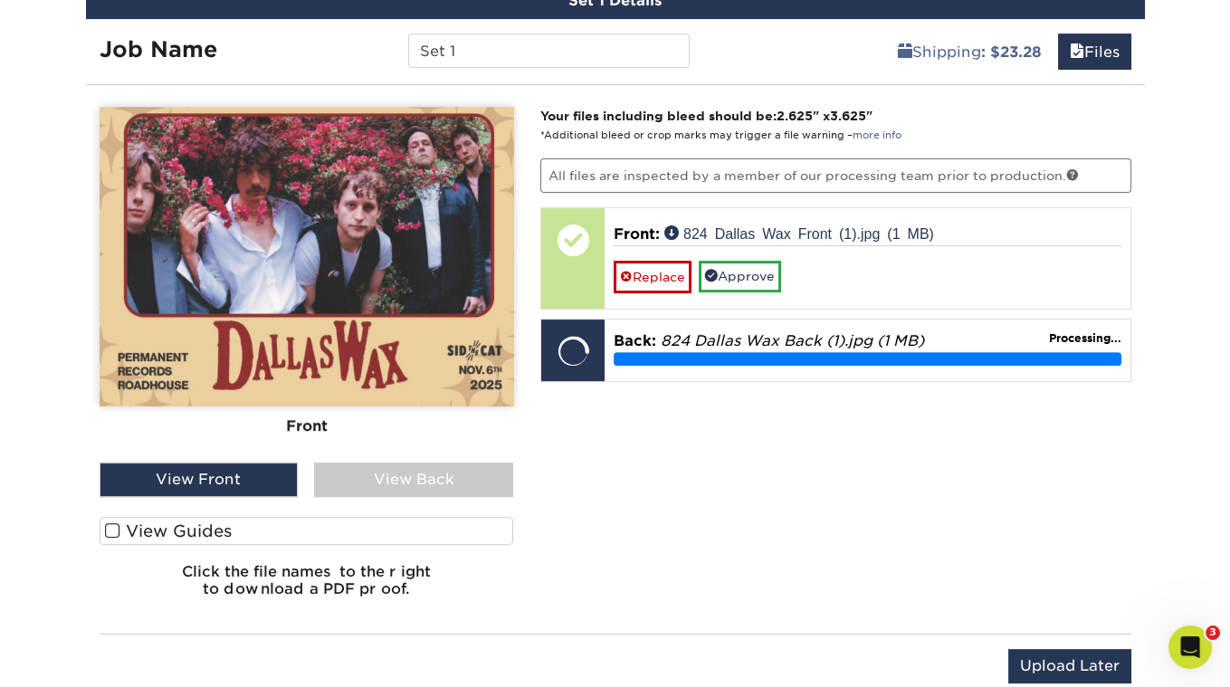
click at [115, 523] on span at bounding box center [112, 530] width 15 height 17
click at [0, 0] on input "View Guides" at bounding box center [0, 0] width 0 height 0
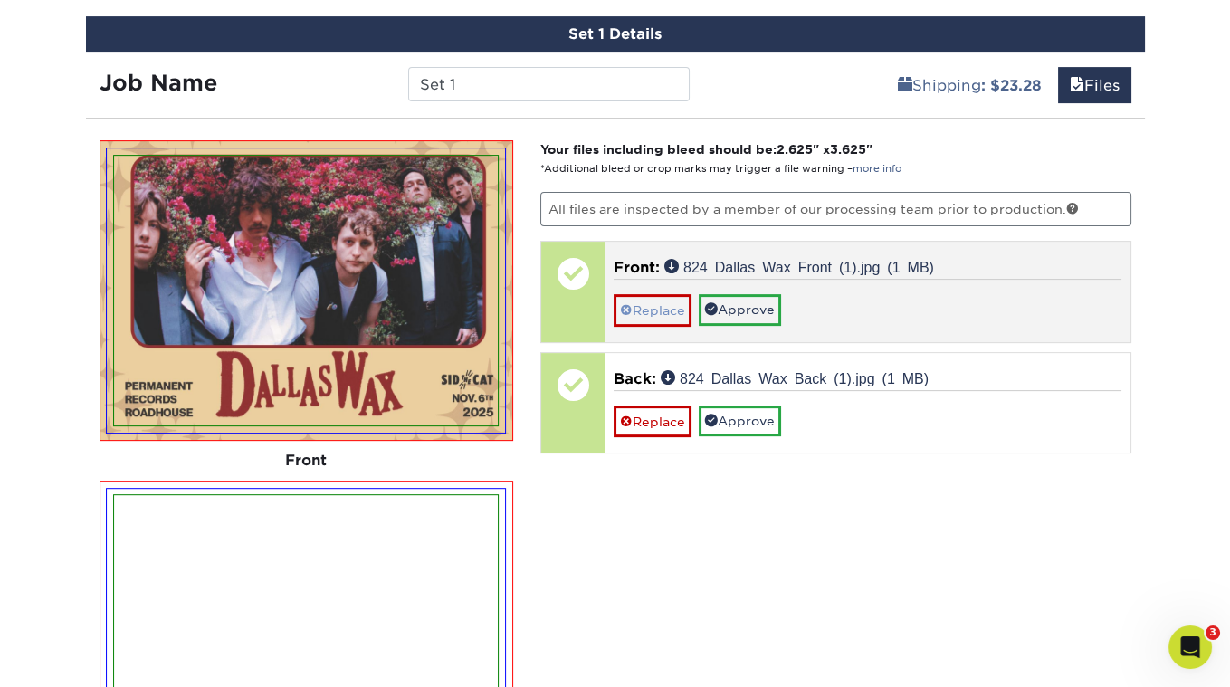
scroll to position [1119, 0]
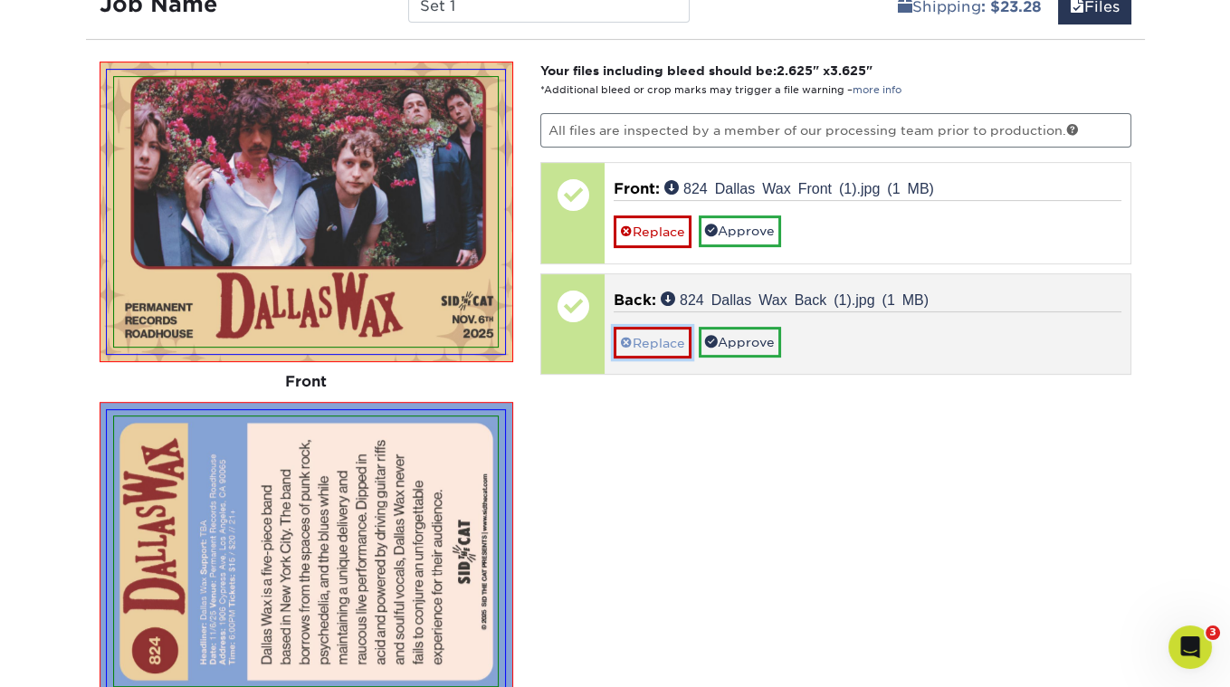
click at [653, 328] on link "Replace" at bounding box center [653, 343] width 78 height 32
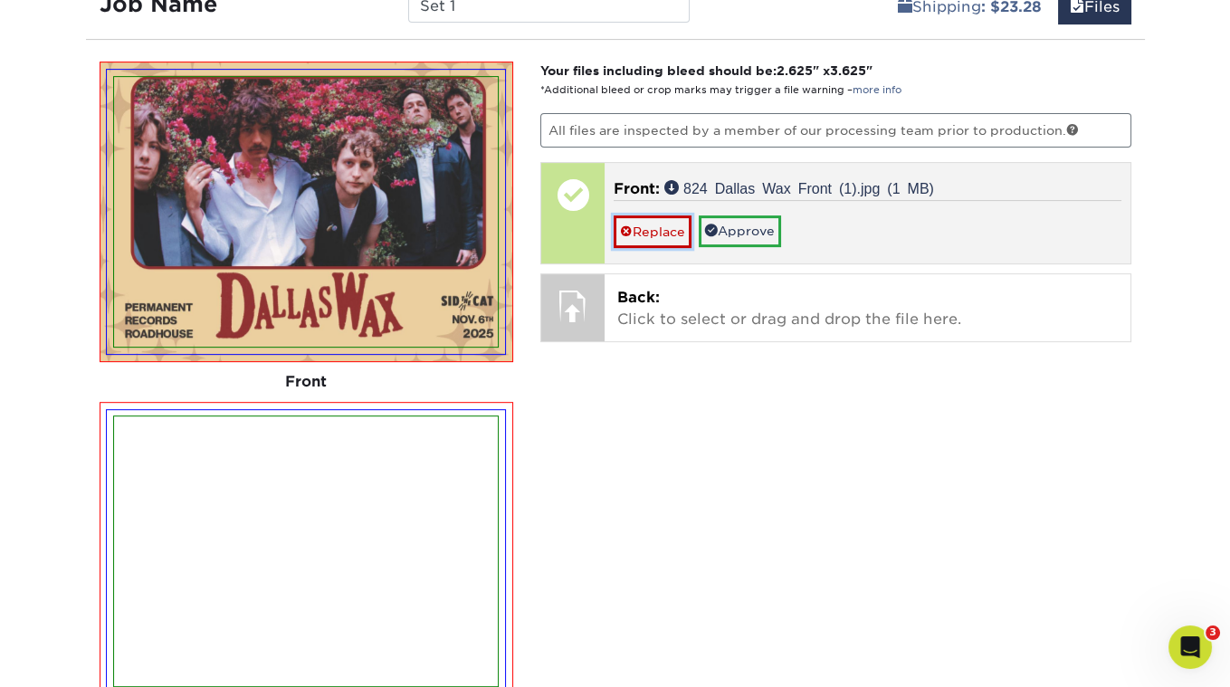
click at [642, 216] on link "Replace" at bounding box center [653, 231] width 78 height 32
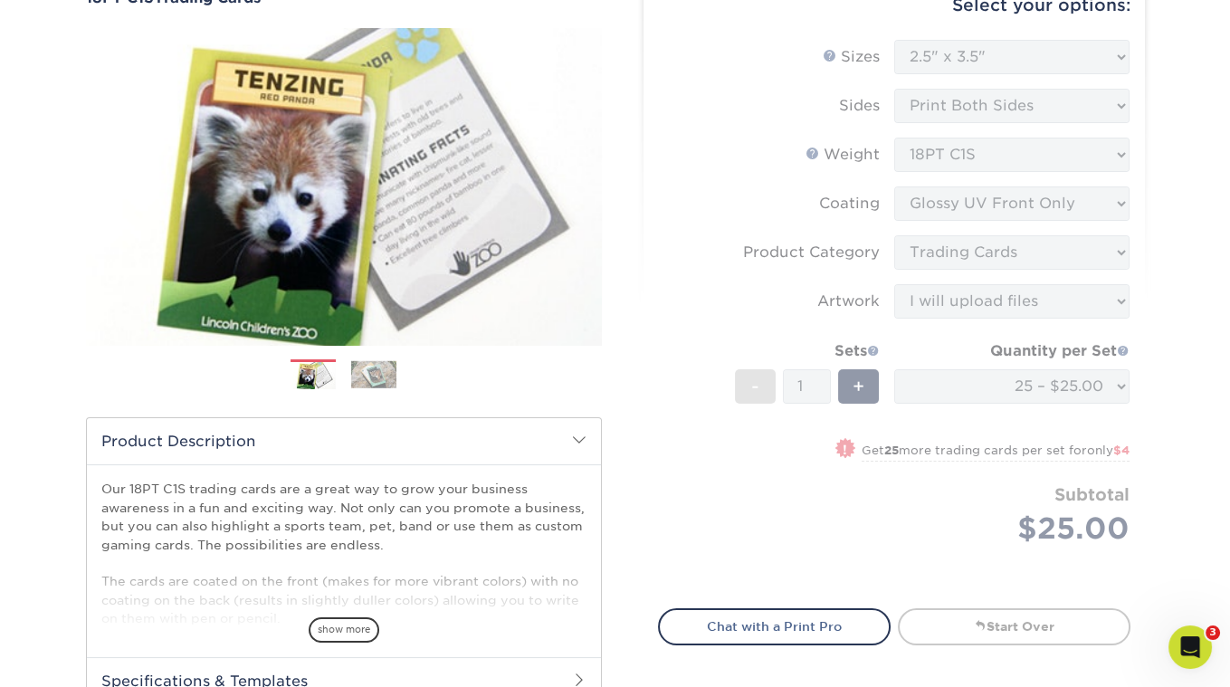
scroll to position [113, 0]
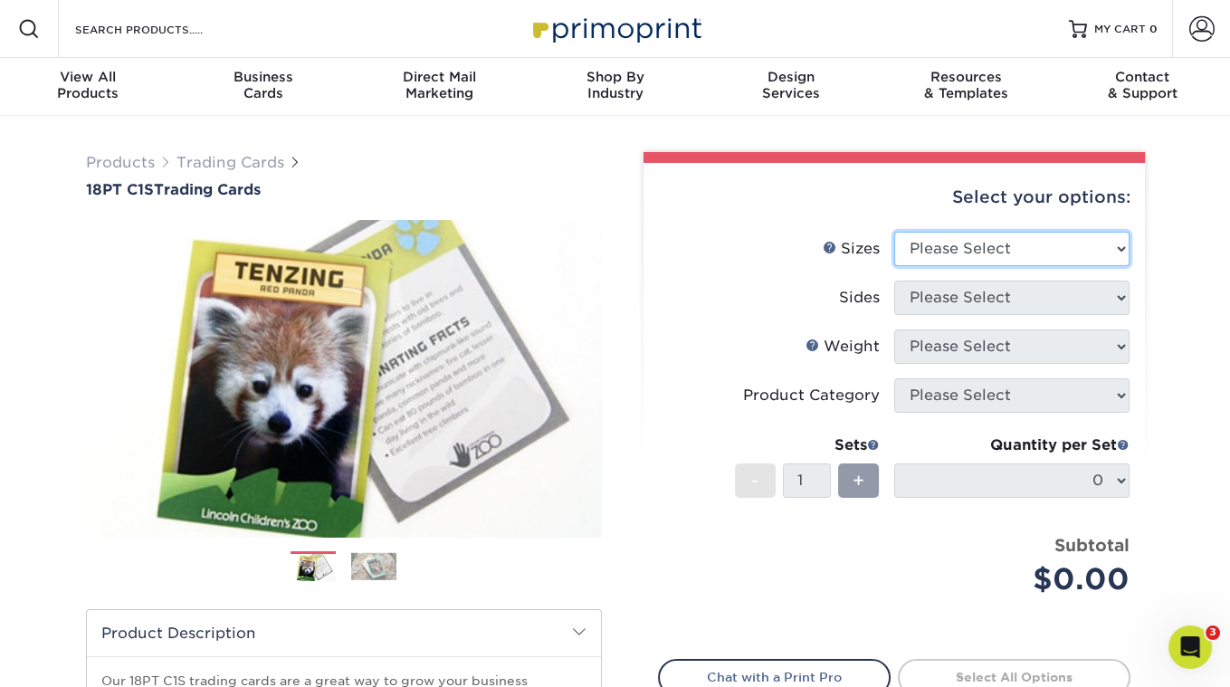
click at [977, 252] on select "Please Select 2.5" x 3.5"" at bounding box center [1011, 249] width 235 height 34
select select "2.50x3.50"
click at [894, 232] on select "Please Select 2.5" x 3.5"" at bounding box center [1011, 249] width 235 height 34
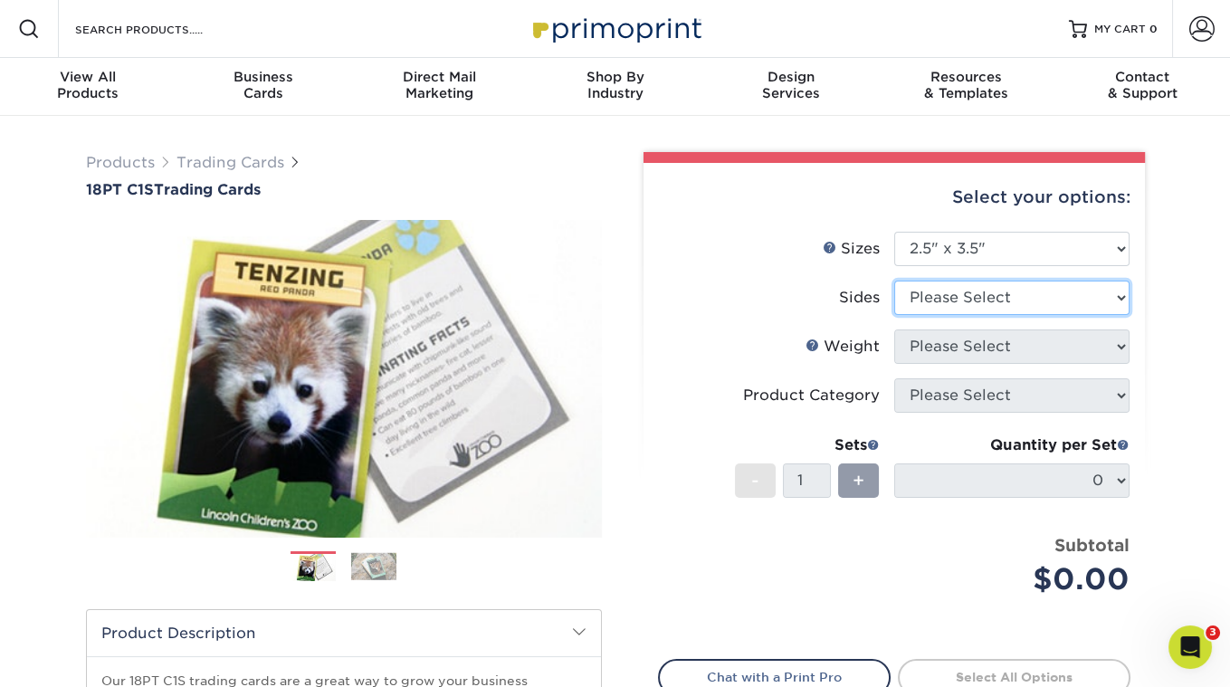
click at [957, 293] on select "Please Select Print Both Sides Print Front Only" at bounding box center [1011, 298] width 235 height 34
select select "13abbda7-1d64-4f25-8bb2-c179b224825d"
click at [894, 281] on select "Please Select Print Both Sides Print Front Only" at bounding box center [1011, 298] width 235 height 34
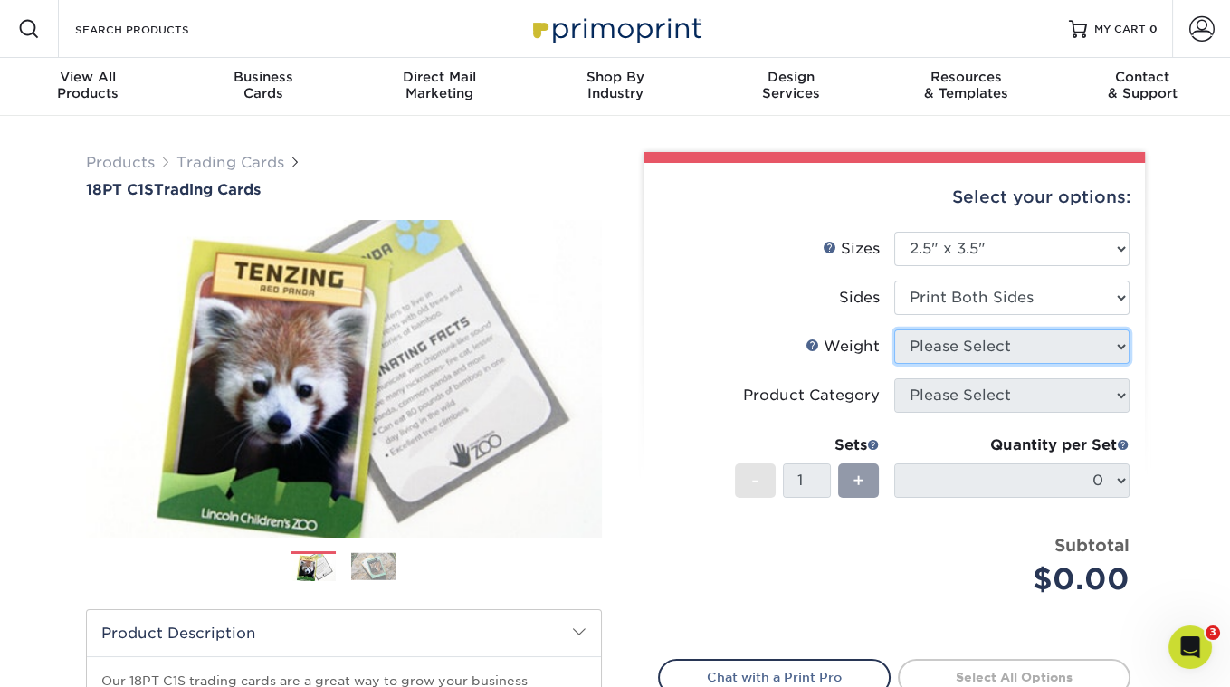
click at [944, 348] on select "Please Select" at bounding box center [1011, 346] width 235 height 34
select select "18PTC1S"
click at [894, 329] on select "Please Select 18PT C1S" at bounding box center [1011, 346] width 235 height 34
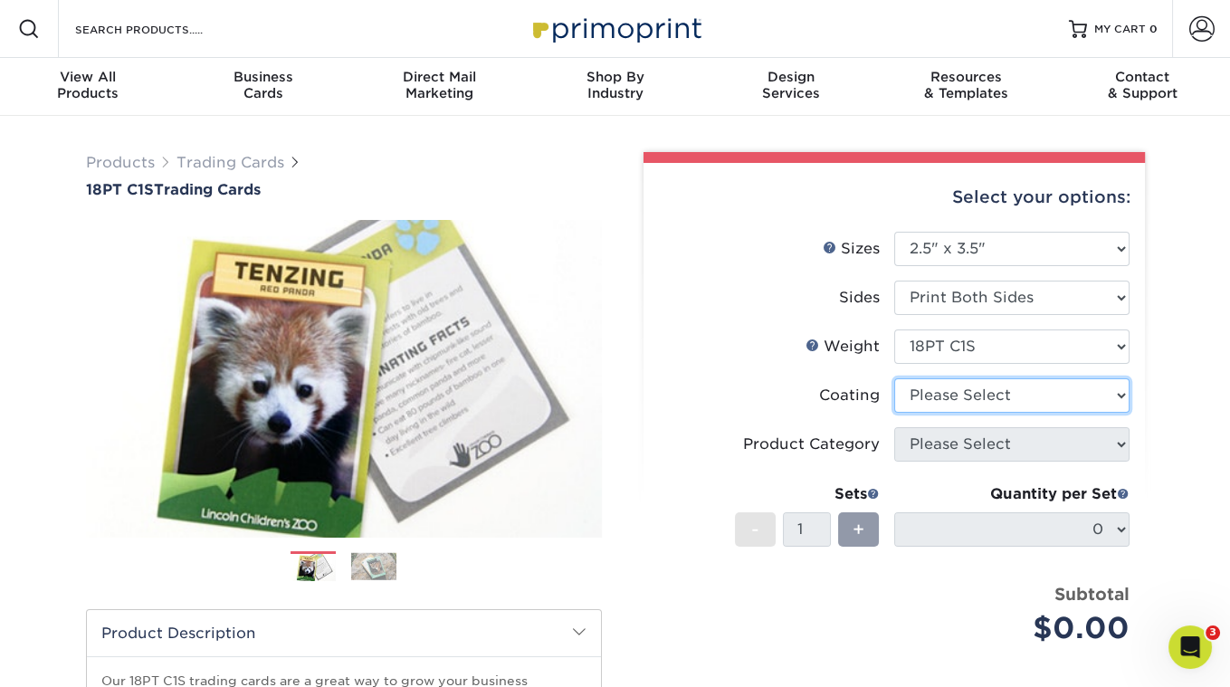
click at [941, 401] on select at bounding box center [1011, 395] width 235 height 34
select select "1e8116af-acfc-44b1-83dc-8181aa338834"
click at [894, 378] on select at bounding box center [1011, 395] width 235 height 34
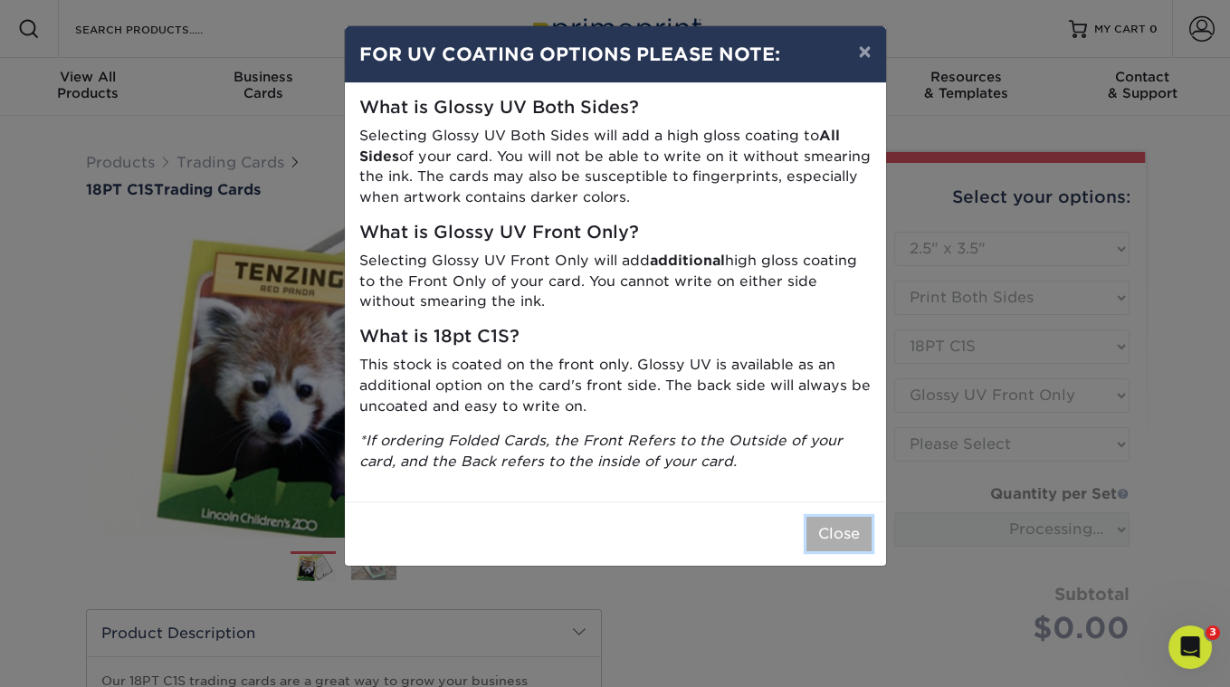
click at [845, 534] on button "Close" at bounding box center [838, 534] width 65 height 34
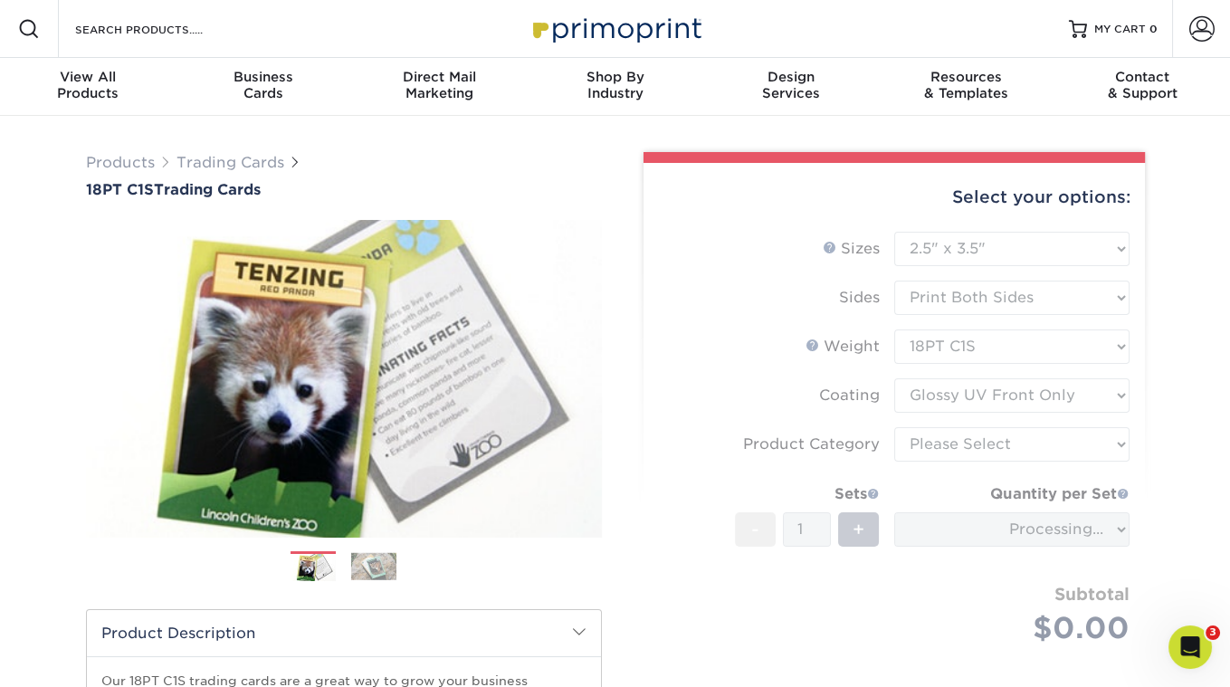
click at [948, 448] on form "Sizes Help Sizes Please Select 2.5" x 3.5" Sides Please Select 18PT C1S" at bounding box center [894, 459] width 472 height 455
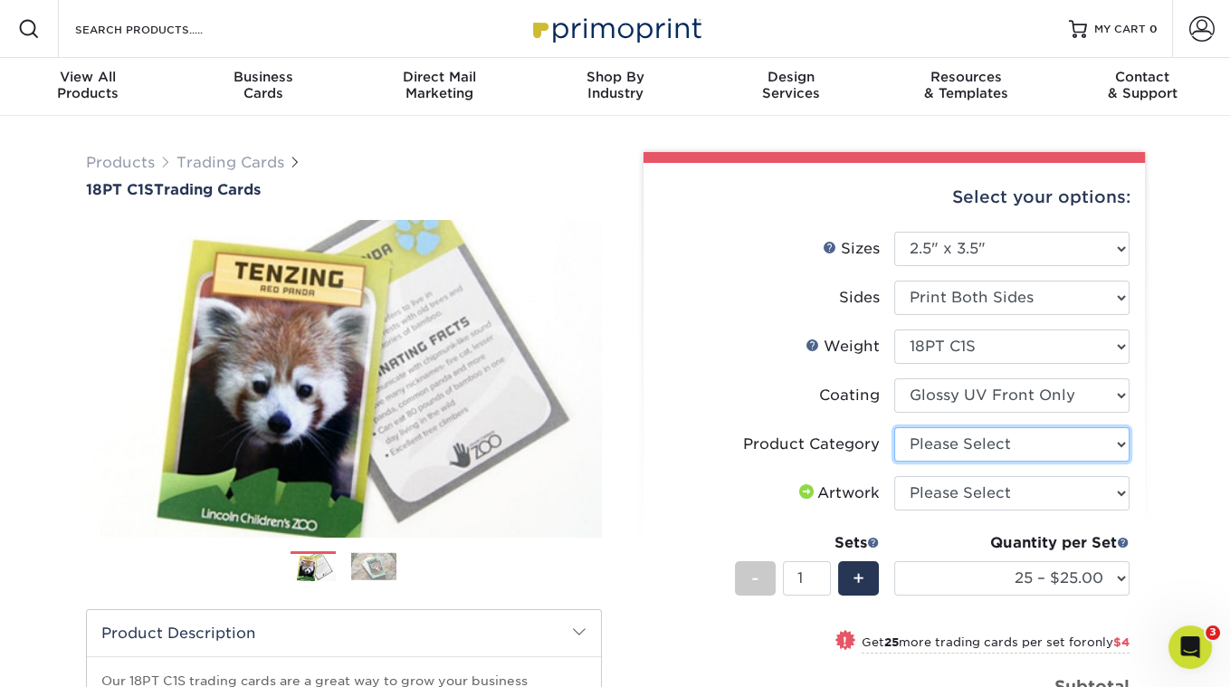
click at [983, 447] on select "Please Select Trading Cards" at bounding box center [1011, 444] width 235 height 34
select select "c2f9bce9-36c2-409d-b101-c29d9d031e18"
click at [894, 427] on select "Please Select Trading Cards" at bounding box center [1011, 444] width 235 height 34
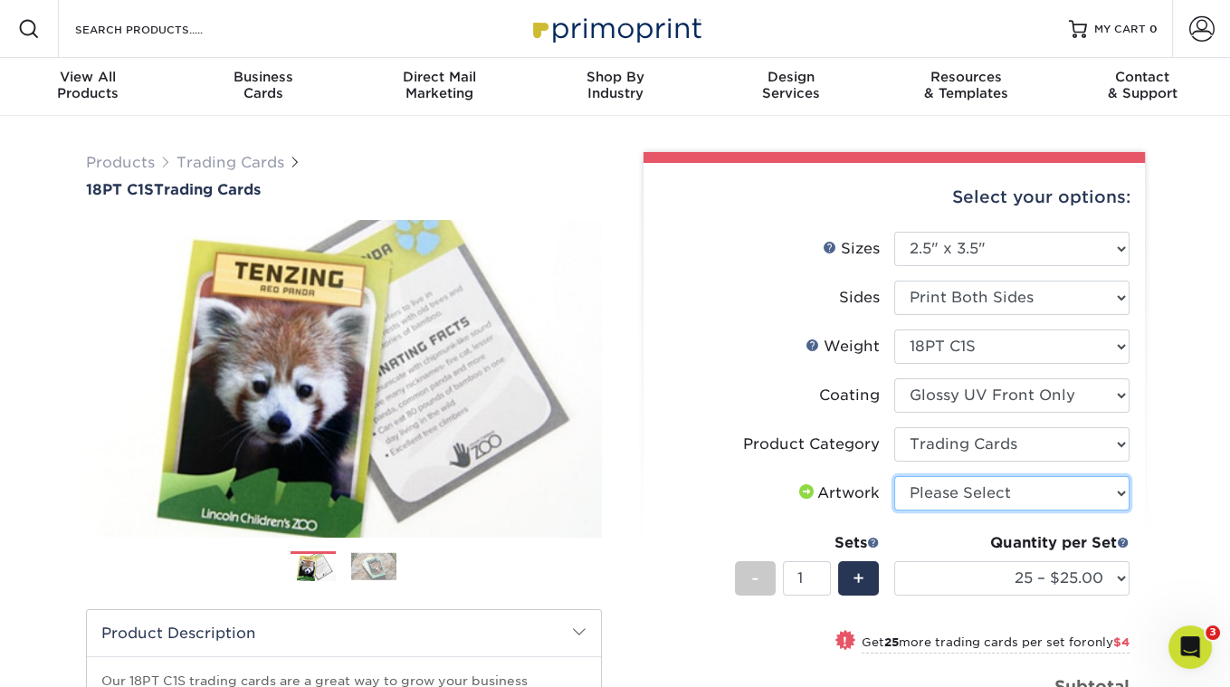
click at [968, 491] on select "Please Select I will upload files I need a design - $100" at bounding box center [1011, 493] width 235 height 34
select select "upload"
click at [894, 476] on select "Please Select I will upload files I need a design - $100" at bounding box center [1011, 493] width 235 height 34
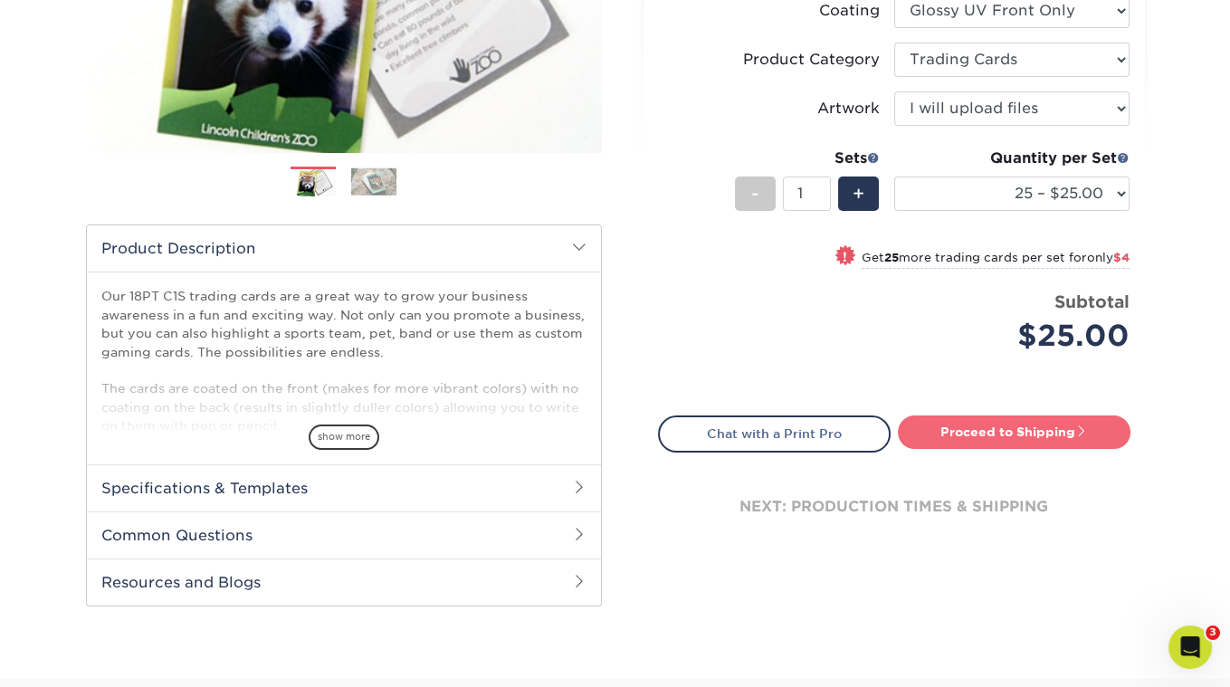
click at [963, 434] on link "Proceed to Shipping" at bounding box center [1014, 431] width 233 height 33
type input "Set 1"
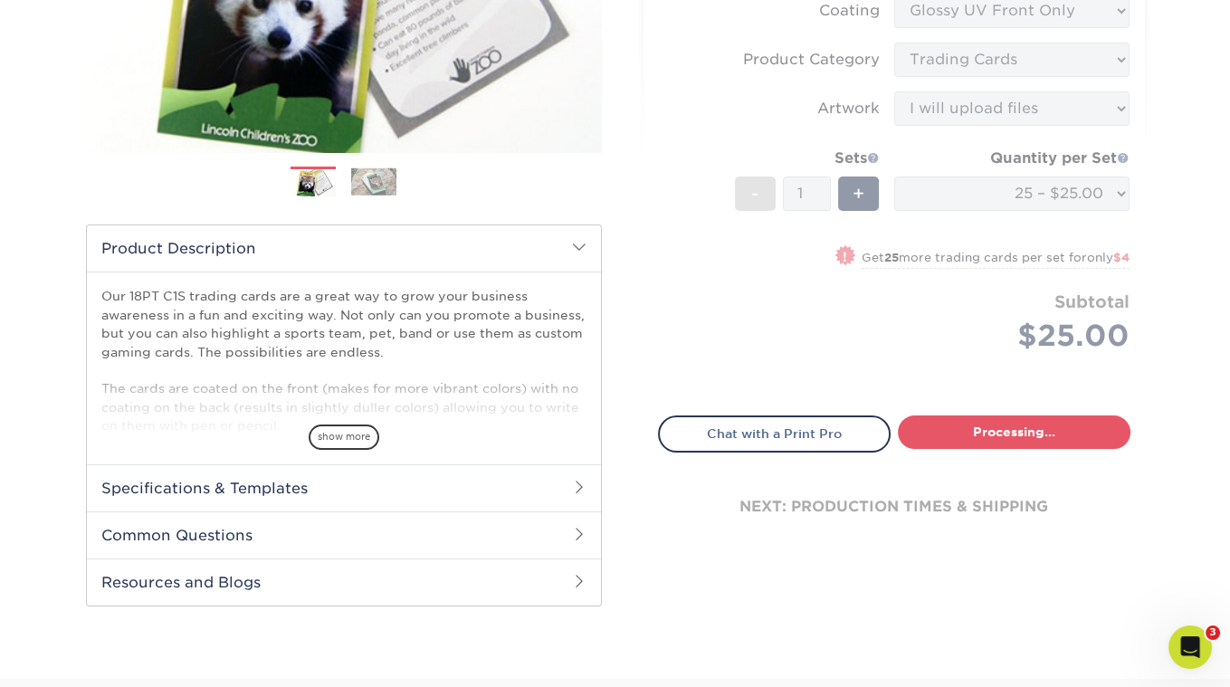
select select "08588386-0599-420e-8c79-4535039915a0"
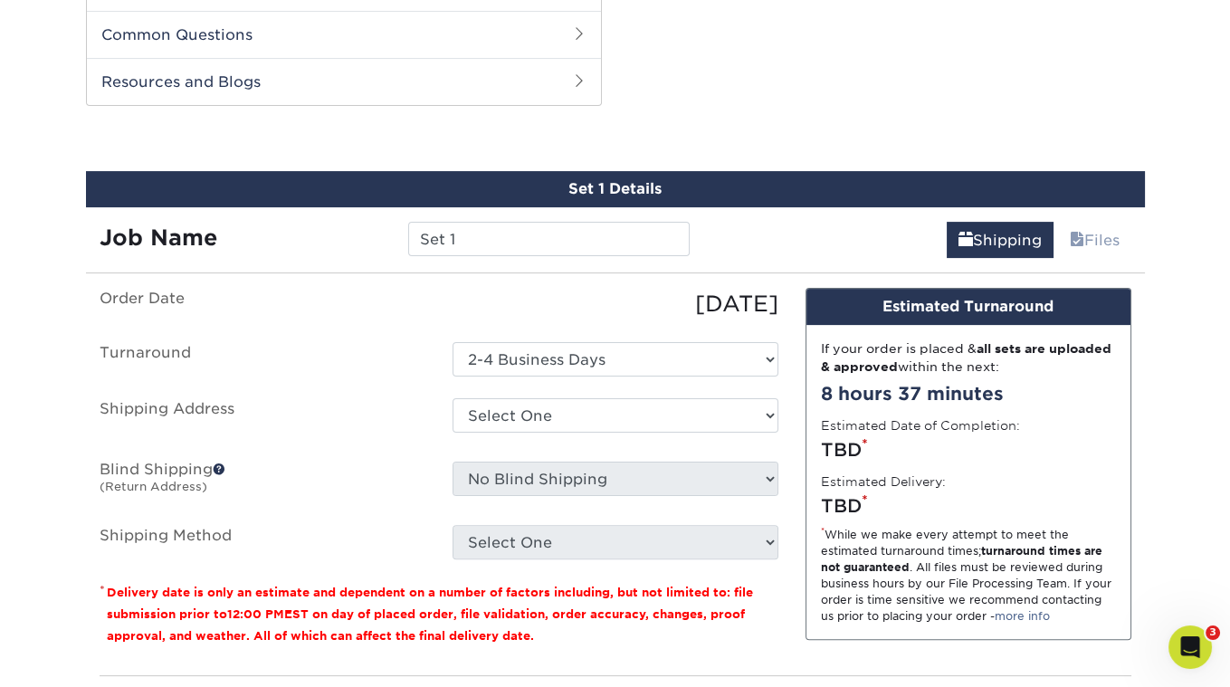
scroll to position [899, 0]
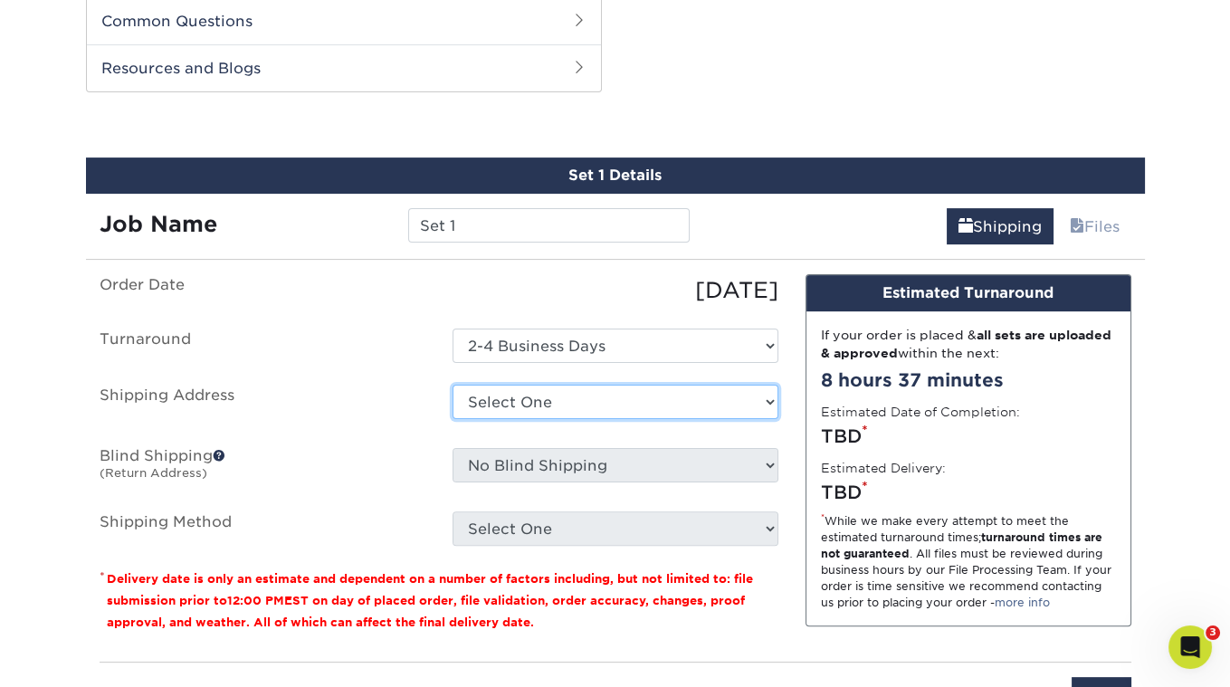
click at [669, 390] on select "Select One Sid The Cat Presents + Add New Address - Login" at bounding box center [616, 402] width 326 height 34
select select "285941"
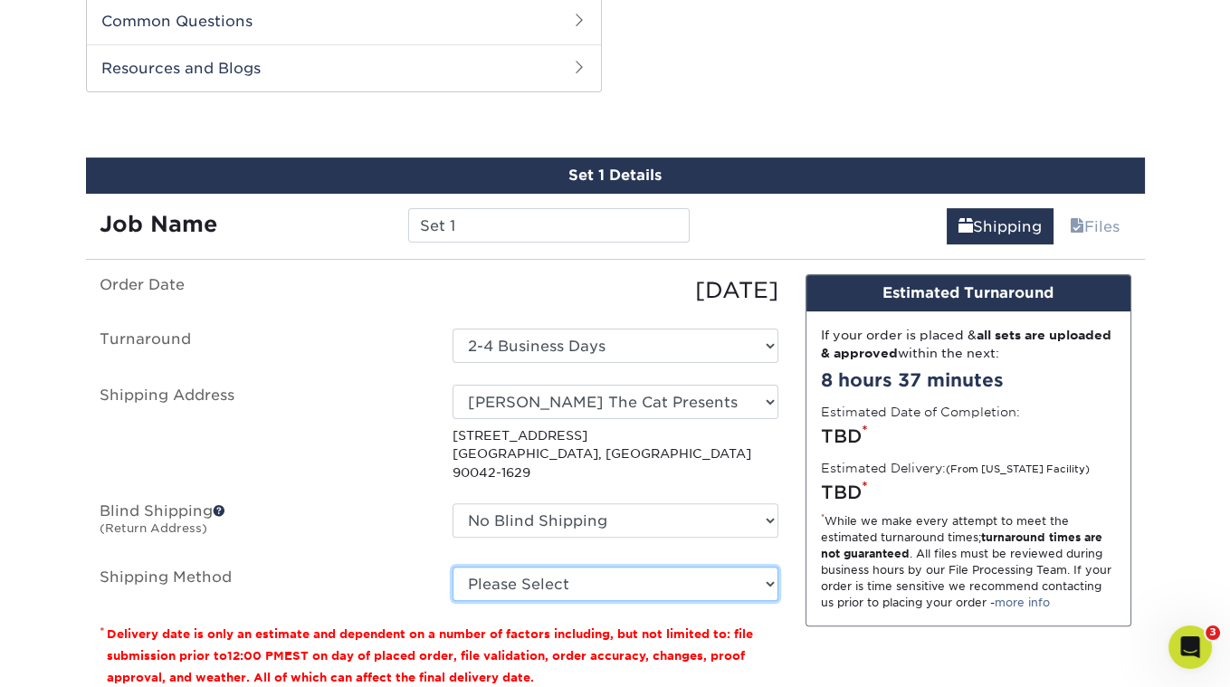
click at [608, 567] on select "Please Select Ground Shipping (+$23.28) 3 Day Shipping Service (+$29.99) 2 Day …" at bounding box center [616, 584] width 326 height 34
select select "03"
click at [453, 567] on select "Please Select Ground Shipping (+$23.28) 3 Day Shipping Service (+$29.99) 2 Day …" at bounding box center [616, 584] width 326 height 34
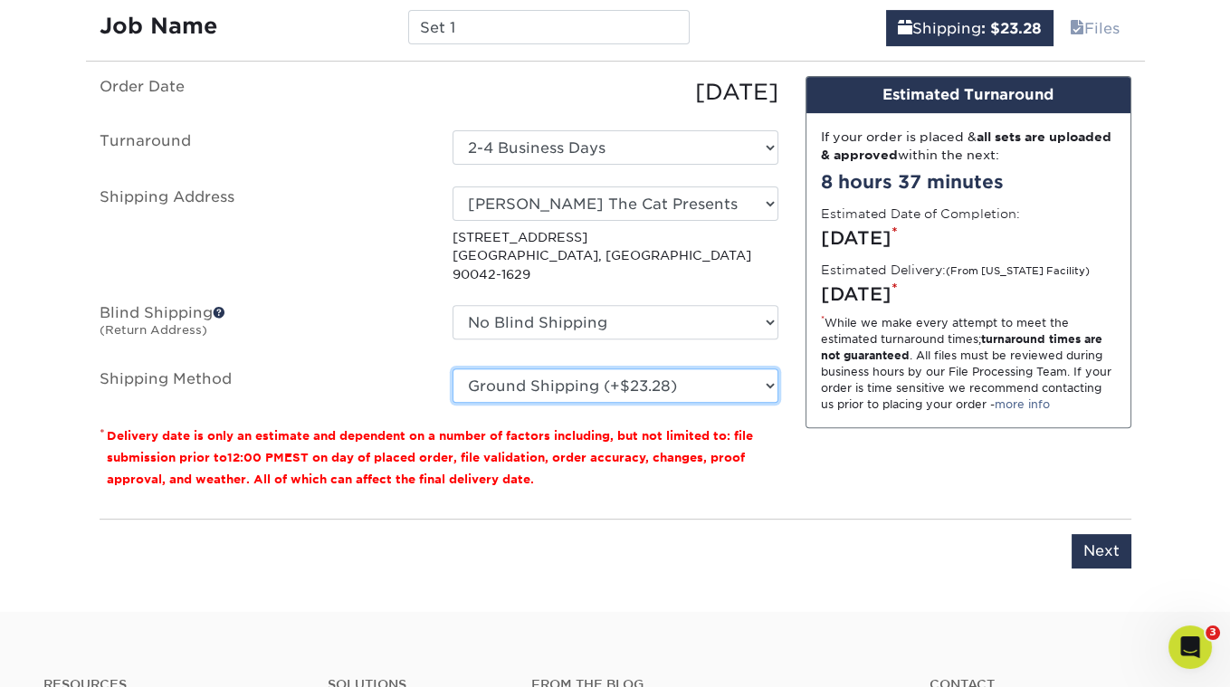
scroll to position [1138, 0]
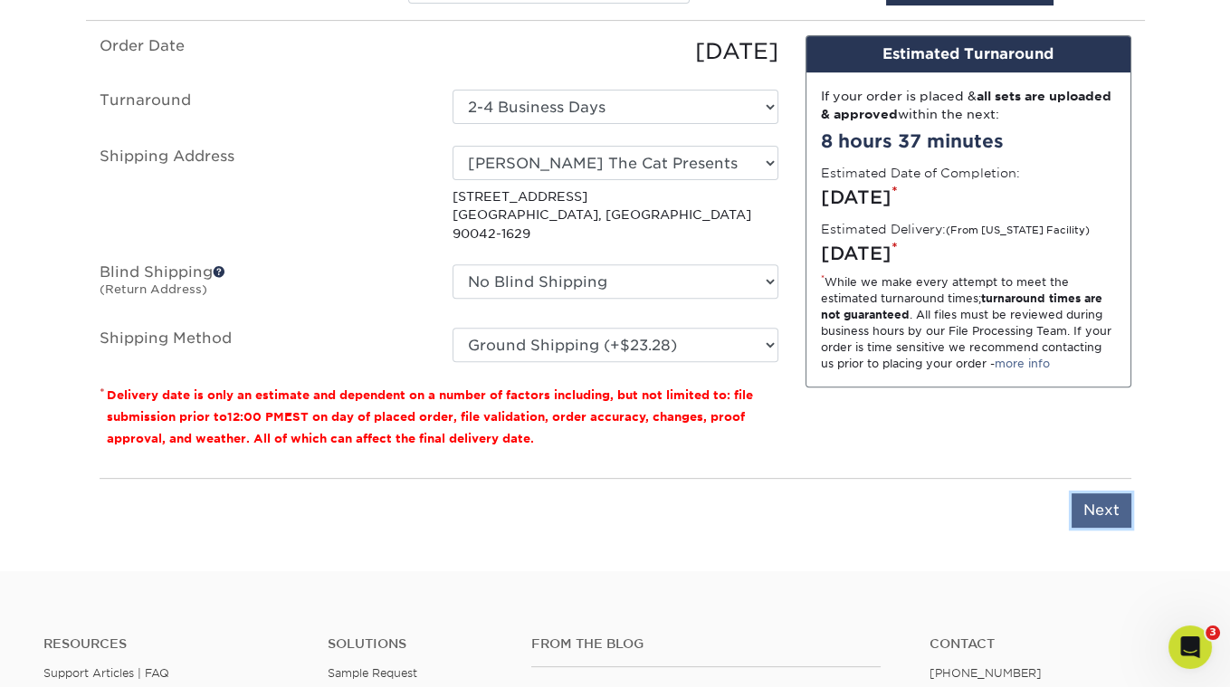
click at [1101, 493] on input "Next" at bounding box center [1102, 510] width 60 height 34
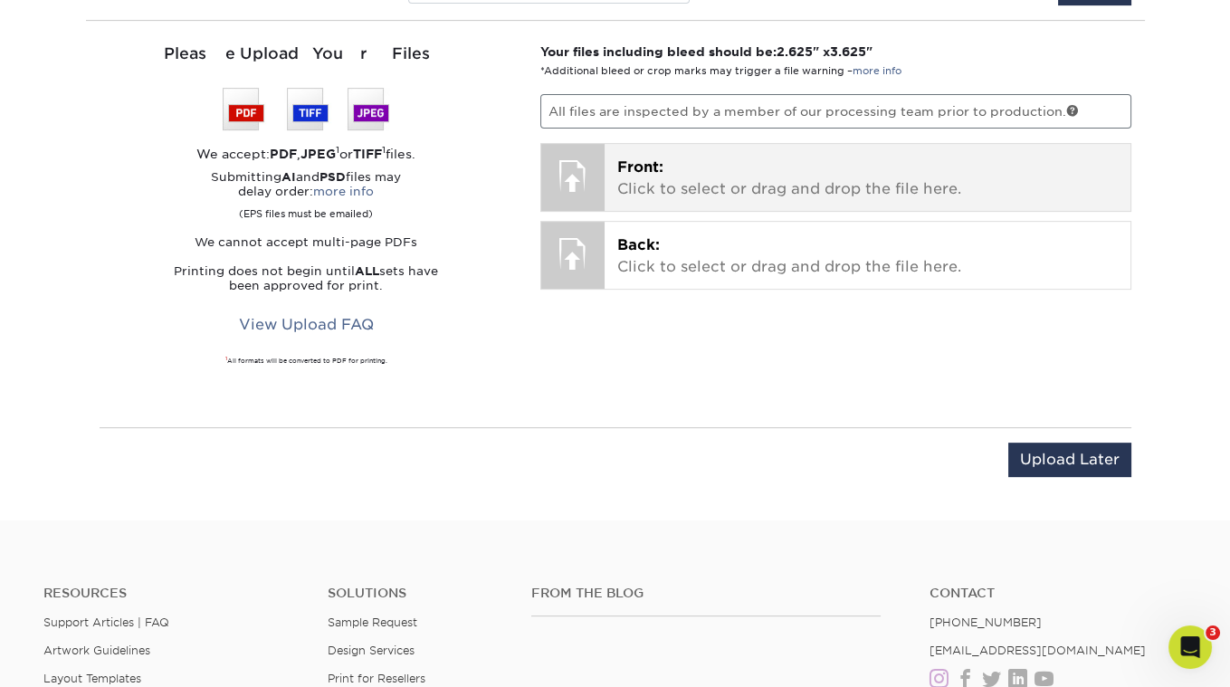
click at [647, 158] on span "Front:" at bounding box center [640, 166] width 46 height 17
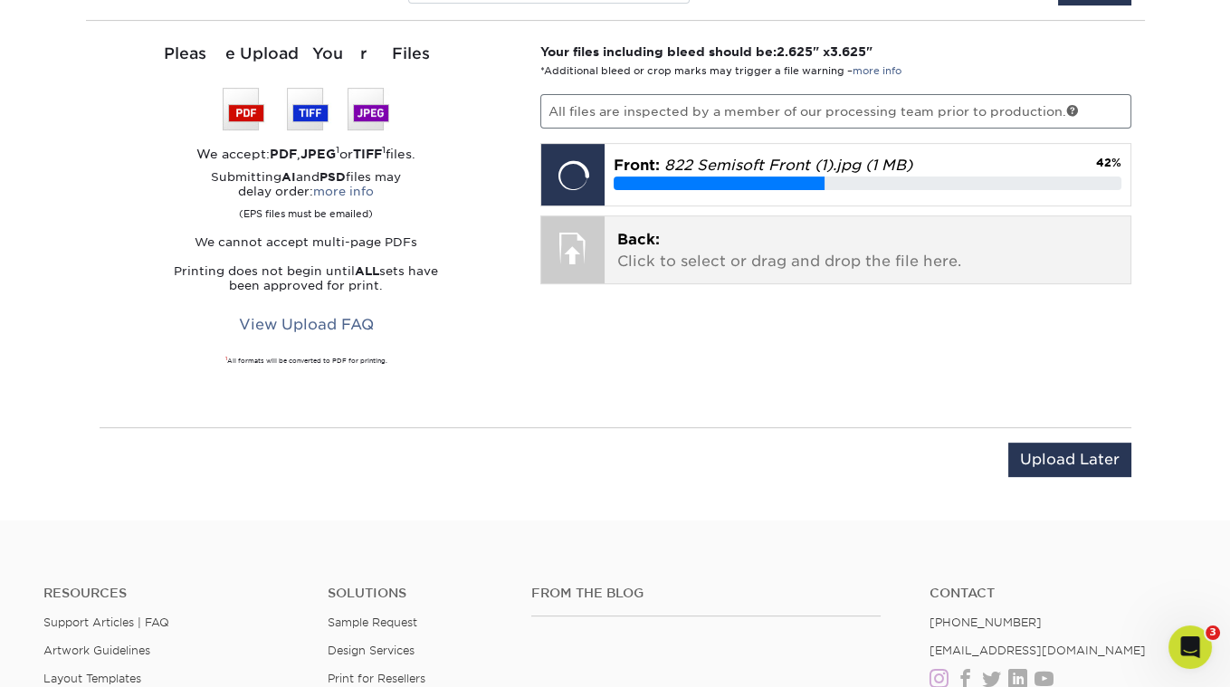
click at [657, 243] on p "Back: Click to select or drag and drop the file here." at bounding box center [867, 250] width 501 height 43
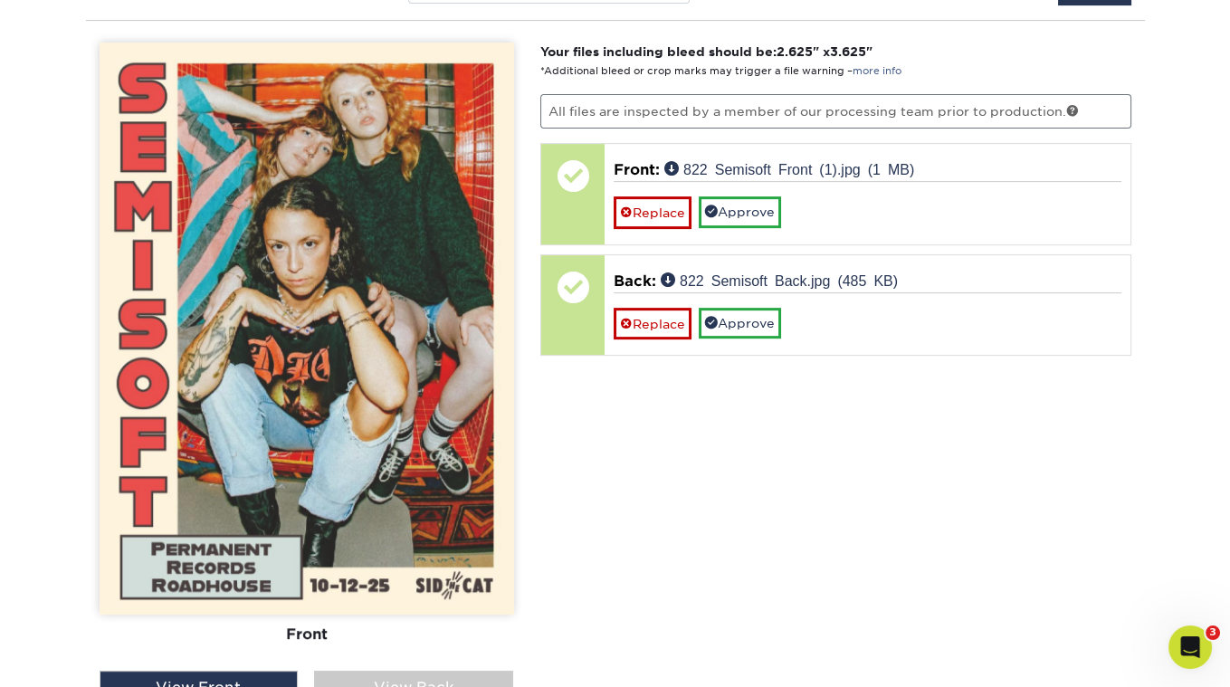
scroll to position [1342, 0]
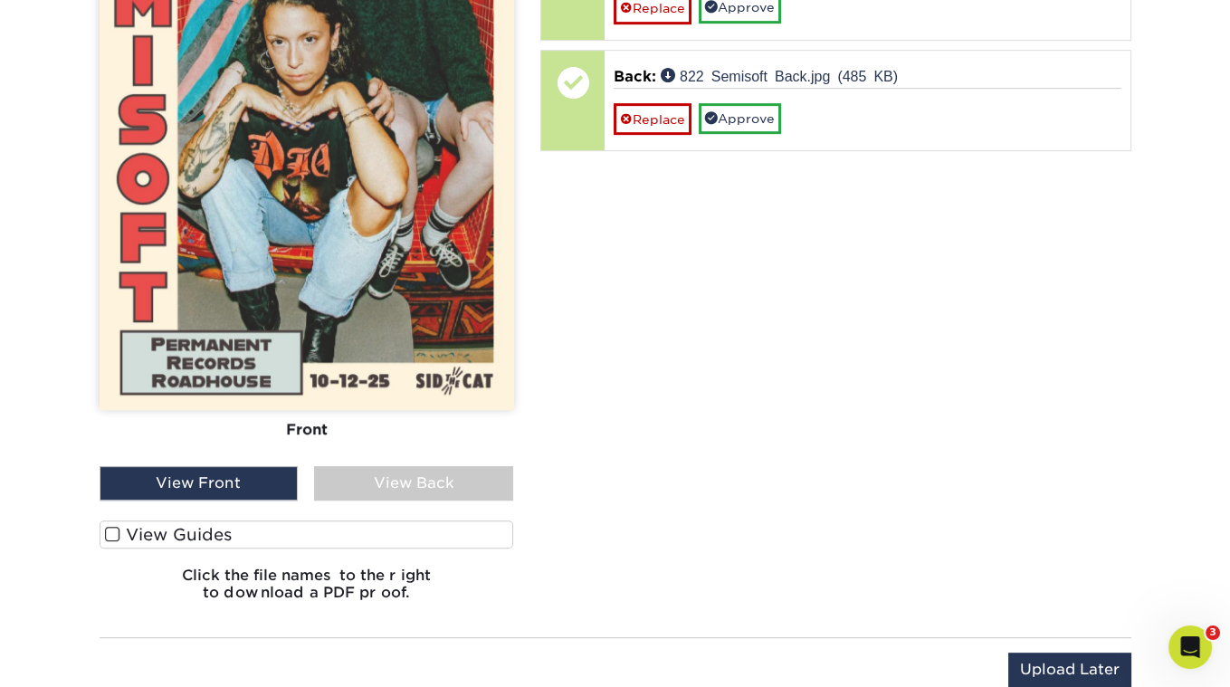
click at [115, 526] on span at bounding box center [112, 534] width 15 height 17
click at [0, 0] on input "View Guides" at bounding box center [0, 0] width 0 height 0
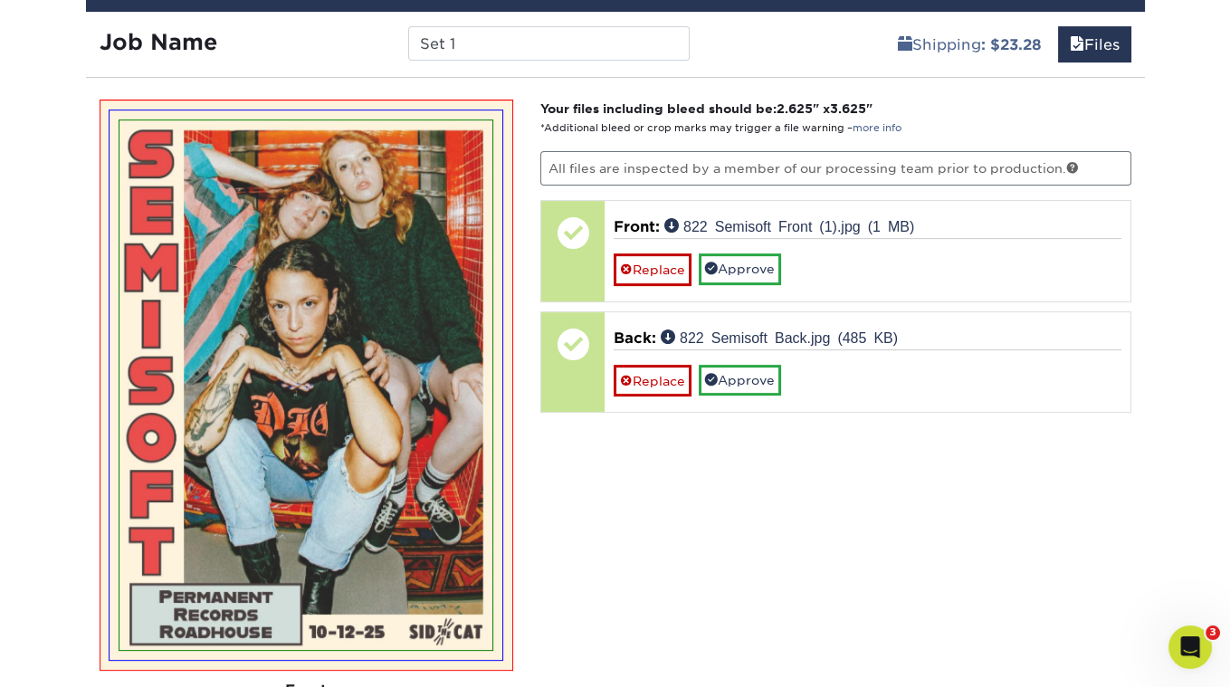
scroll to position [1087, 0]
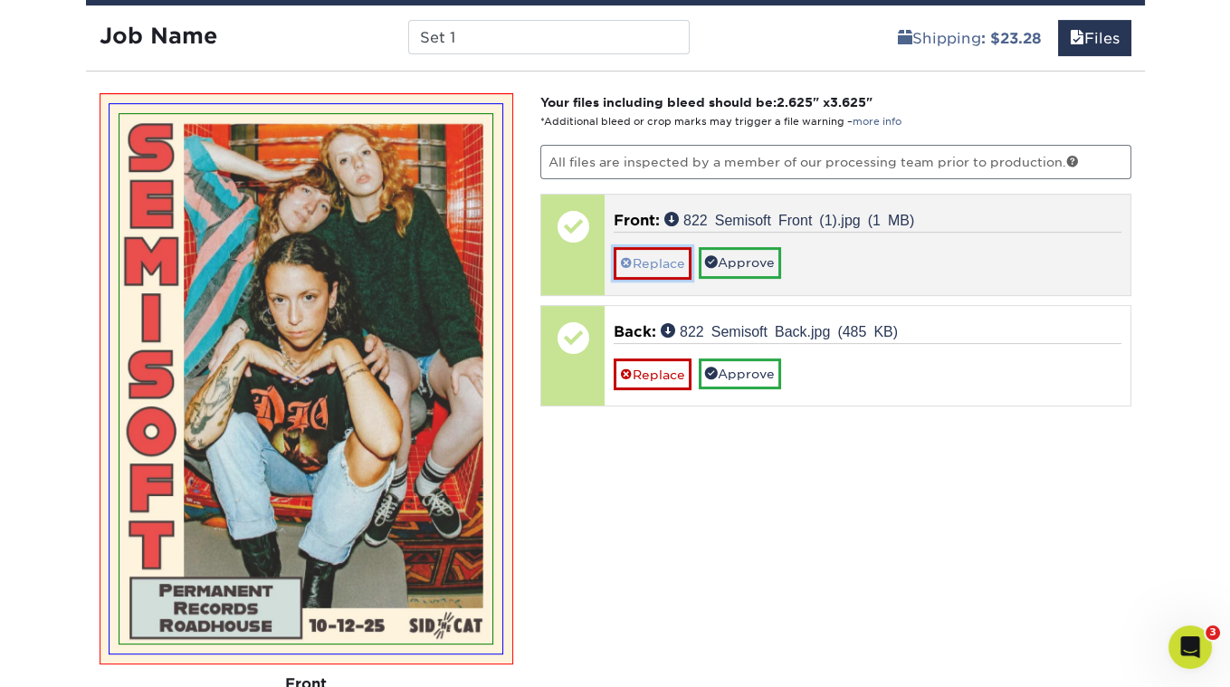
click at [637, 268] on link "Replace" at bounding box center [653, 263] width 78 height 32
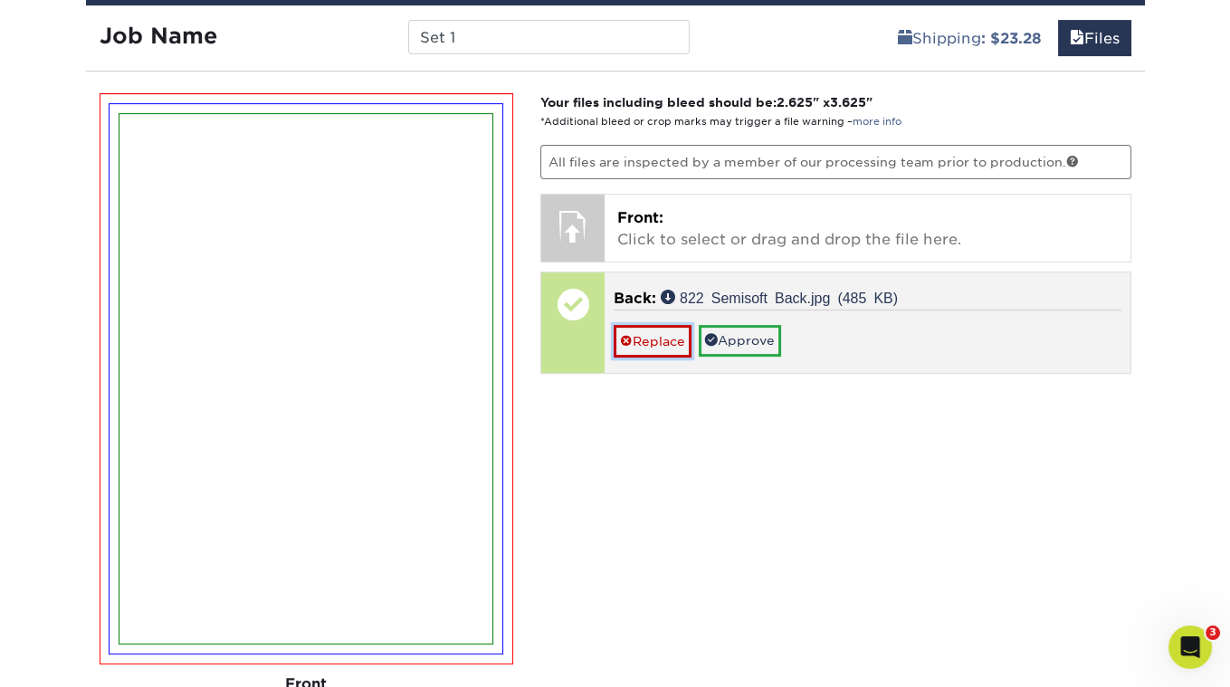
click at [647, 326] on link "Replace" at bounding box center [653, 341] width 78 height 32
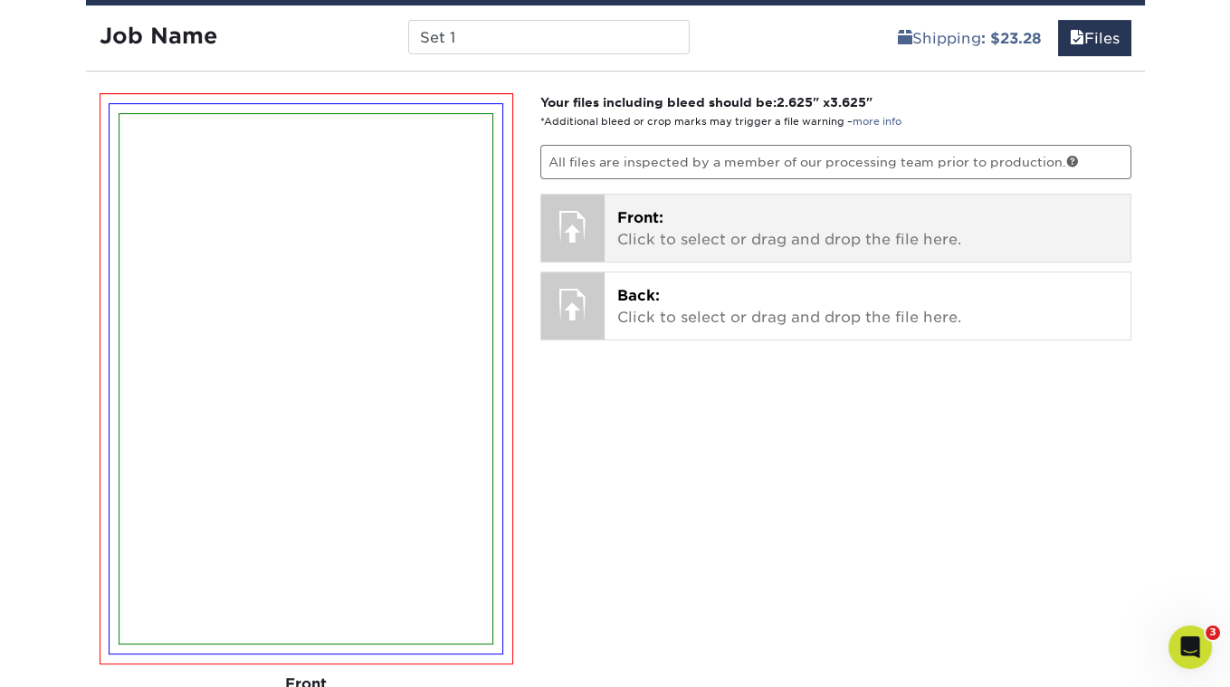
click at [641, 217] on span "Front:" at bounding box center [640, 217] width 46 height 17
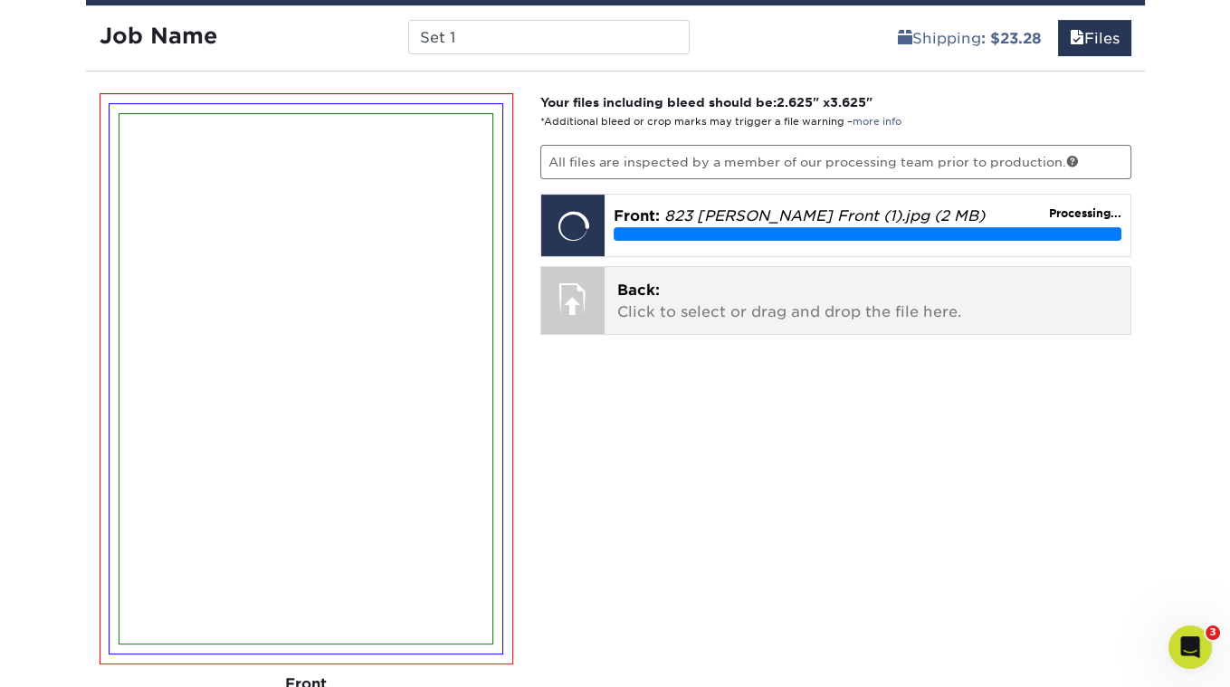
click at [576, 289] on div at bounding box center [572, 298] width 63 height 63
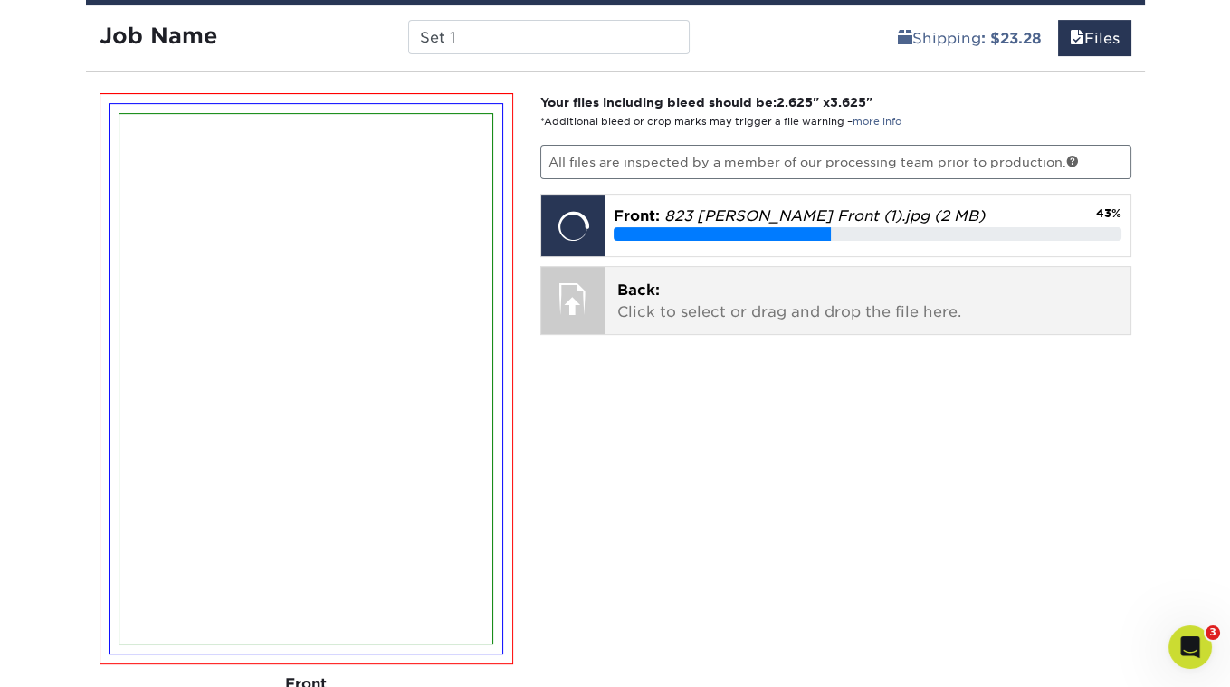
click at [646, 281] on span "Back:" at bounding box center [638, 289] width 43 height 17
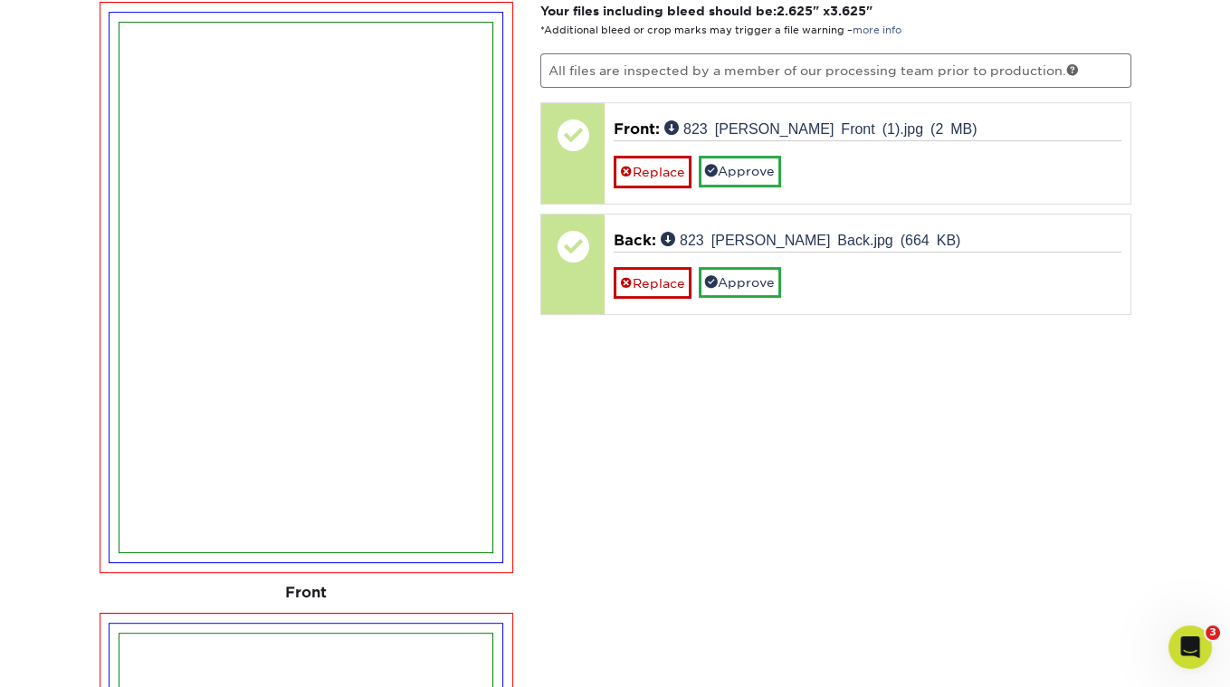
scroll to position [1125, 0]
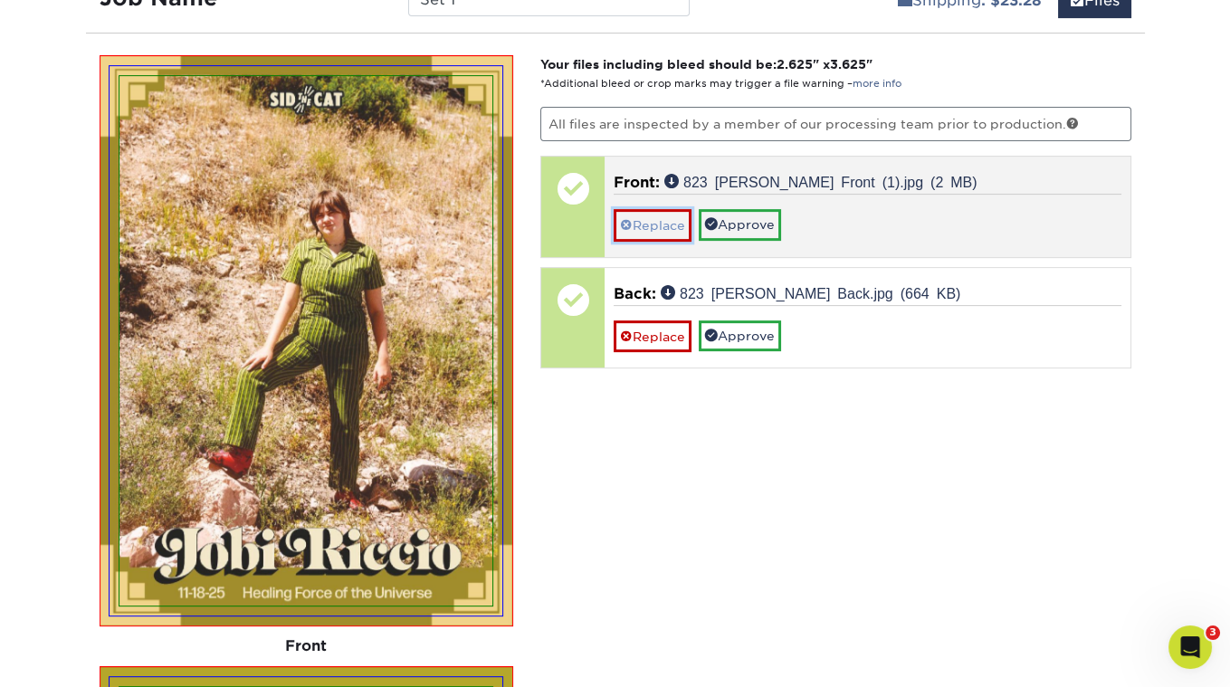
click at [648, 216] on link "Replace" at bounding box center [653, 225] width 78 height 32
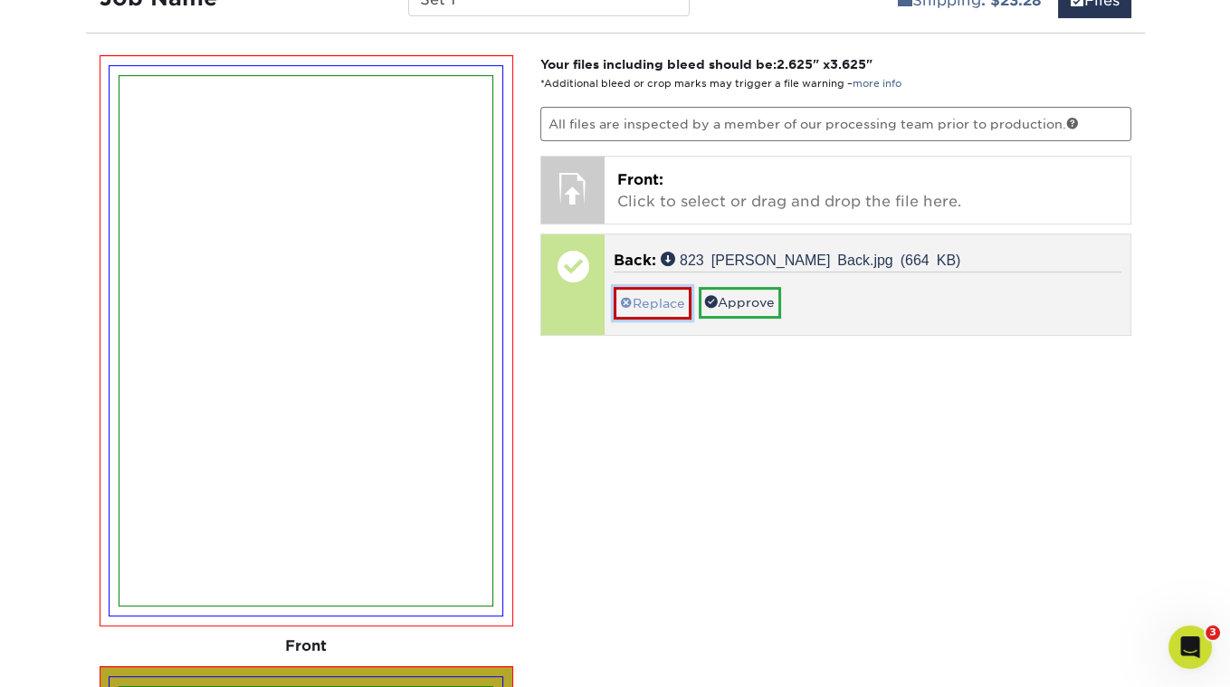
click at [641, 299] on link "Replace" at bounding box center [653, 303] width 78 height 32
